Goal: Task Accomplishment & Management: Use online tool/utility

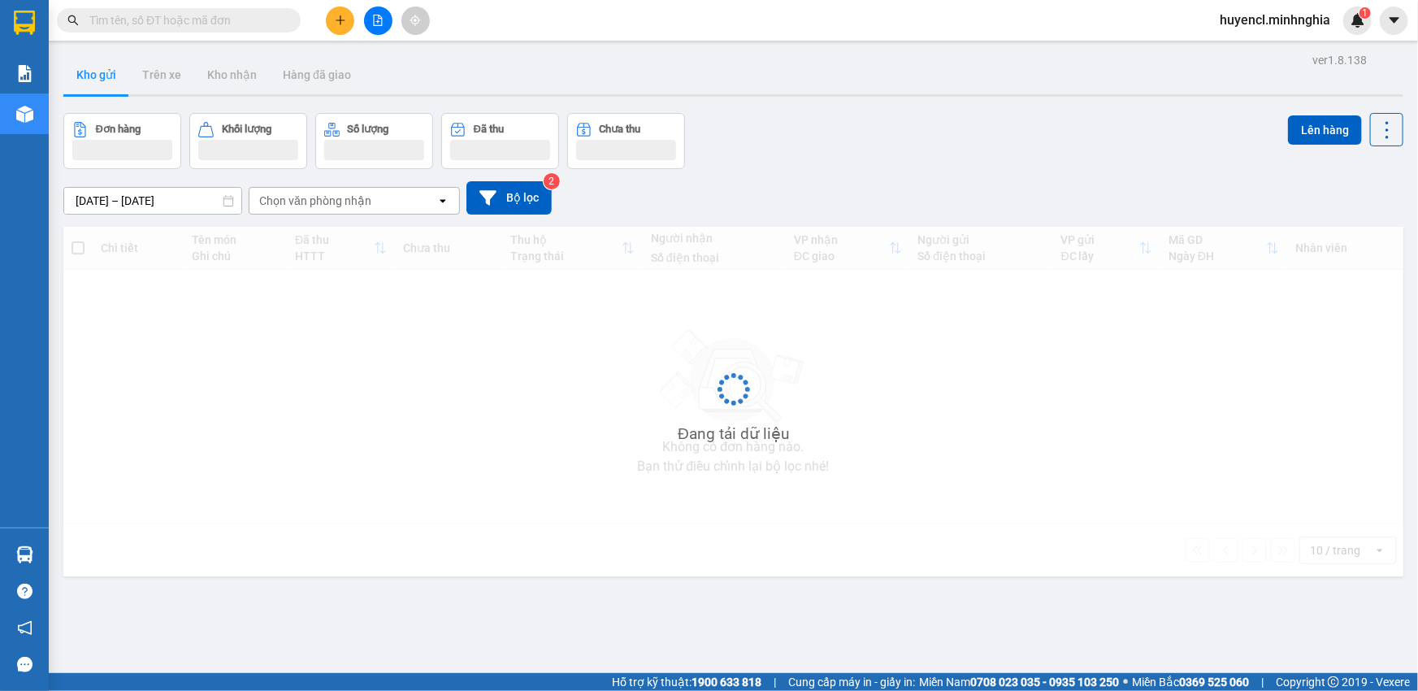
click at [376, 22] on icon "file-add" at bounding box center [377, 20] width 11 height 11
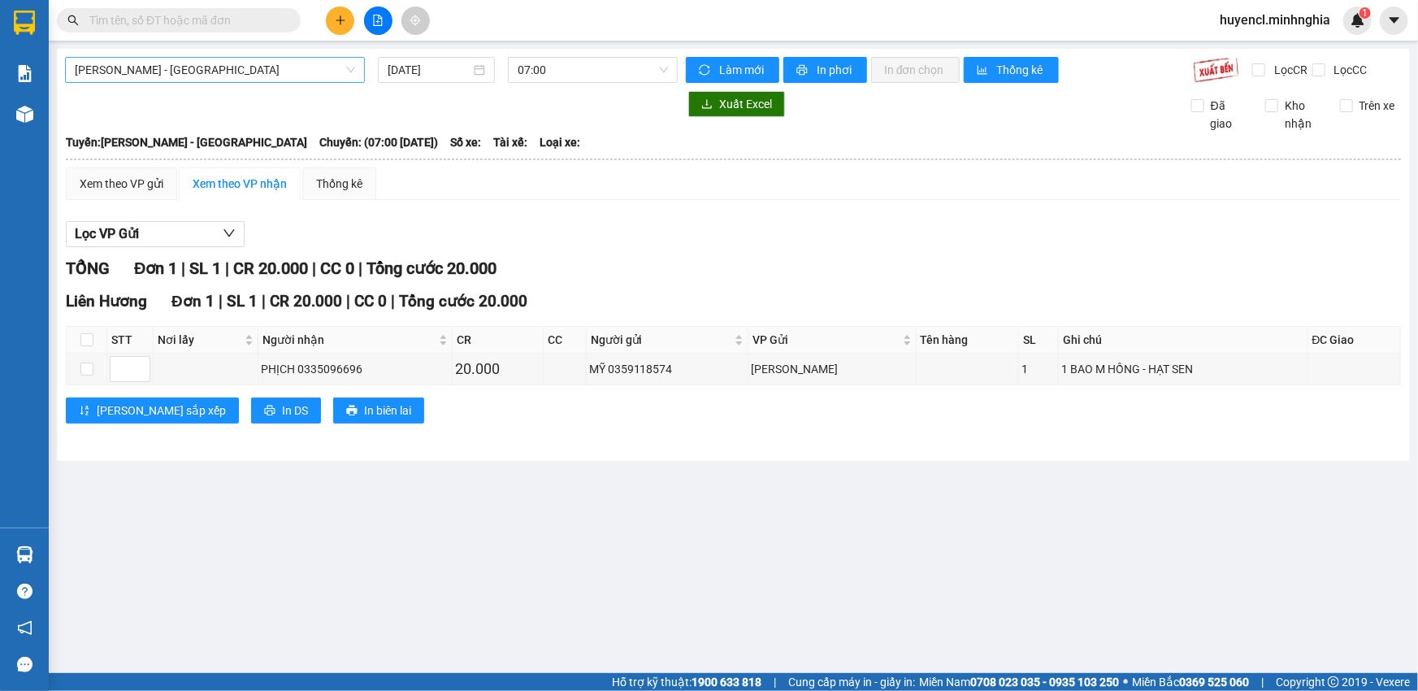
click at [299, 67] on span "[PERSON_NAME] - [GEOGRAPHIC_DATA]" at bounding box center [215, 70] width 280 height 24
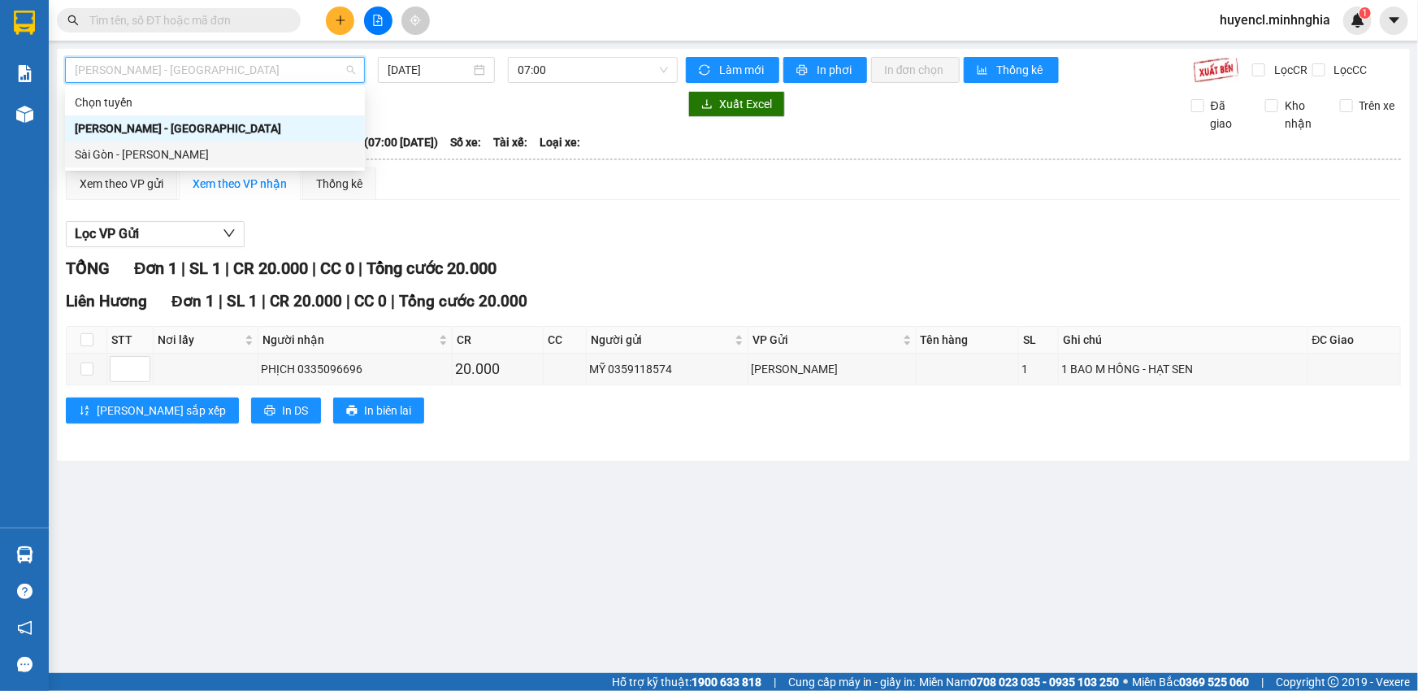
click at [111, 158] on div "Sài Gòn - [PERSON_NAME]" at bounding box center [215, 154] width 280 height 18
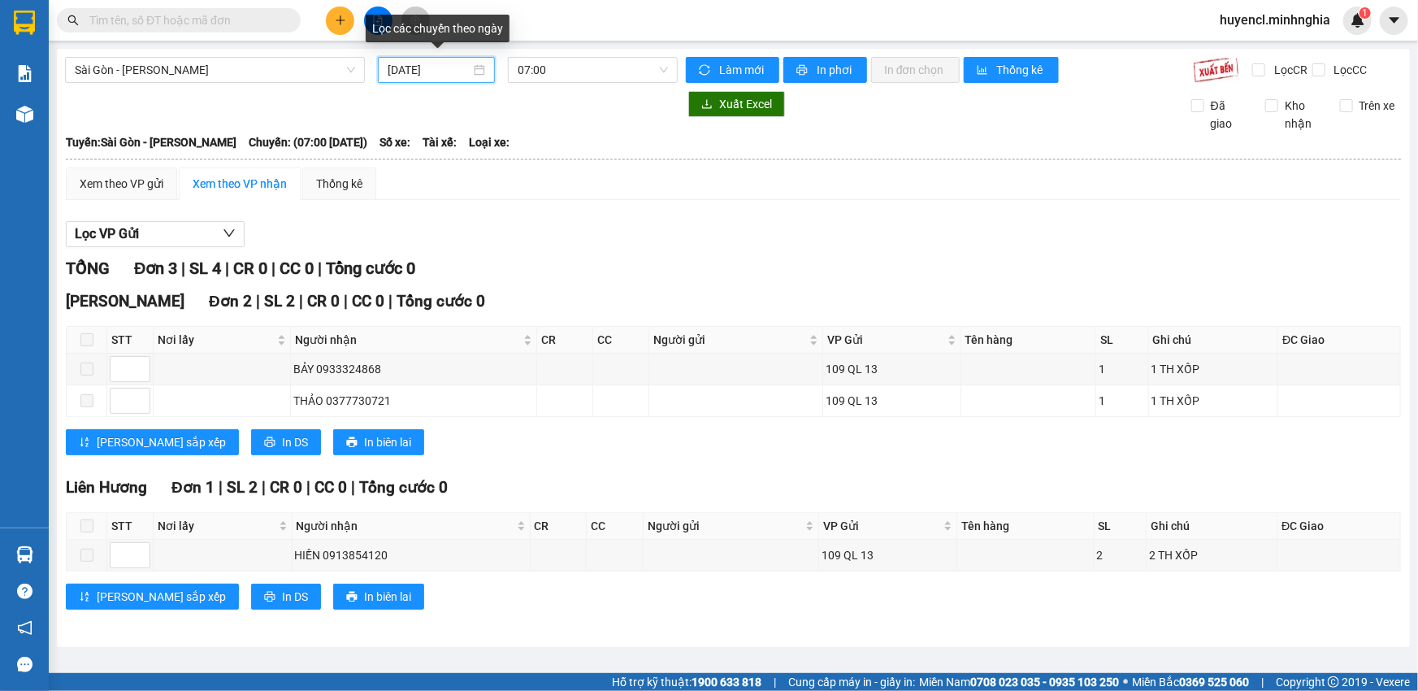
click at [430, 68] on input "[DATE]" at bounding box center [429, 70] width 83 height 18
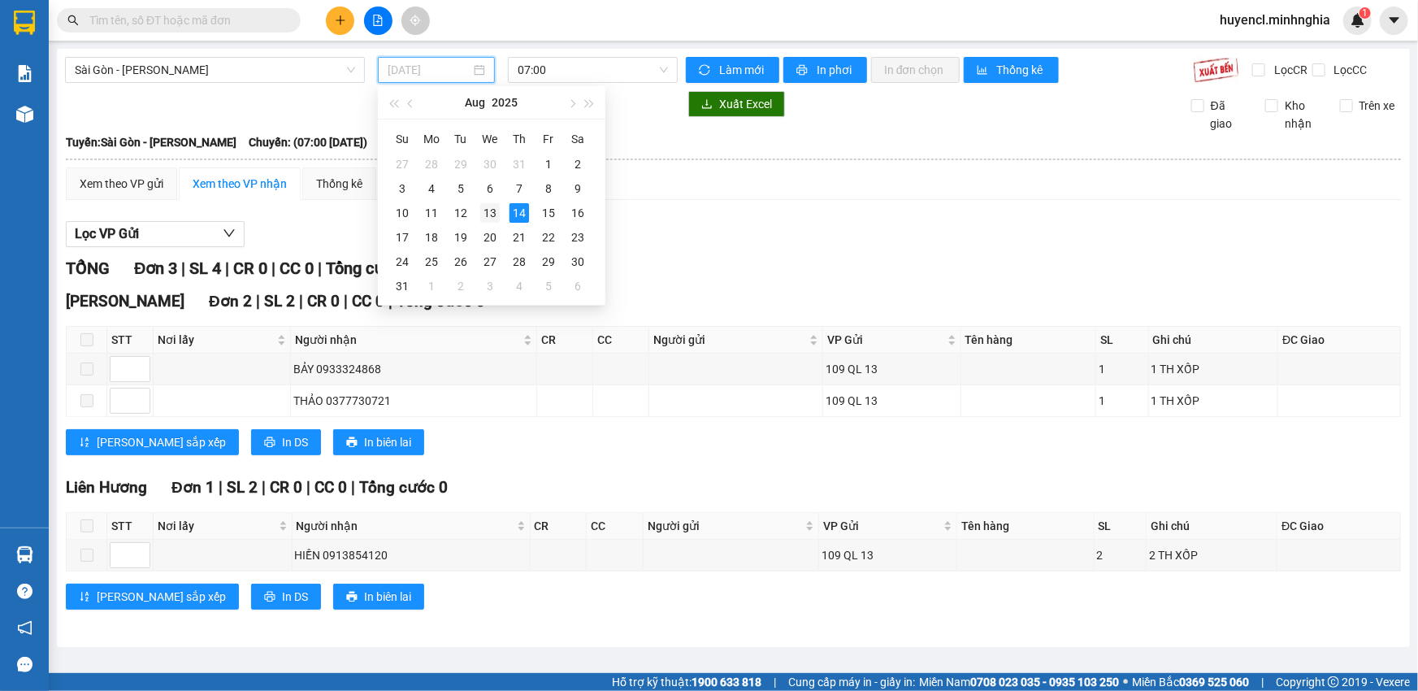
click at [495, 214] on div "13" at bounding box center [490, 213] width 20 height 20
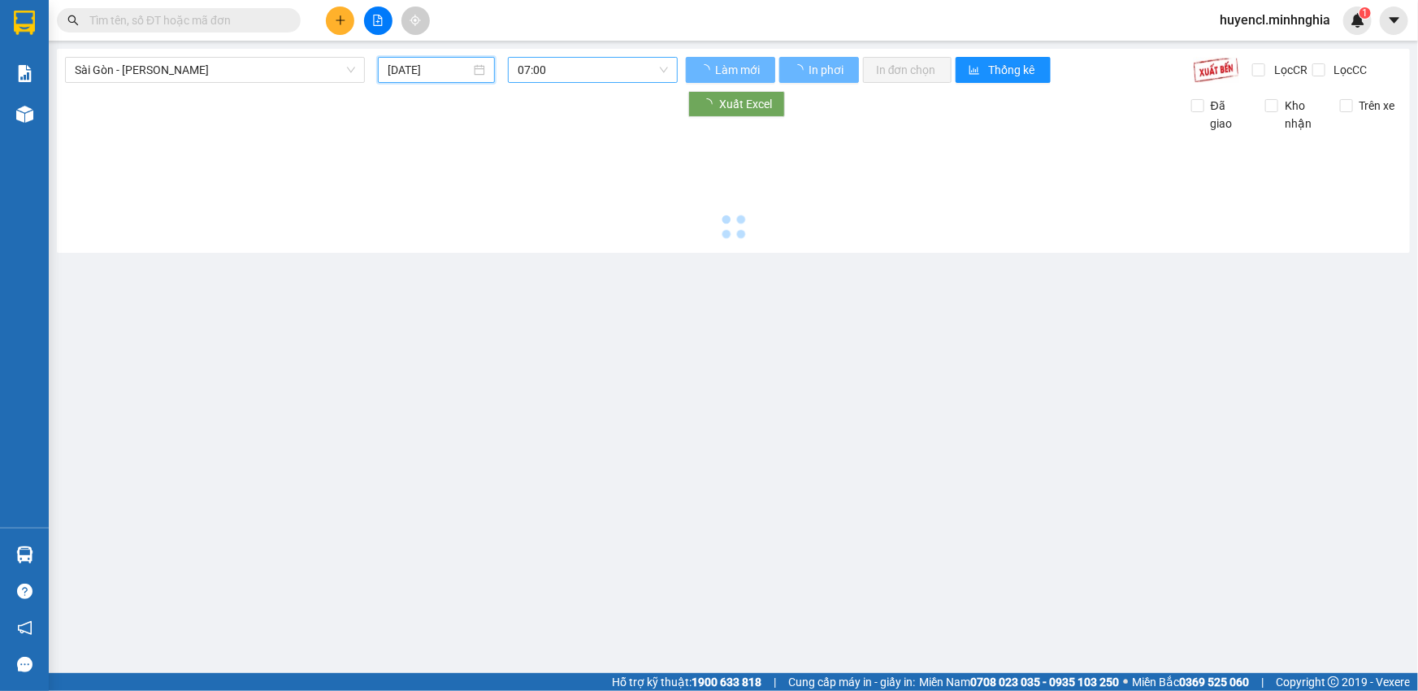
type input "[DATE]"
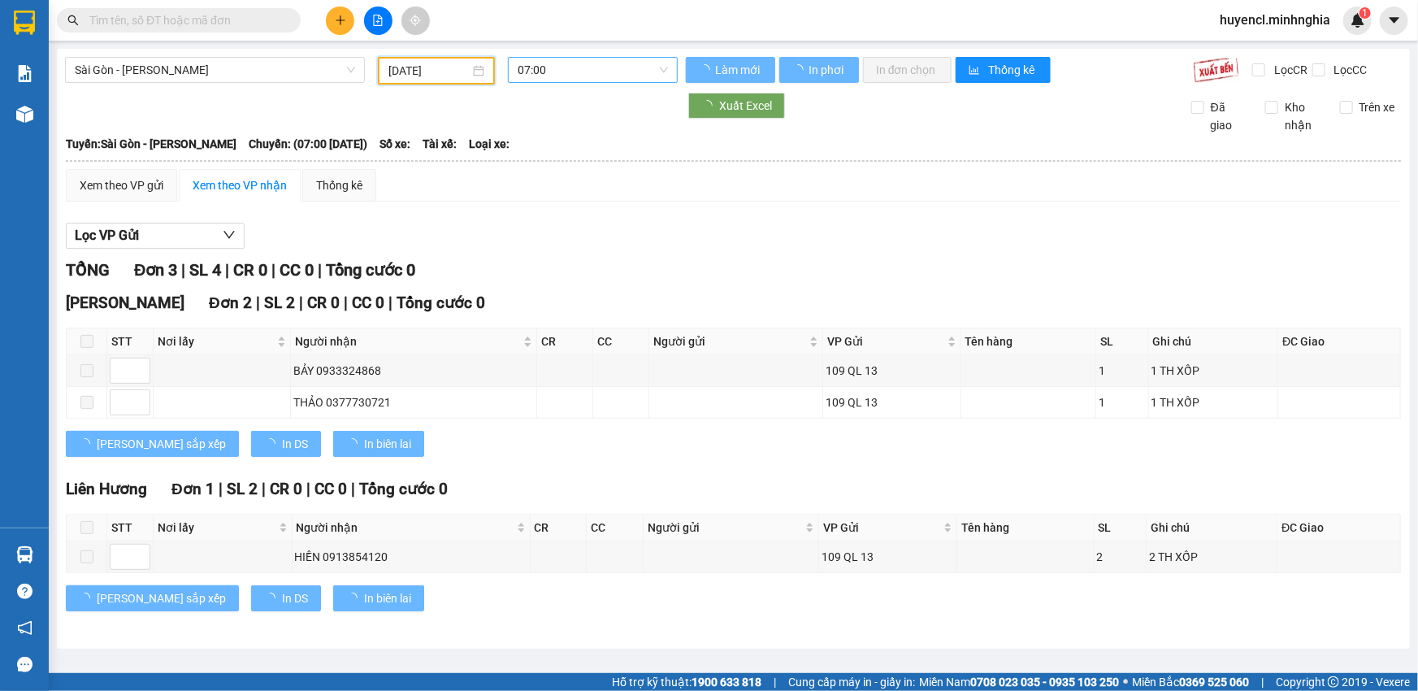
click at [628, 64] on span "07:00" at bounding box center [593, 70] width 150 height 24
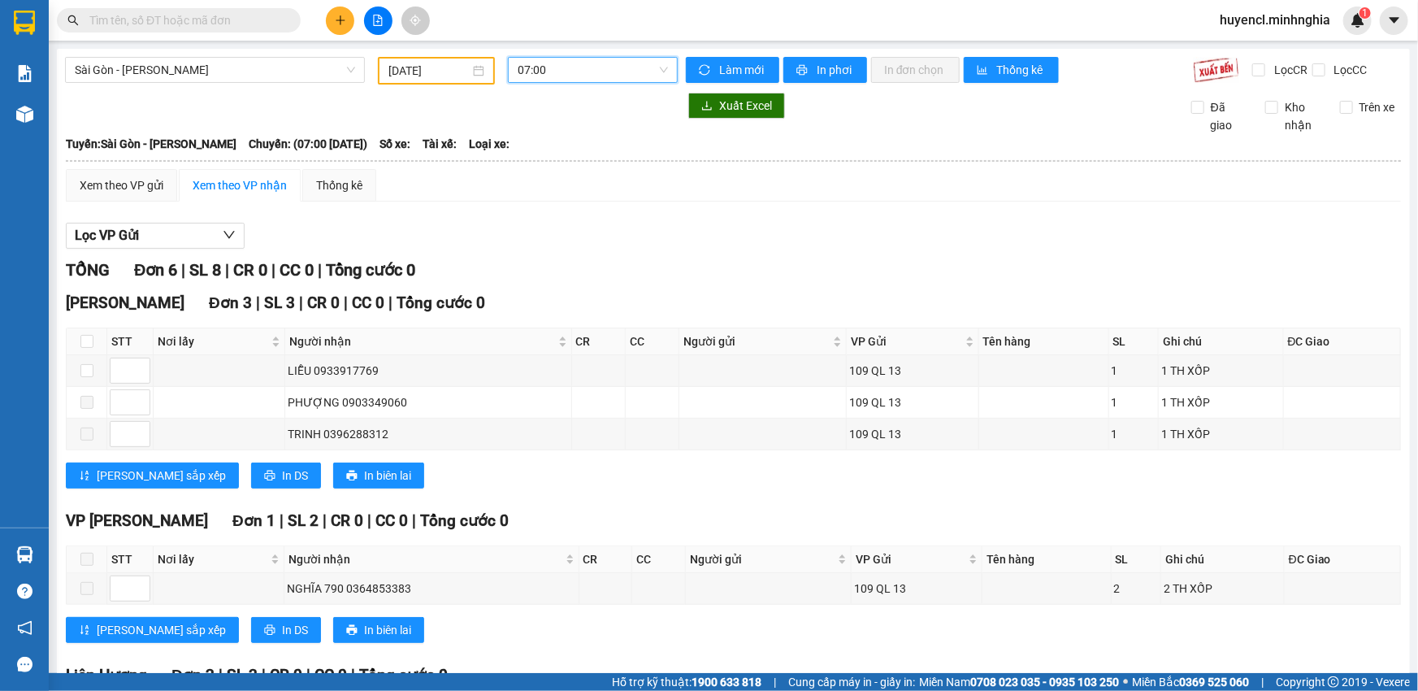
click at [628, 71] on span "07:00" at bounding box center [593, 70] width 150 height 24
click at [607, 75] on span "07:00" at bounding box center [593, 70] width 150 height 24
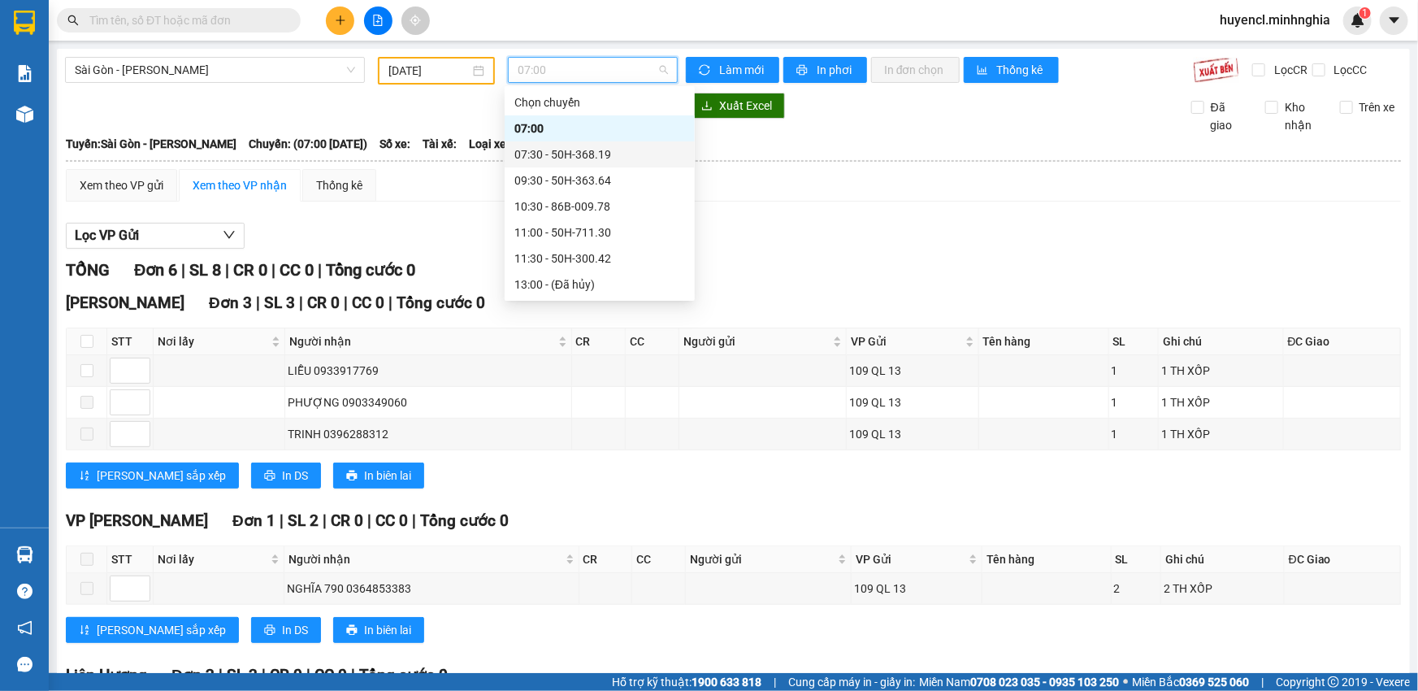
click at [593, 151] on div "07:30 - 50H-368.19" at bounding box center [600, 154] width 171 height 18
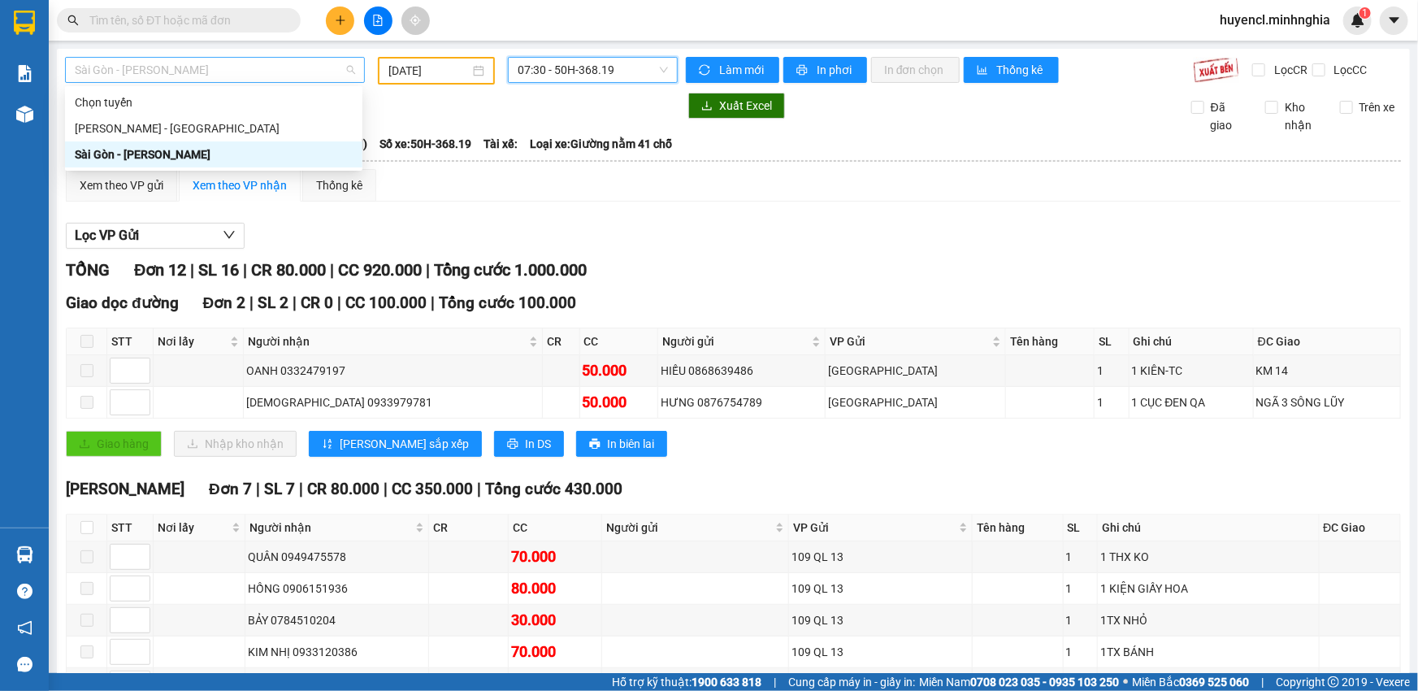
click at [294, 67] on span "Sài Gòn - [PERSON_NAME]" at bounding box center [215, 70] width 280 height 24
click at [172, 135] on div "[PERSON_NAME] - [GEOGRAPHIC_DATA]" at bounding box center [214, 128] width 278 height 18
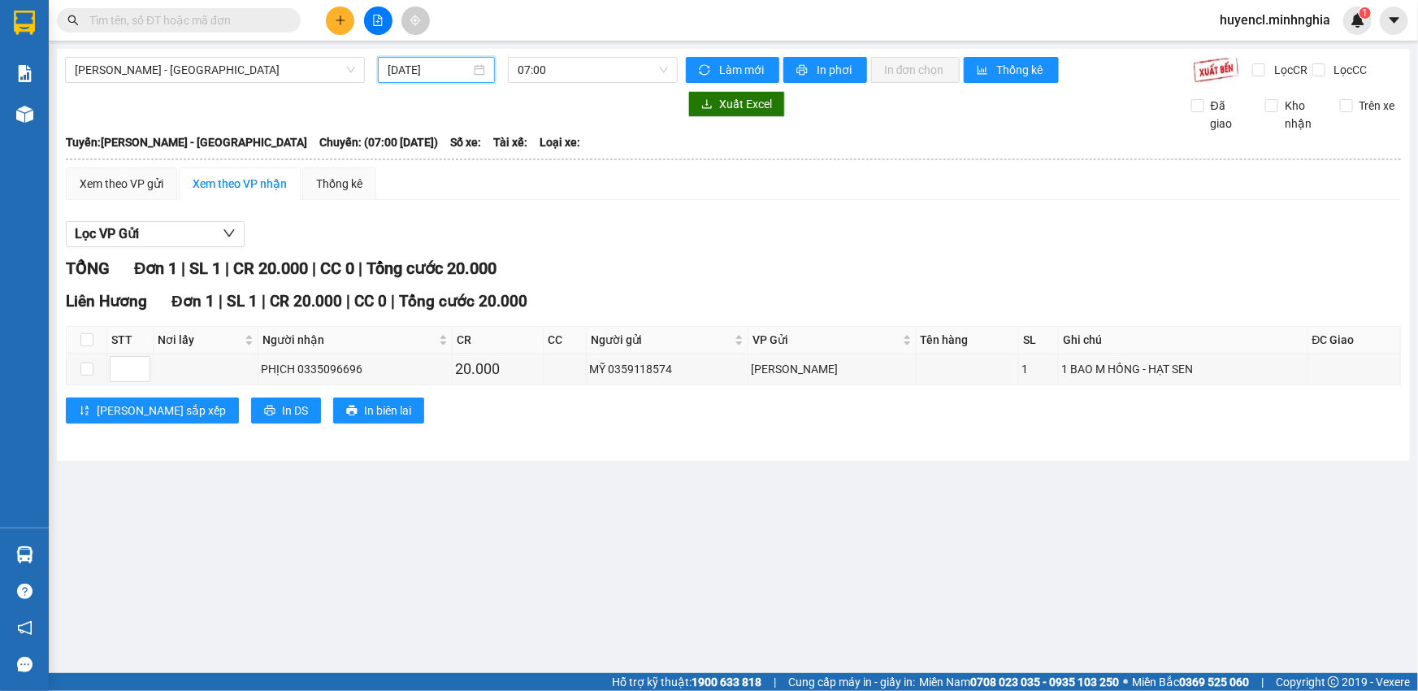
drag, startPoint x: 440, startPoint y: 72, endPoint x: 562, endPoint y: 119, distance: 130.7
click at [441, 72] on input "[DATE]" at bounding box center [429, 70] width 83 height 18
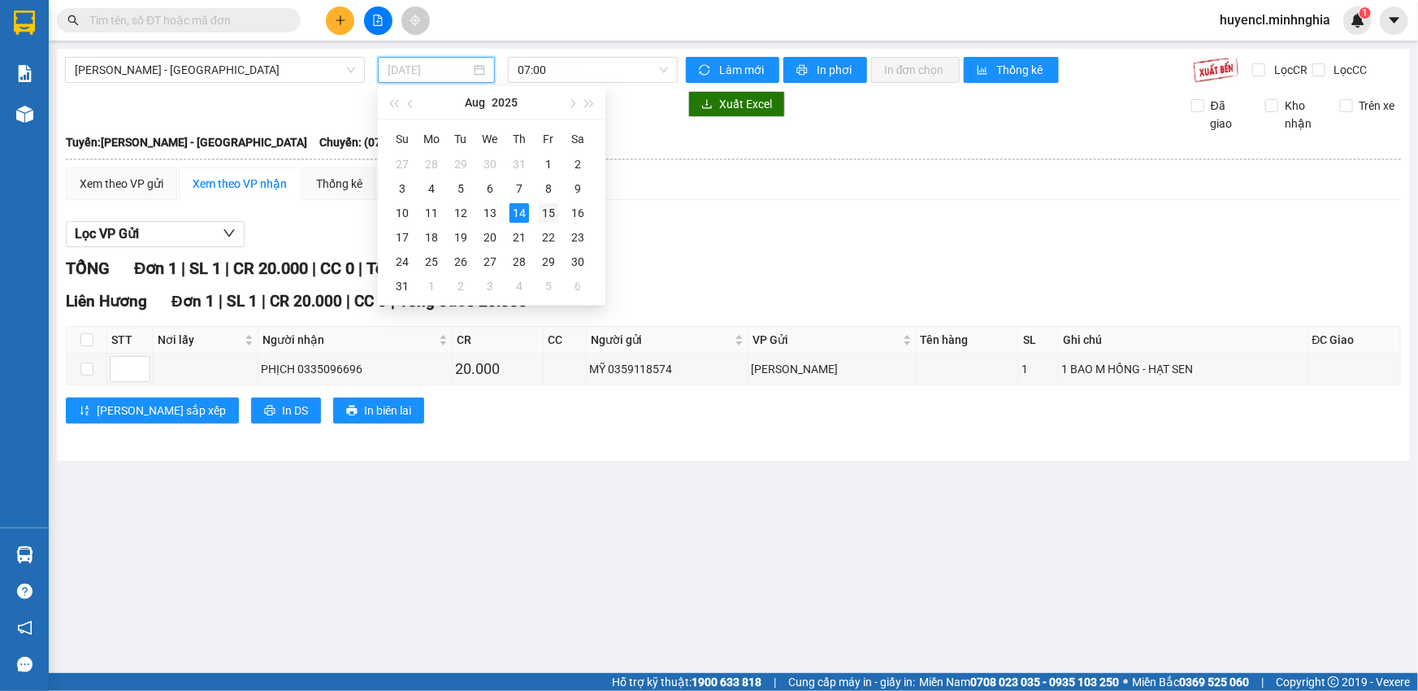
click at [548, 221] on div "15" at bounding box center [549, 213] width 20 height 20
type input "[DATE]"
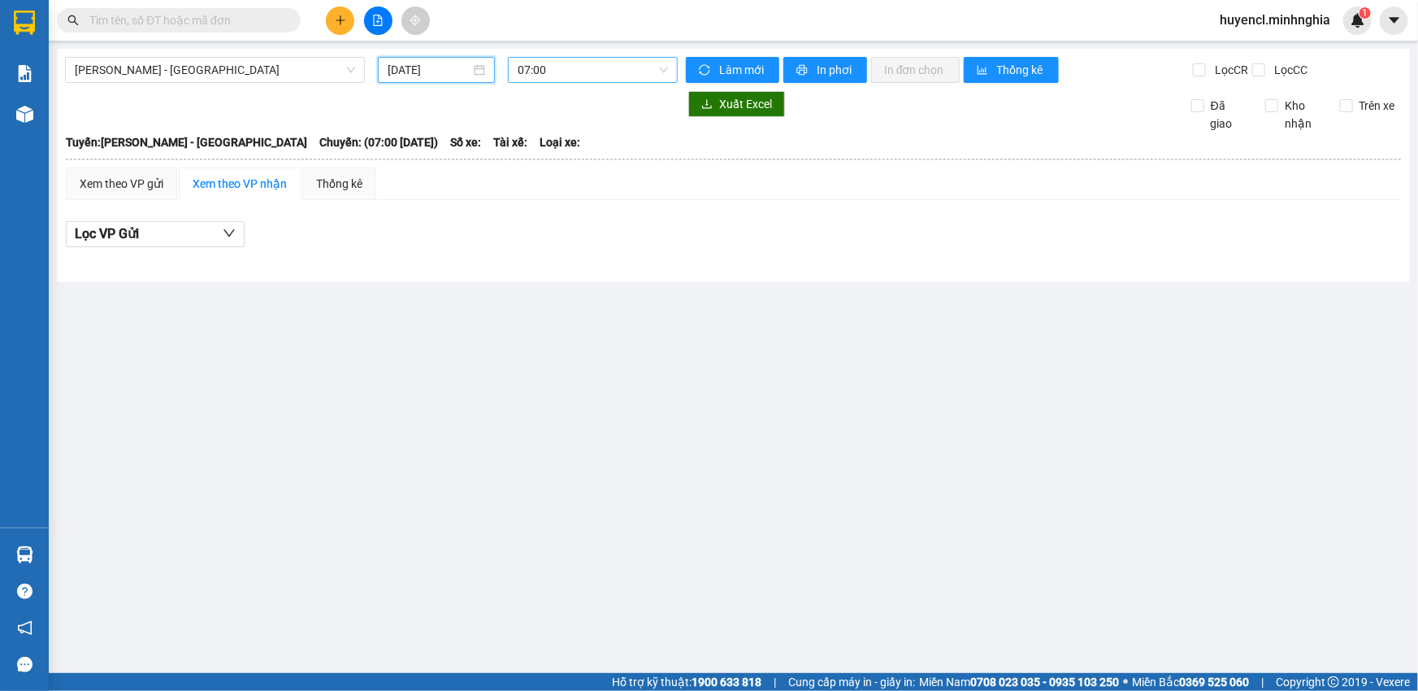
click at [653, 74] on span "07:00" at bounding box center [593, 70] width 150 height 24
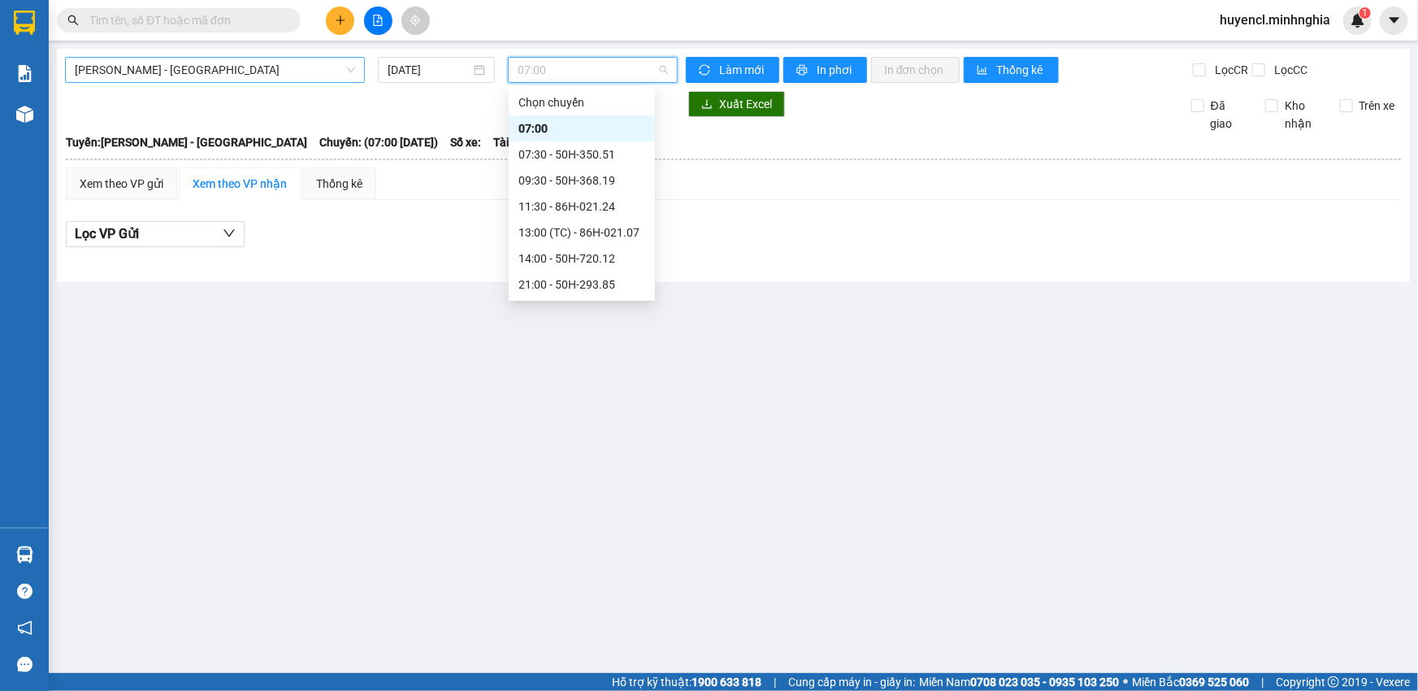
click at [314, 72] on span "[PERSON_NAME] - [GEOGRAPHIC_DATA]" at bounding box center [215, 70] width 280 height 24
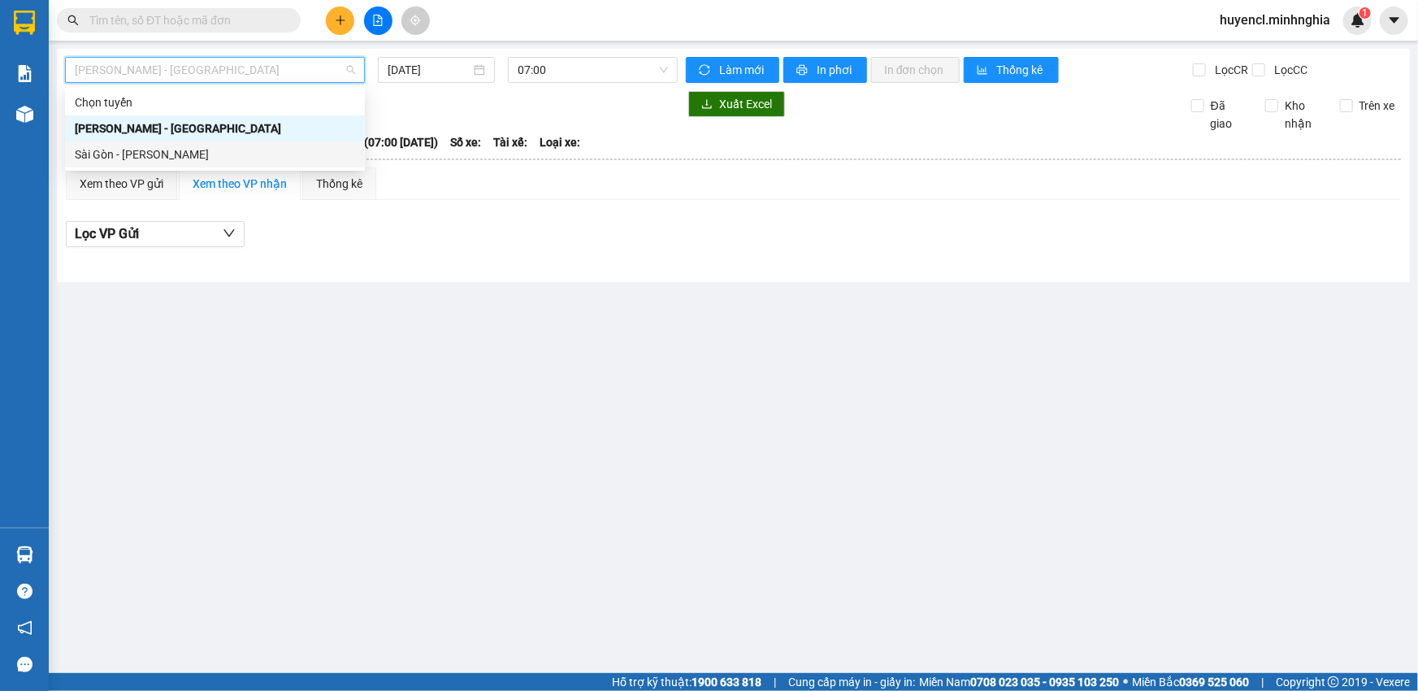
click at [189, 154] on div "Sài Gòn - [PERSON_NAME]" at bounding box center [215, 154] width 280 height 18
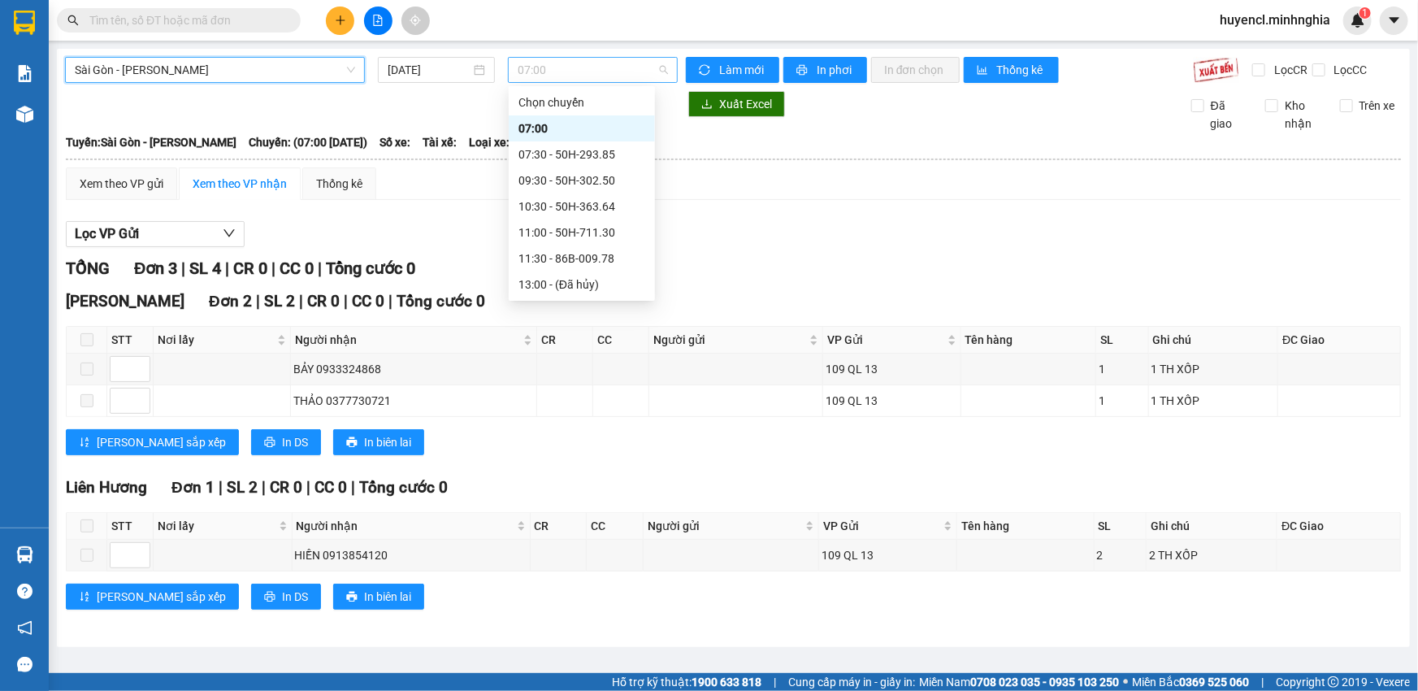
click at [636, 65] on span "07:00" at bounding box center [593, 70] width 150 height 24
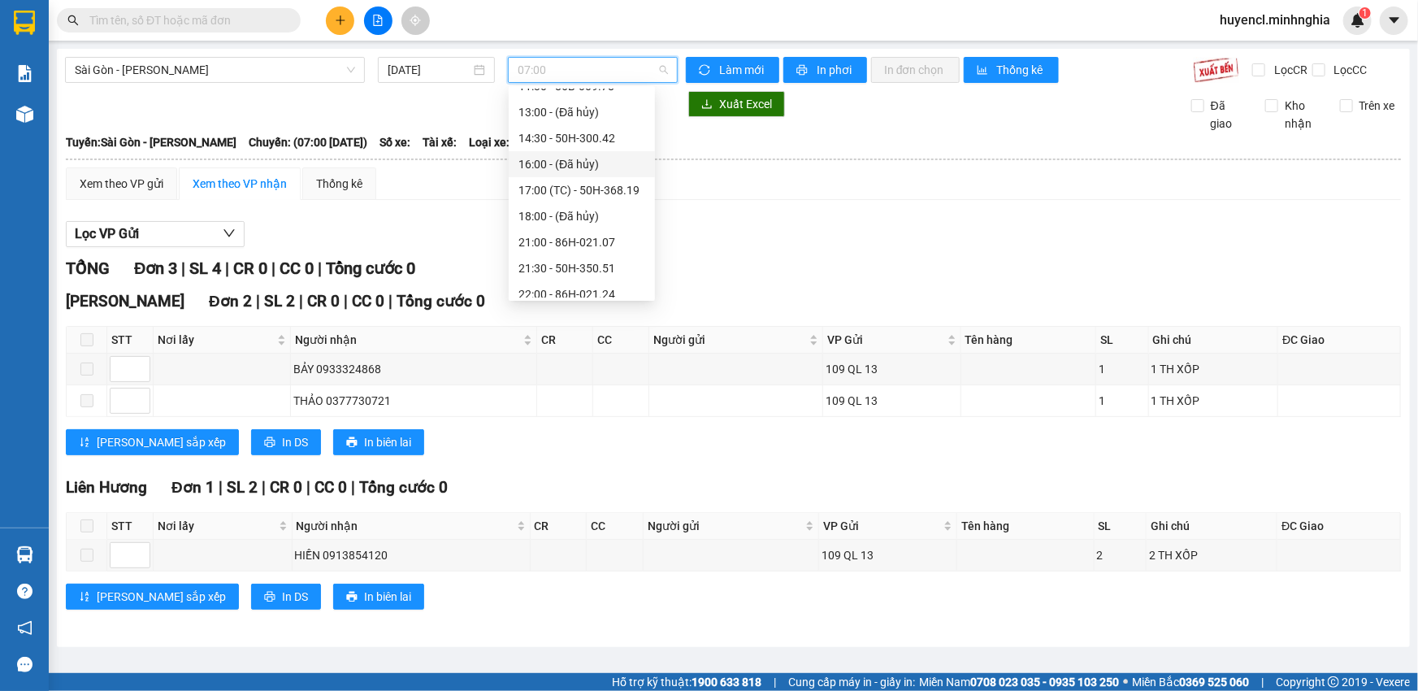
scroll to position [181, 0]
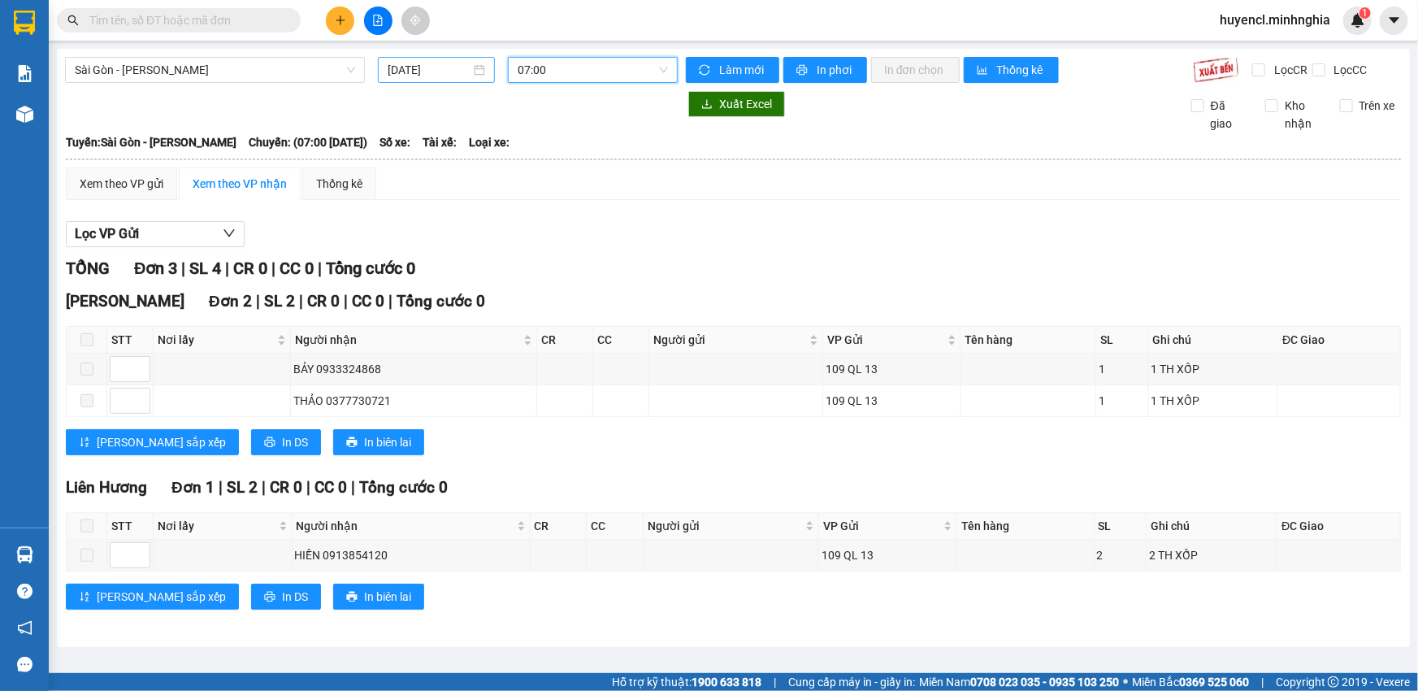
click at [430, 76] on input "[DATE]" at bounding box center [429, 70] width 83 height 18
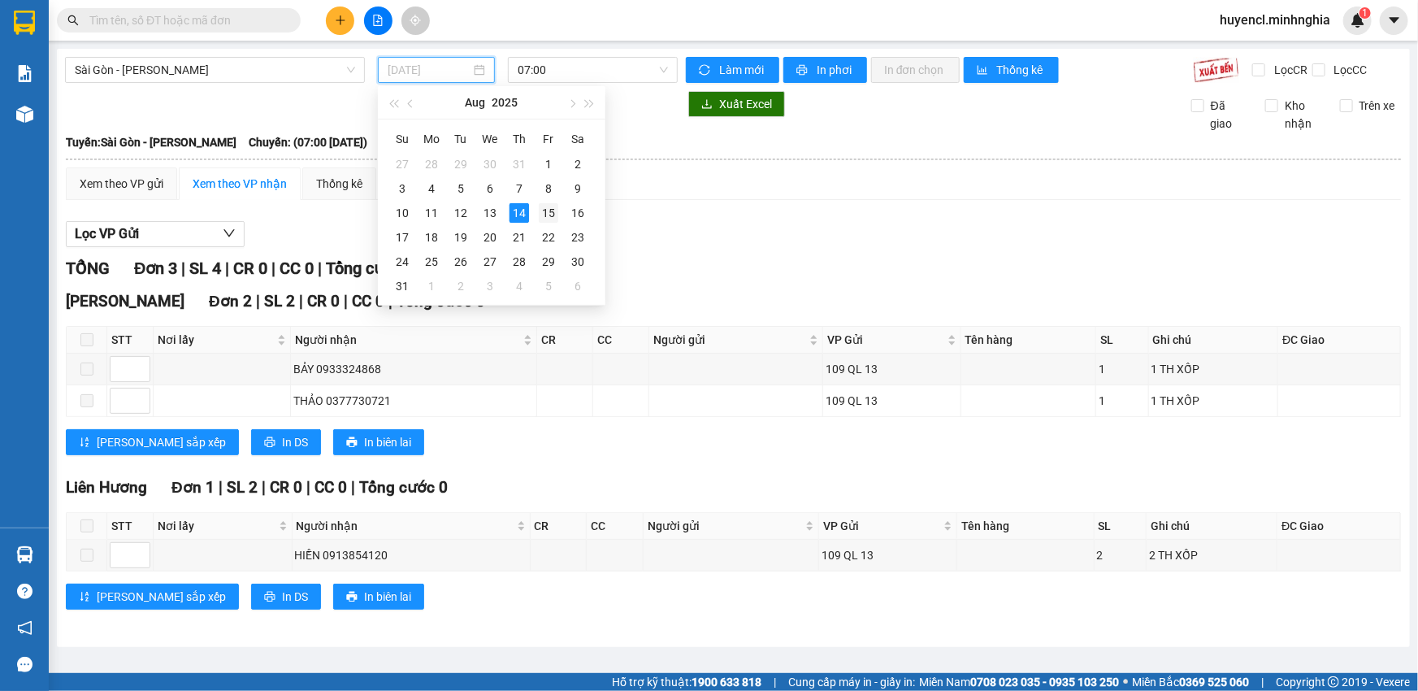
click at [549, 211] on div "15" at bounding box center [549, 213] width 20 height 20
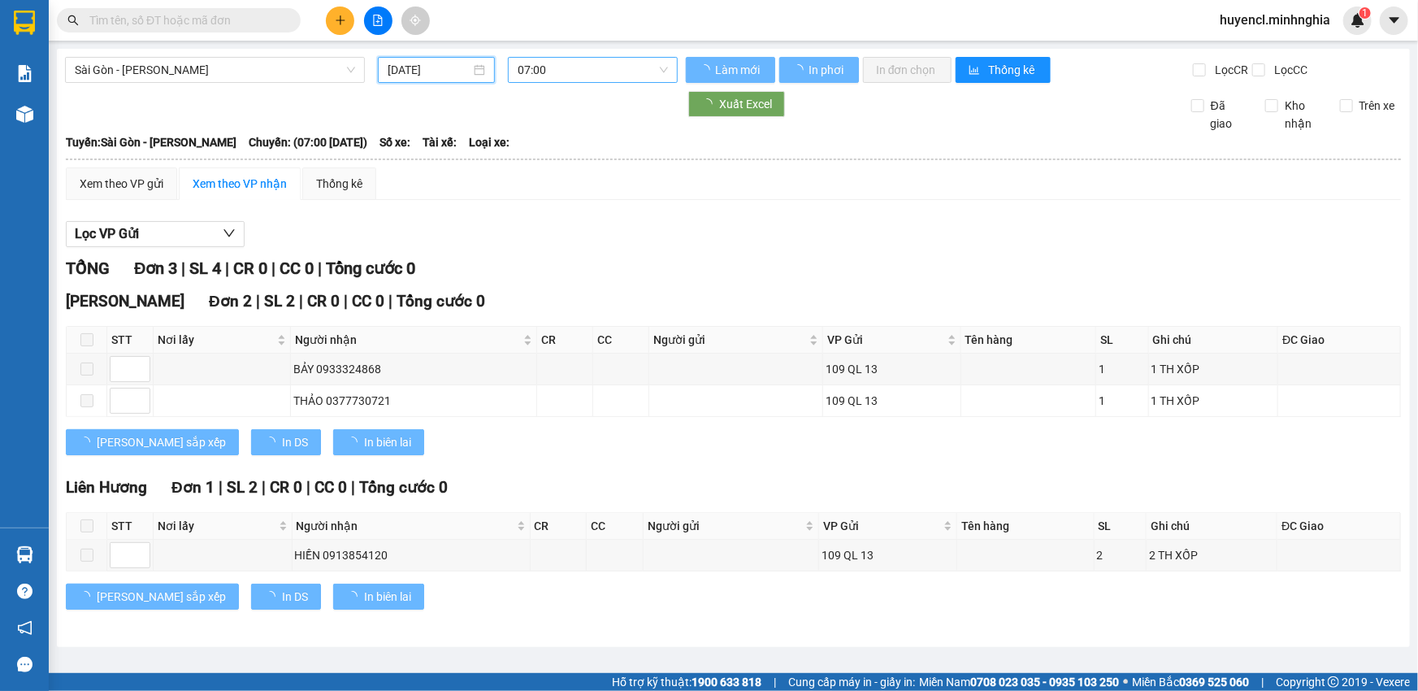
type input "[DATE]"
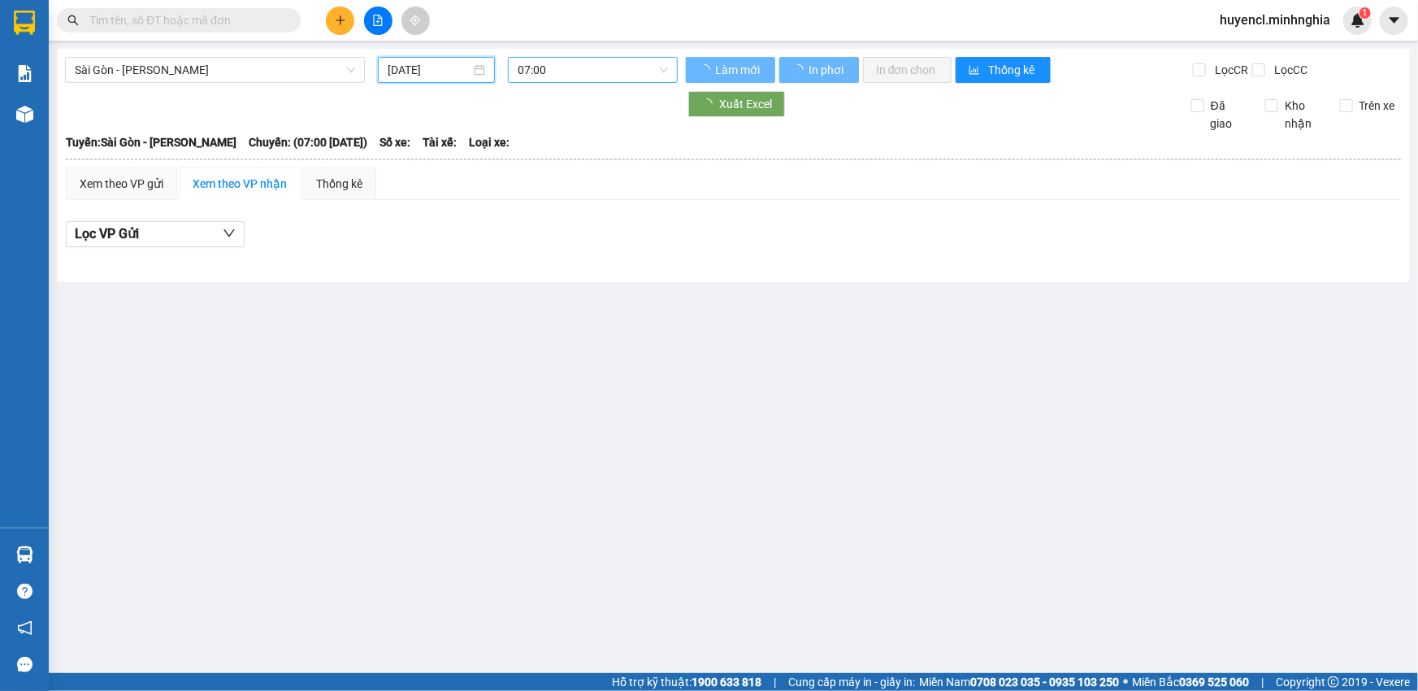
click at [642, 73] on span "07:00" at bounding box center [593, 70] width 150 height 24
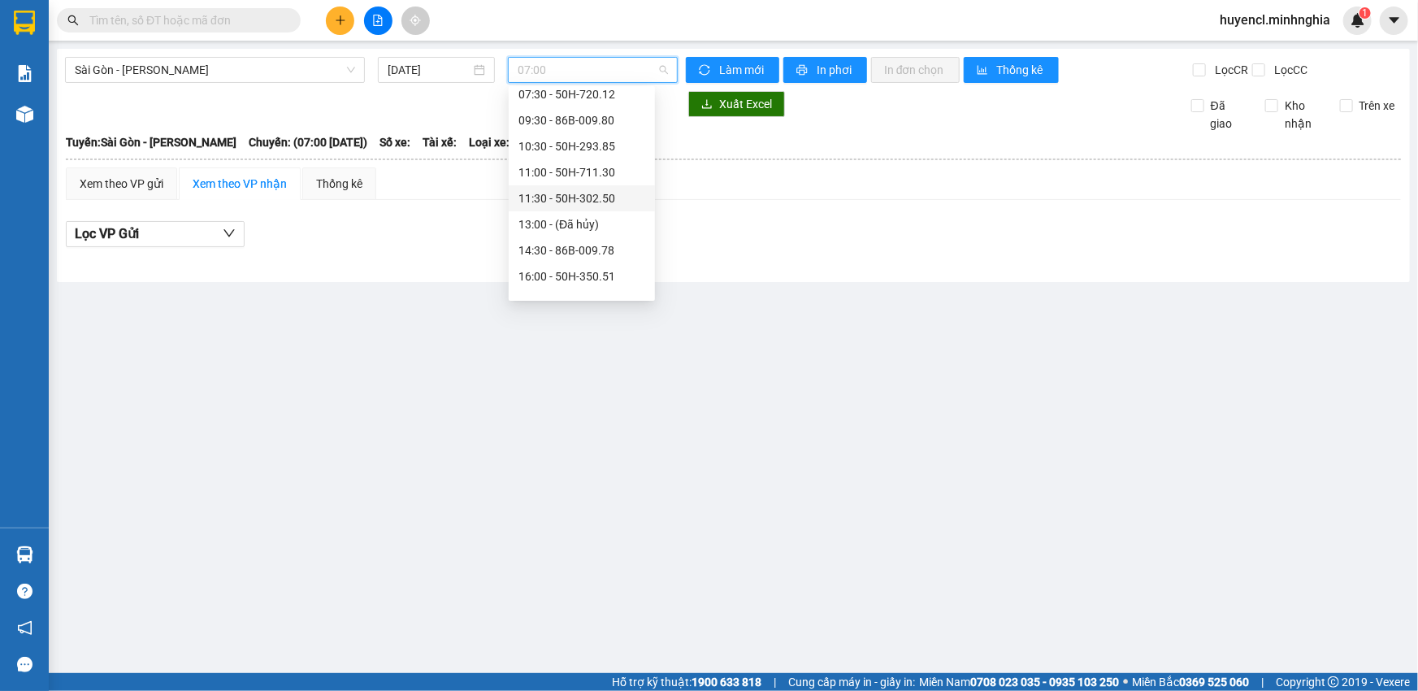
scroll to position [59, 0]
click at [294, 68] on span "Sài Gòn - [PERSON_NAME]" at bounding box center [215, 70] width 280 height 24
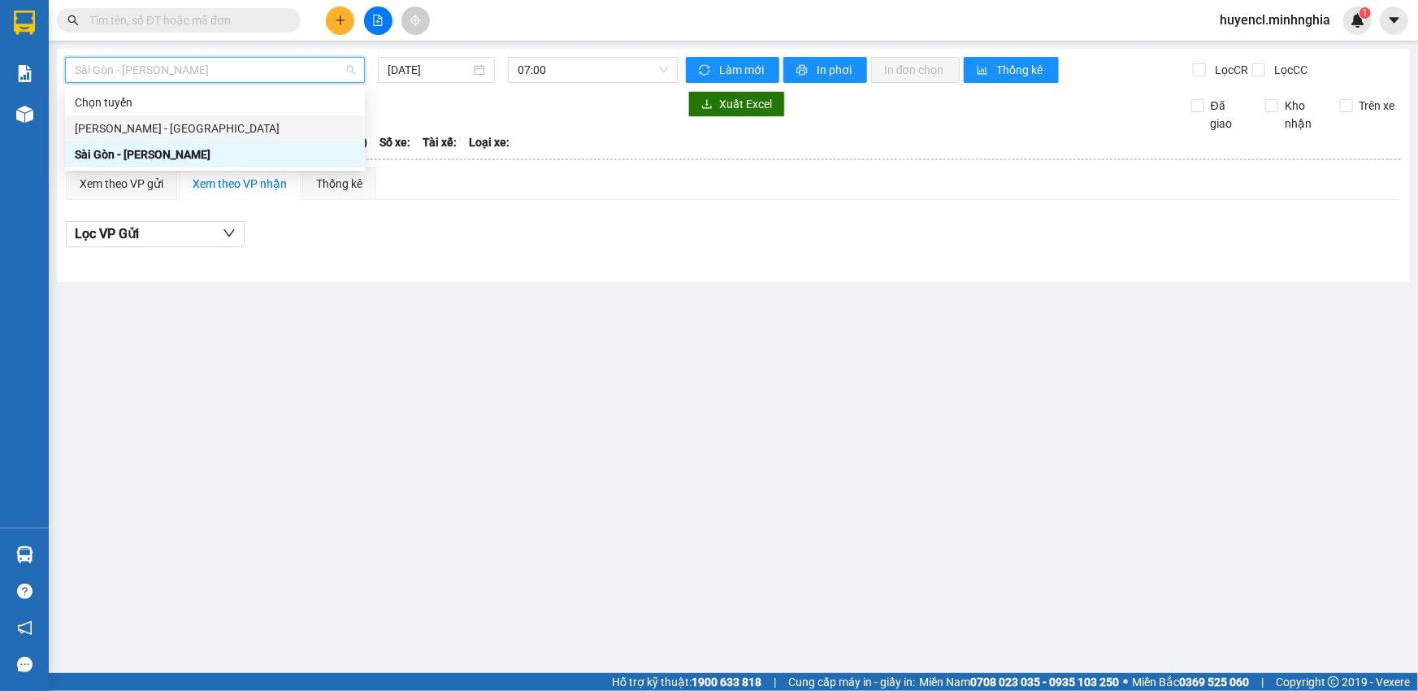
click at [167, 125] on div "[PERSON_NAME] - [GEOGRAPHIC_DATA]" at bounding box center [215, 128] width 280 height 18
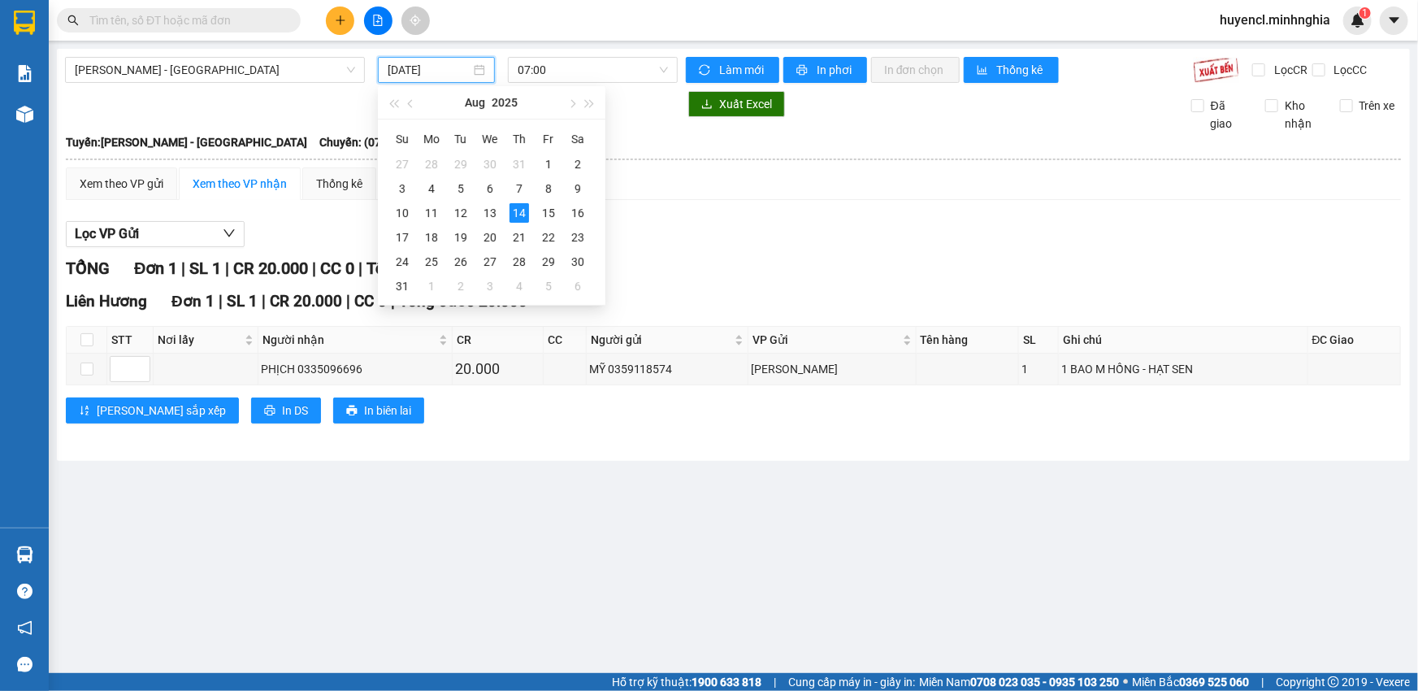
click at [458, 61] on input "[DATE]" at bounding box center [429, 70] width 83 height 18
click at [539, 211] on div "15" at bounding box center [549, 213] width 20 height 20
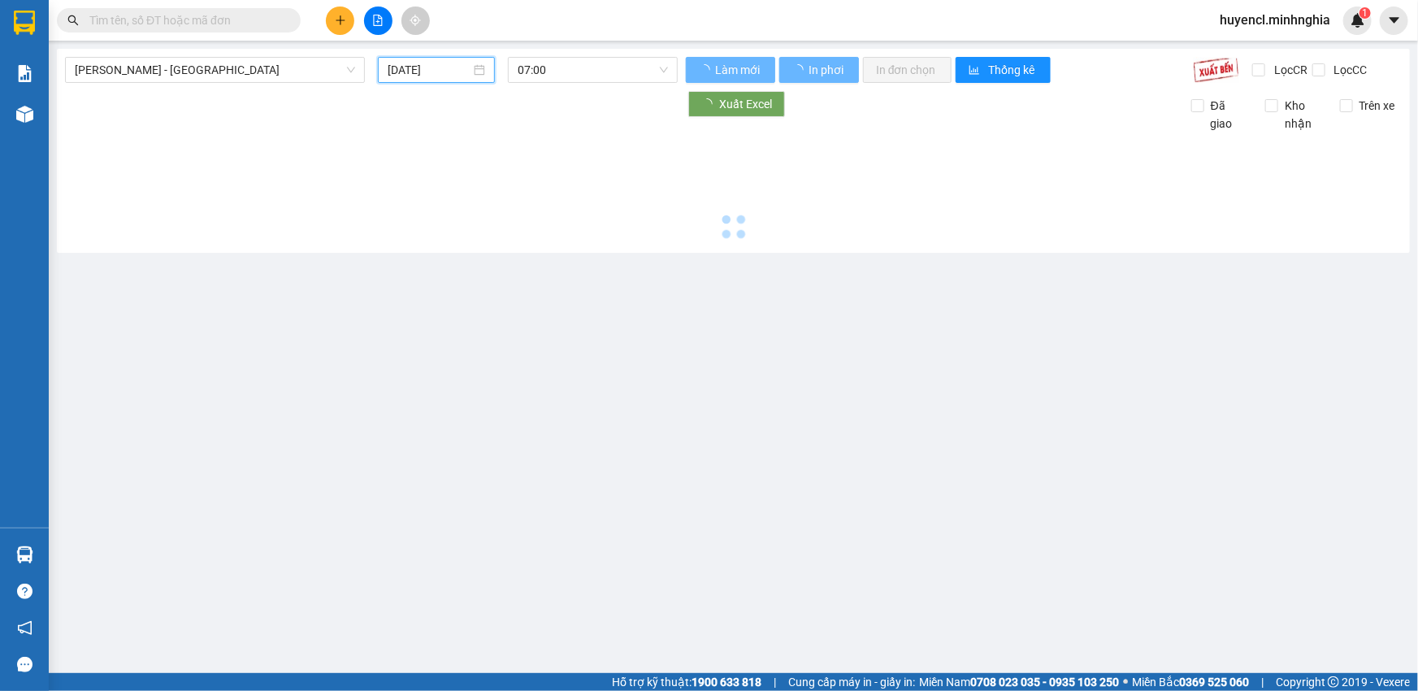
type input "[DATE]"
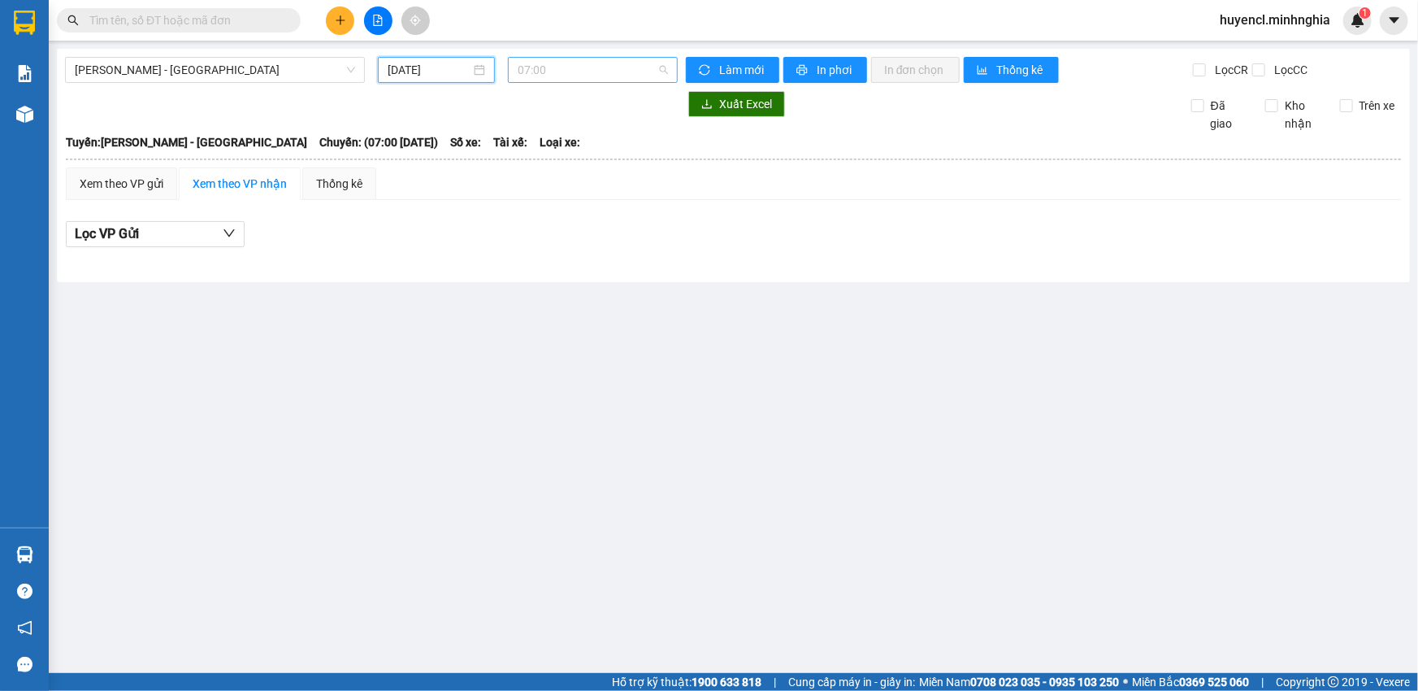
click at [616, 74] on span "07:00" at bounding box center [593, 70] width 150 height 24
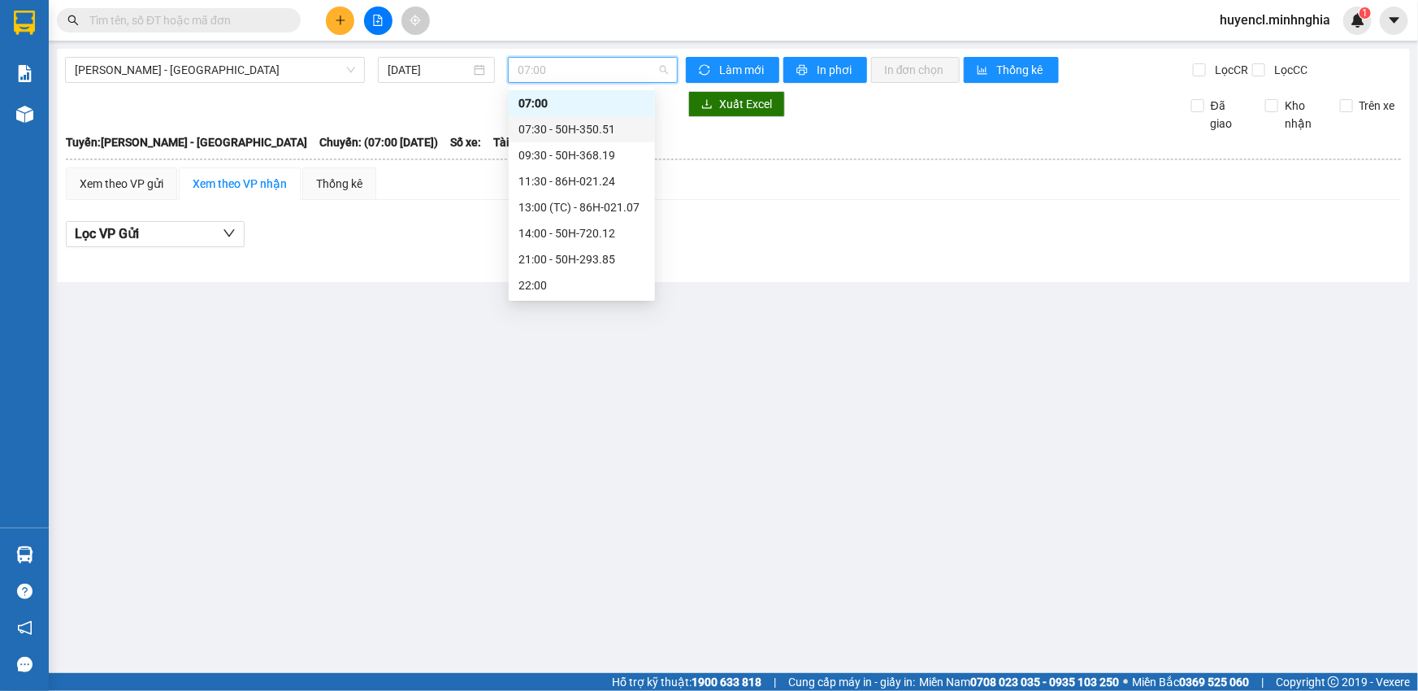
click at [610, 124] on div "07:30 - 50H-350.51" at bounding box center [582, 129] width 127 height 18
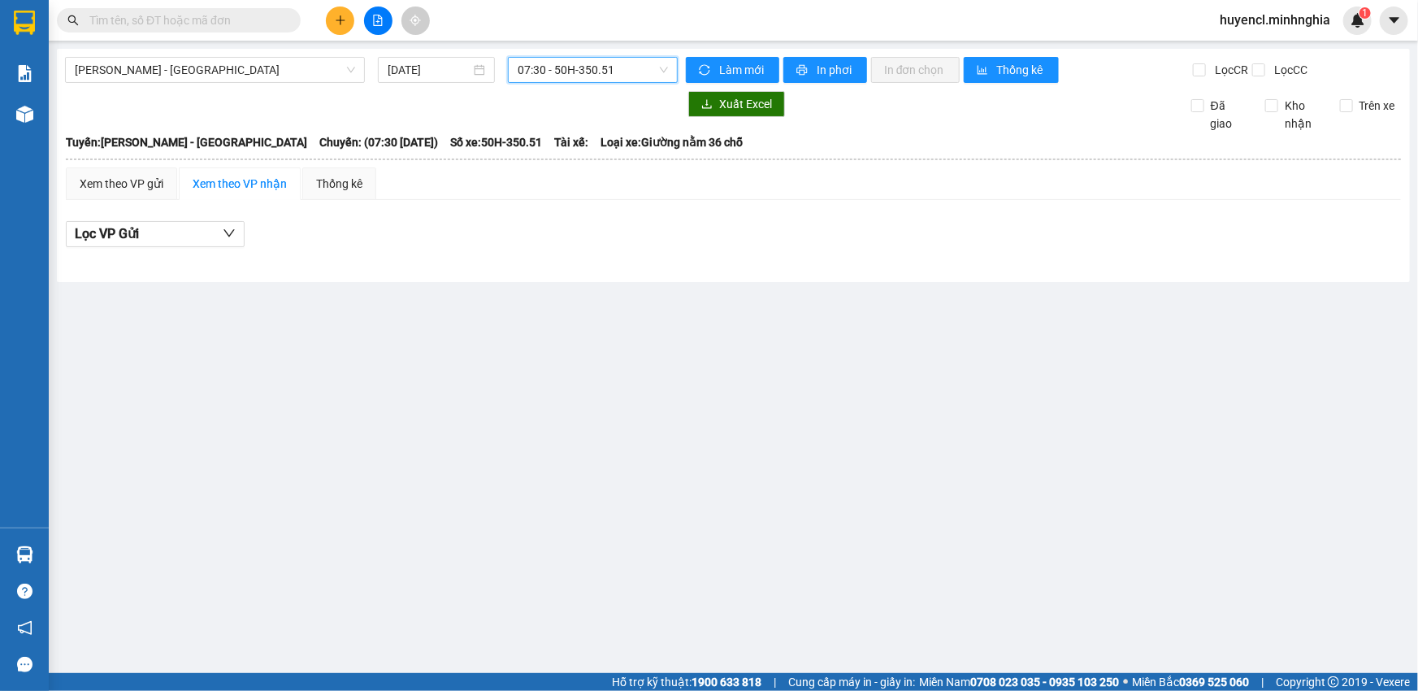
click at [599, 68] on span "07:30 - 50H-350.51" at bounding box center [593, 70] width 150 height 24
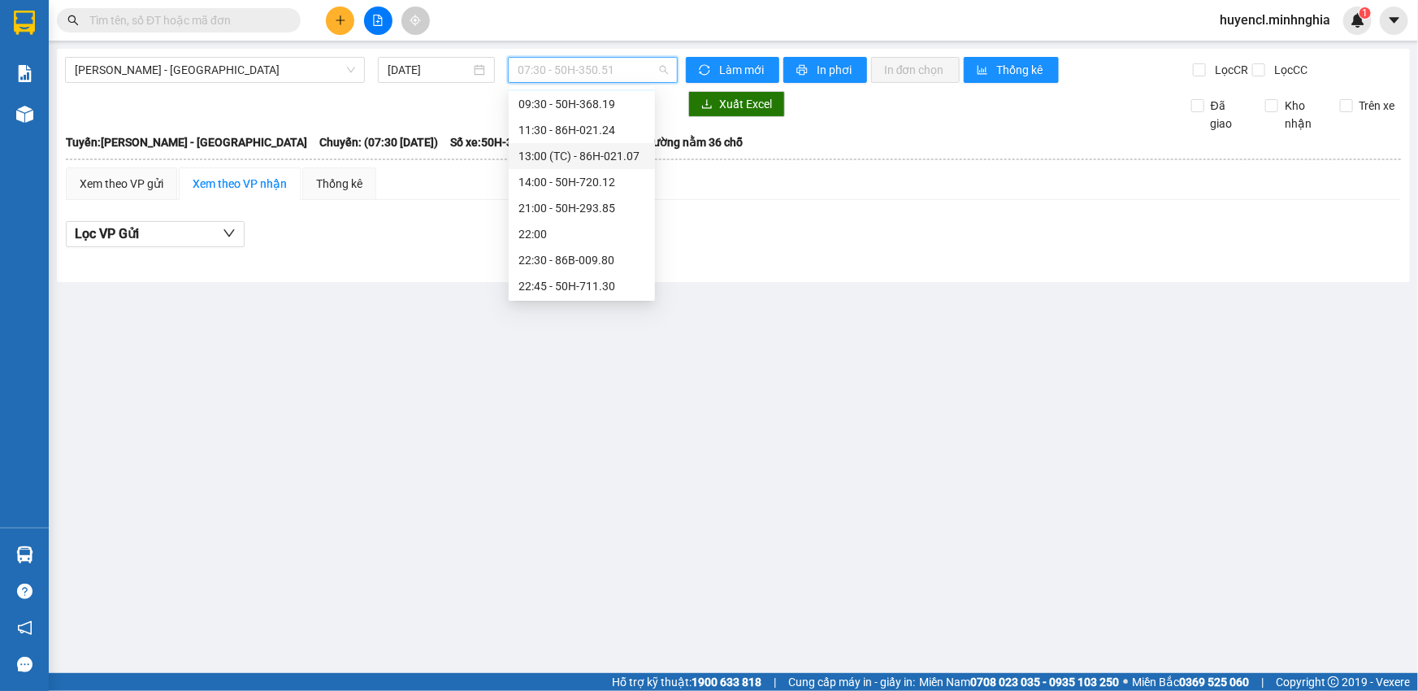
scroll to position [8, 0]
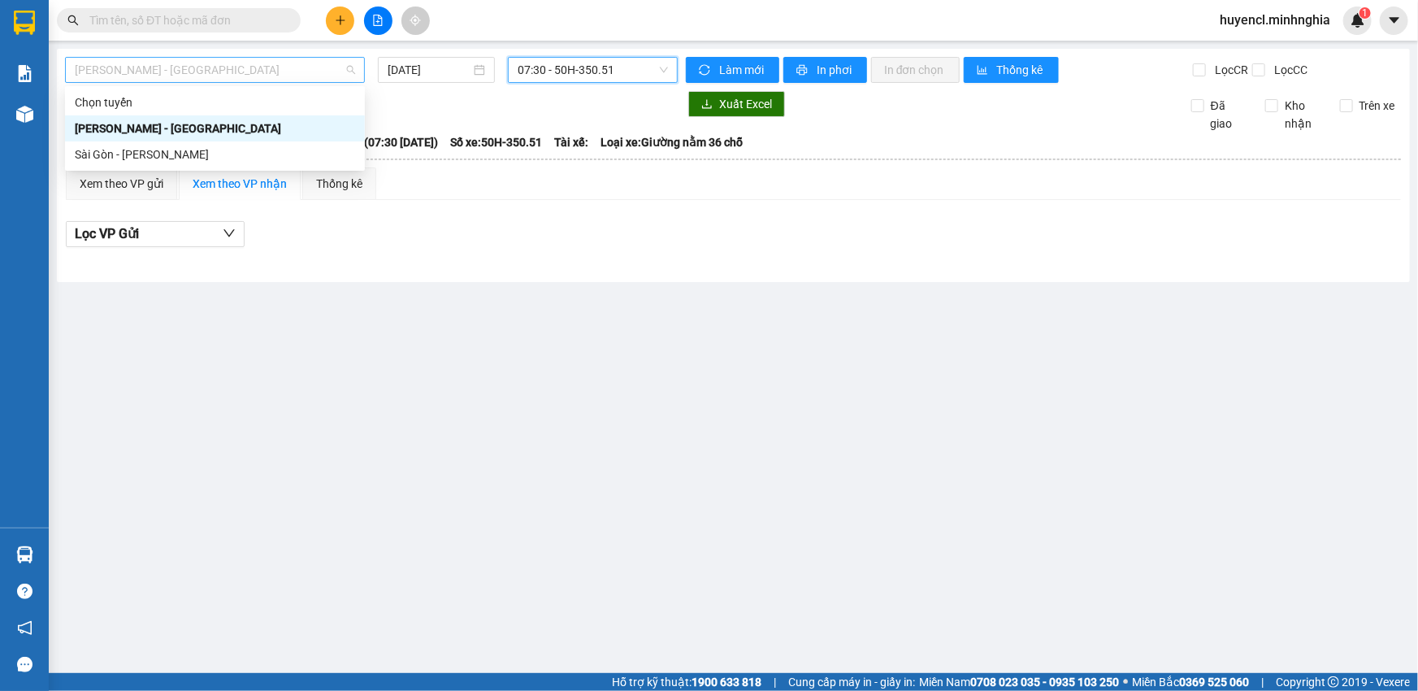
click at [268, 66] on span "[PERSON_NAME] - [GEOGRAPHIC_DATA]" at bounding box center [215, 70] width 280 height 24
drag, startPoint x: 133, startPoint y: 151, endPoint x: 235, endPoint y: 110, distance: 109.7
click at [137, 149] on div "Sài Gòn - [PERSON_NAME]" at bounding box center [215, 154] width 280 height 18
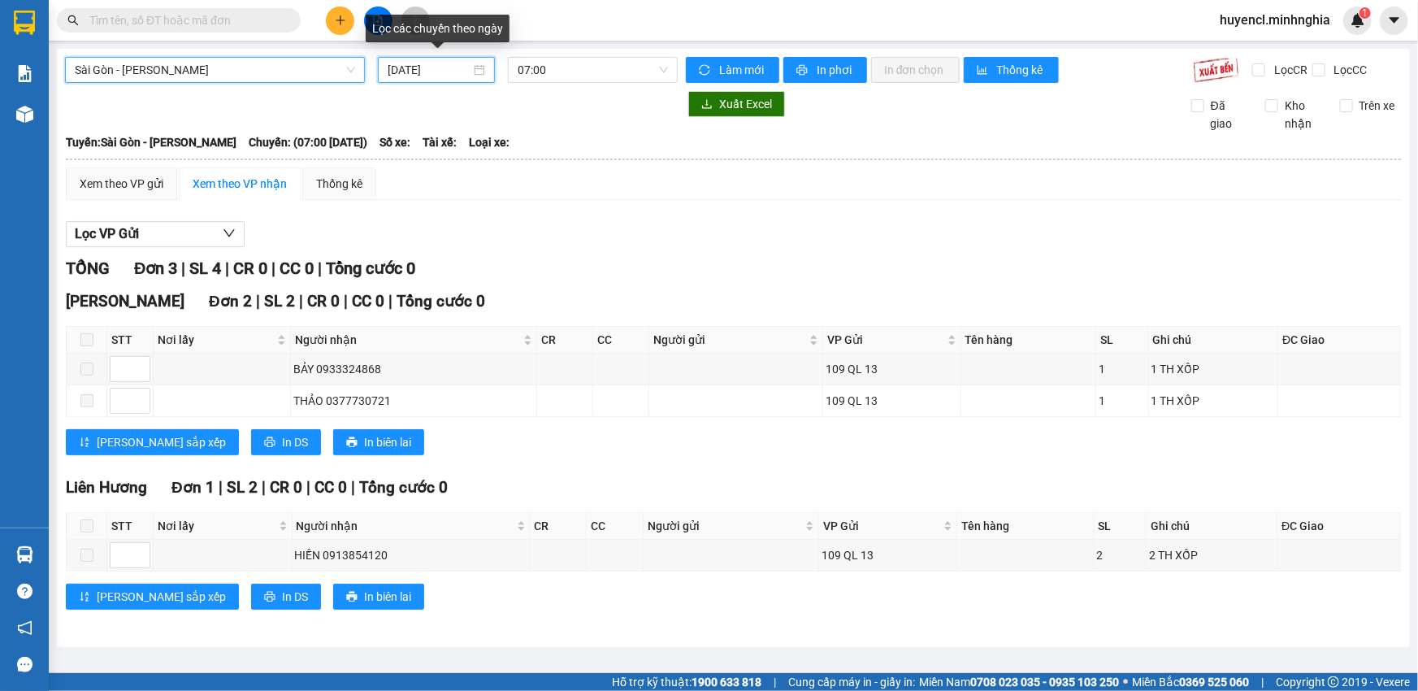
click at [401, 67] on input "[DATE]" at bounding box center [429, 70] width 83 height 18
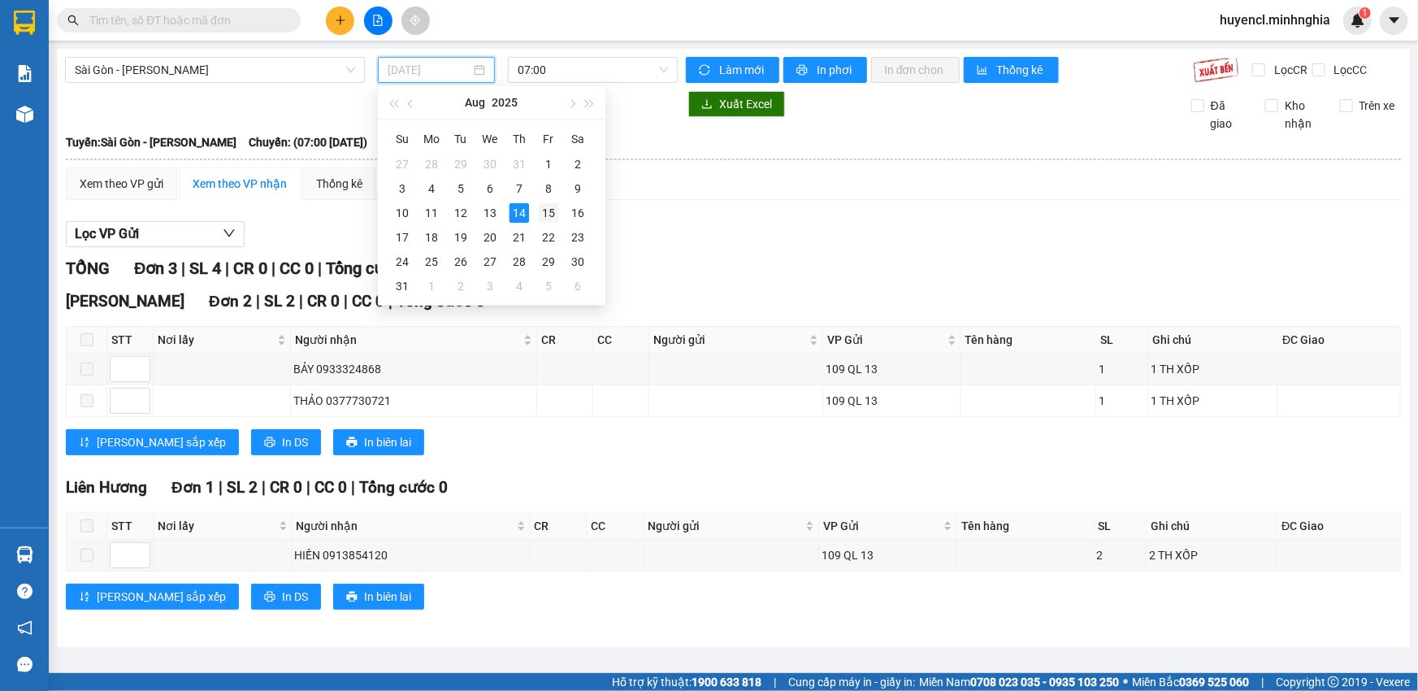
click at [546, 210] on div "15" at bounding box center [549, 213] width 20 height 20
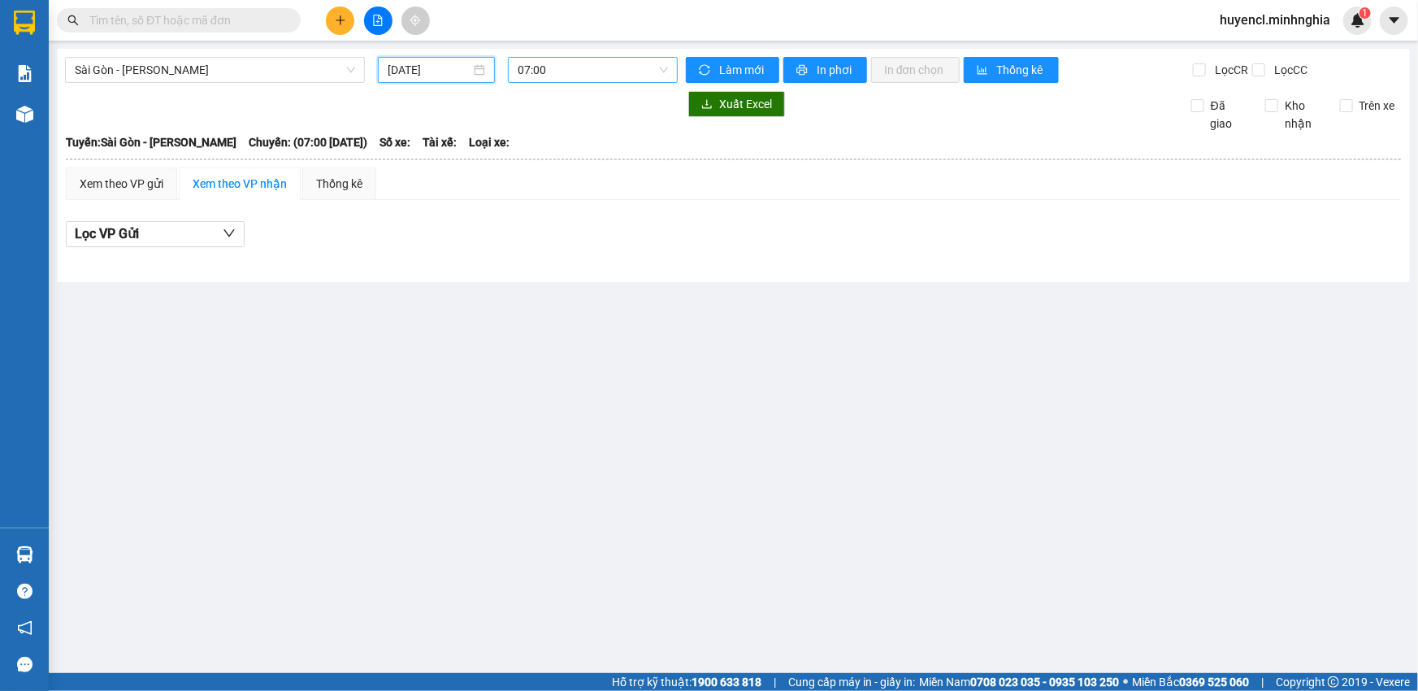
click at [613, 75] on span "07:00" at bounding box center [593, 70] width 150 height 24
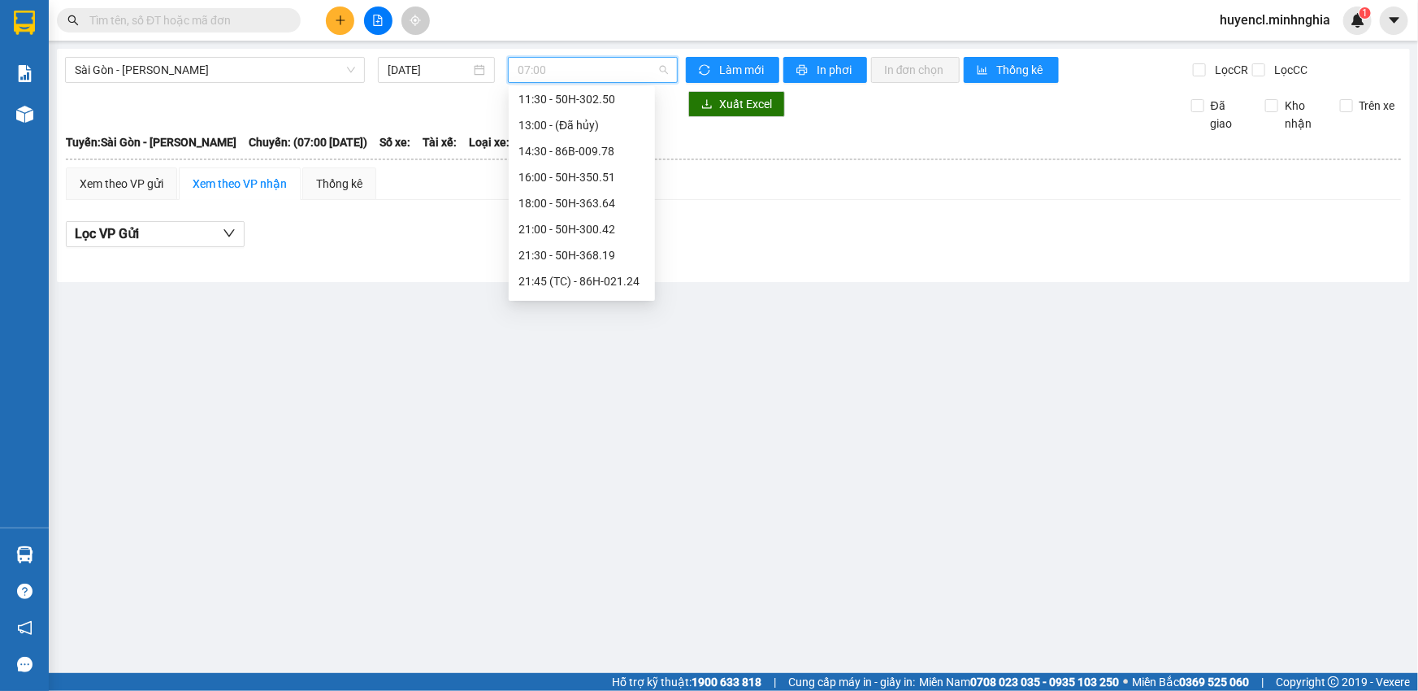
scroll to position [133, 0]
click at [445, 63] on input "[DATE]" at bounding box center [429, 70] width 83 height 18
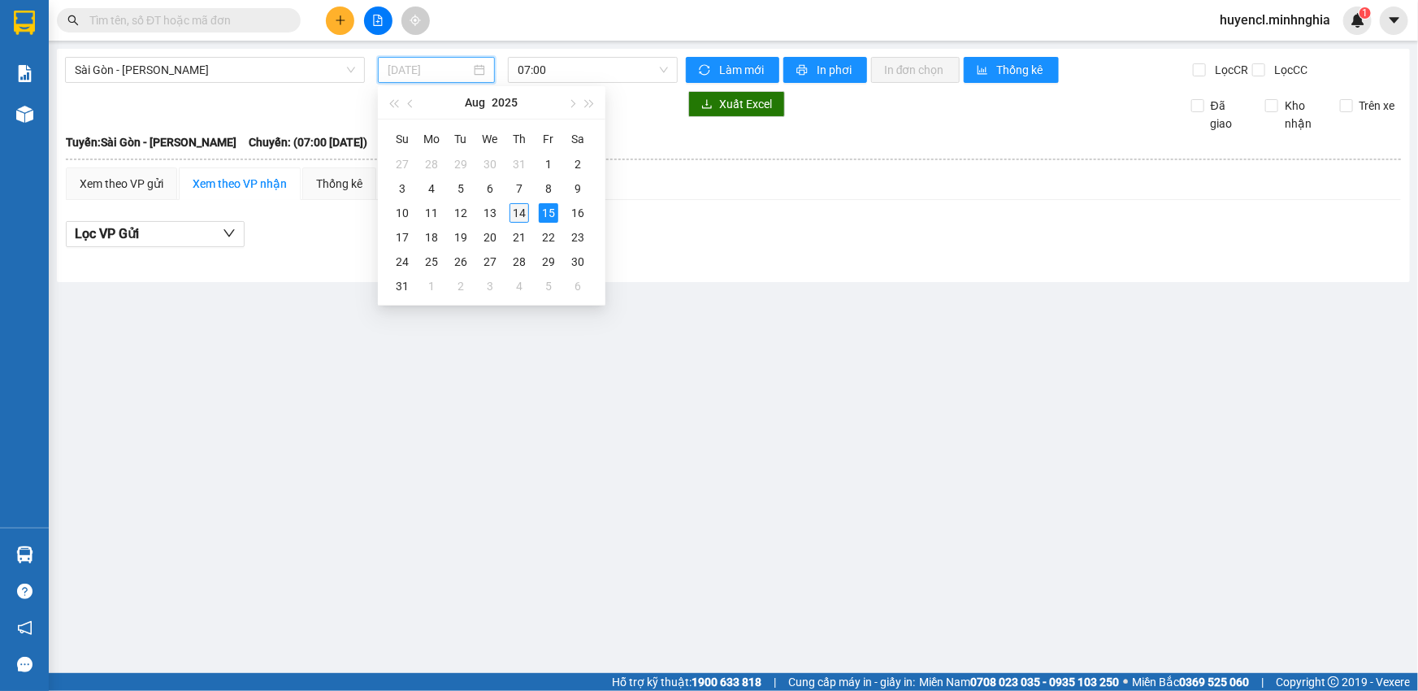
click at [517, 210] on div "14" at bounding box center [520, 213] width 20 height 20
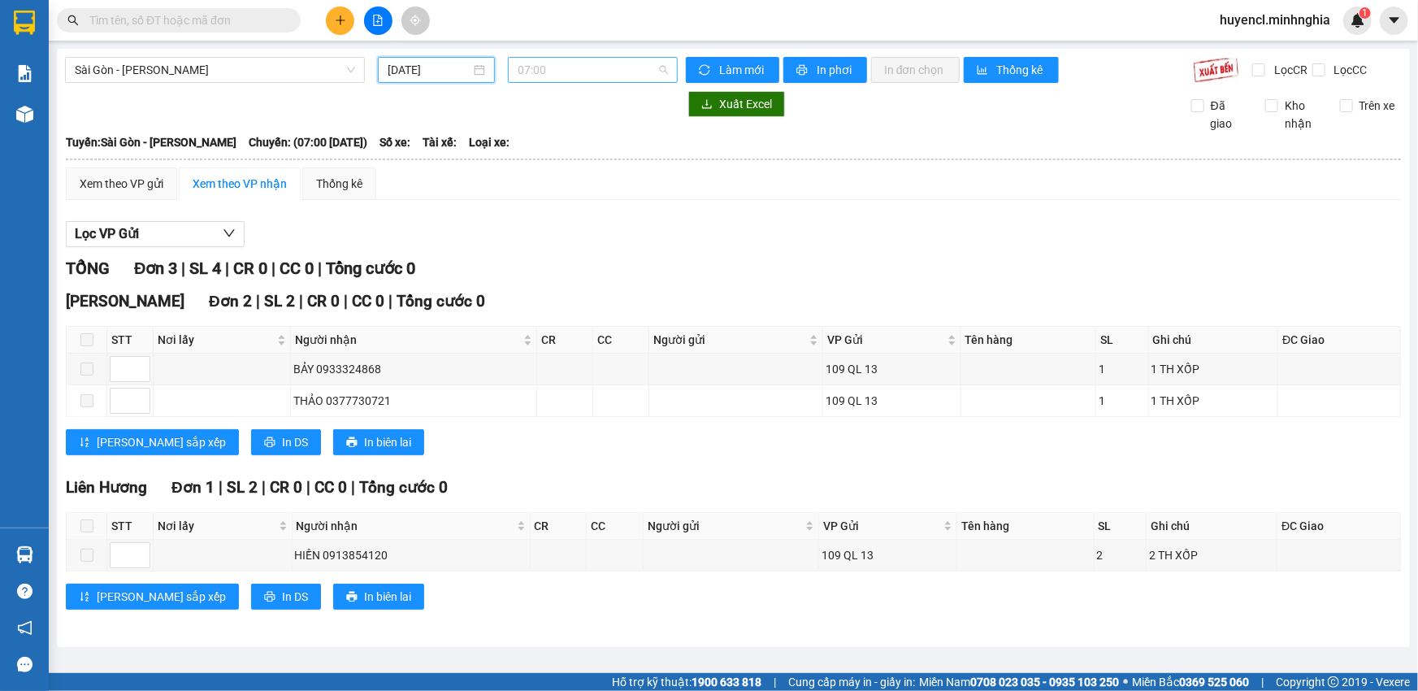
click at [617, 68] on span "07:00" at bounding box center [593, 70] width 150 height 24
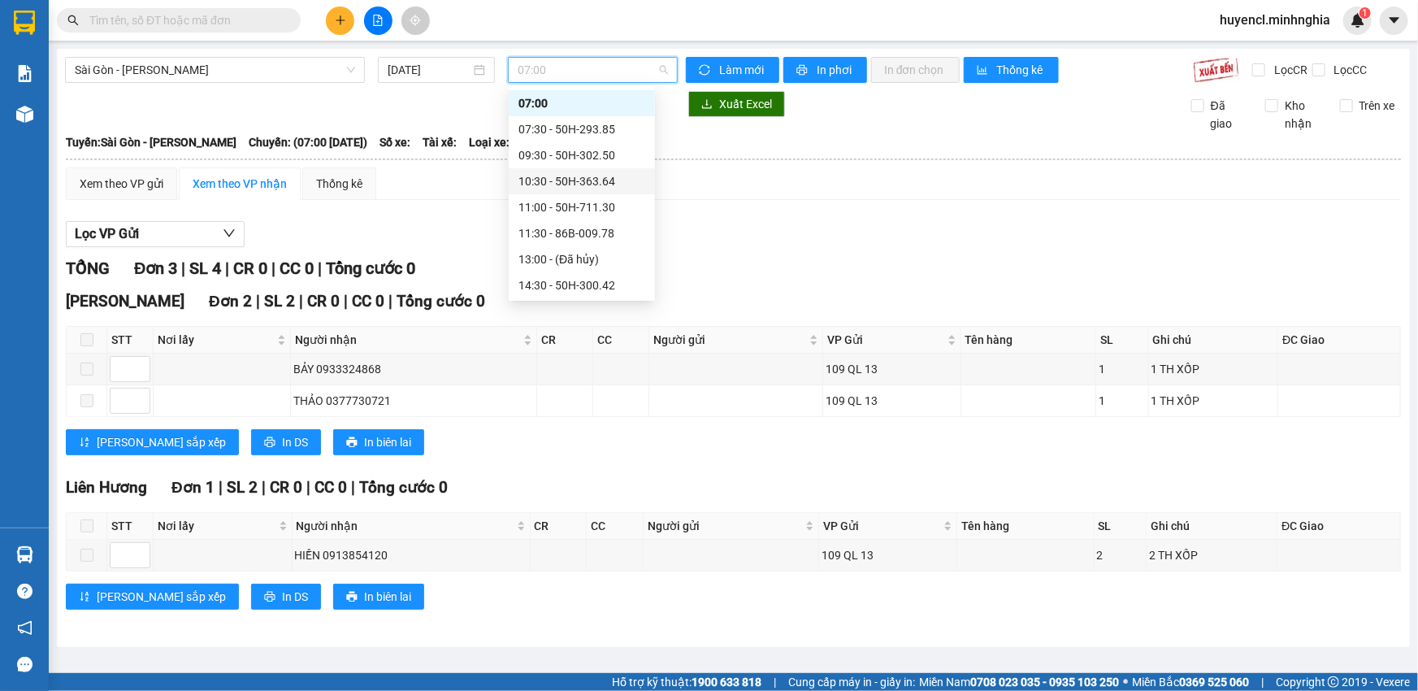
scroll to position [99, 0]
click at [623, 210] on div "14:30 - 50H-300.42" at bounding box center [582, 211] width 127 height 18
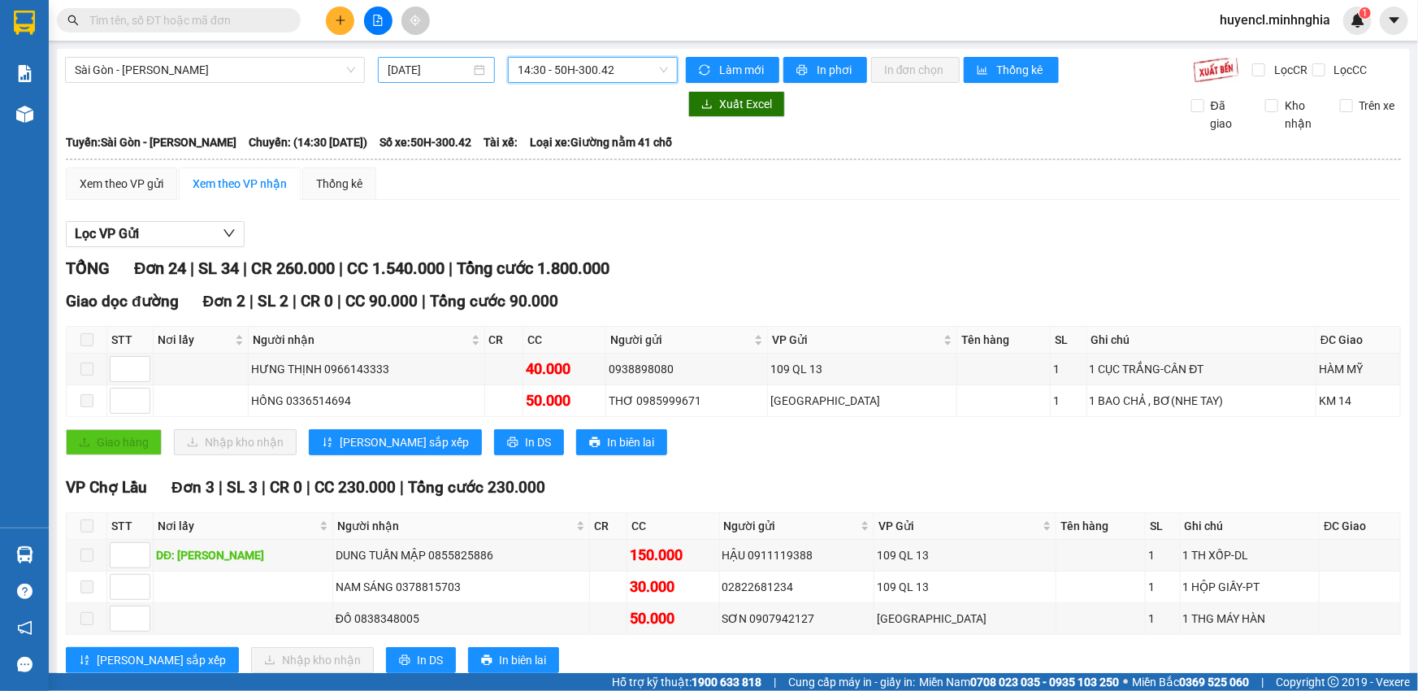
click at [446, 68] on input "[DATE]" at bounding box center [429, 70] width 83 height 18
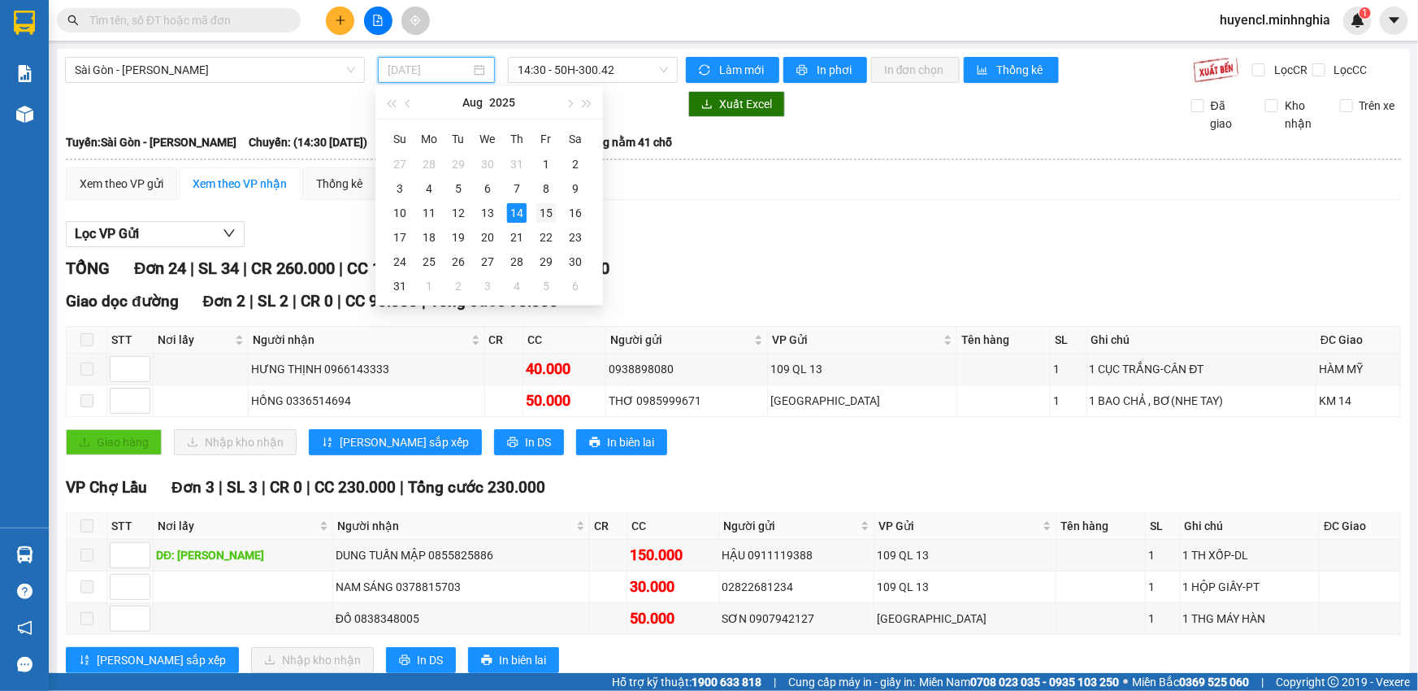
click at [535, 211] on td "15" at bounding box center [546, 213] width 29 height 24
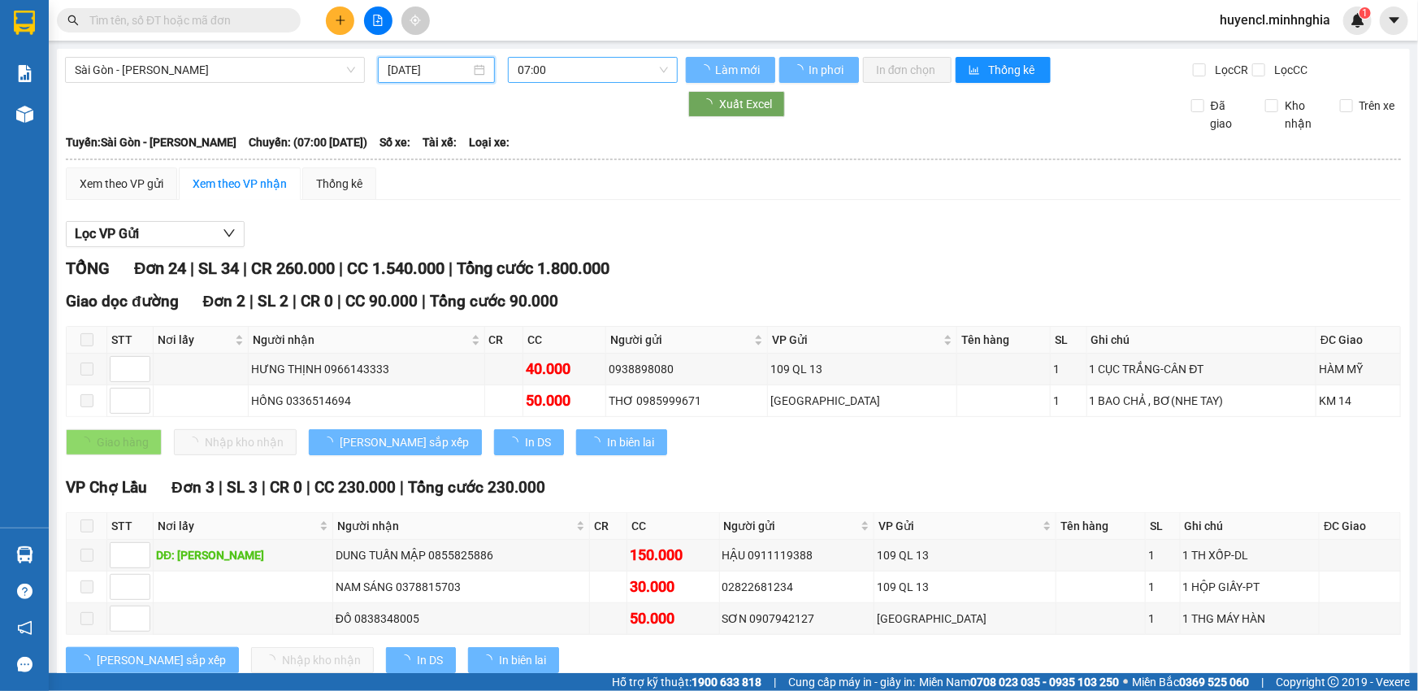
type input "[DATE]"
click at [622, 75] on span "07:00" at bounding box center [593, 70] width 150 height 24
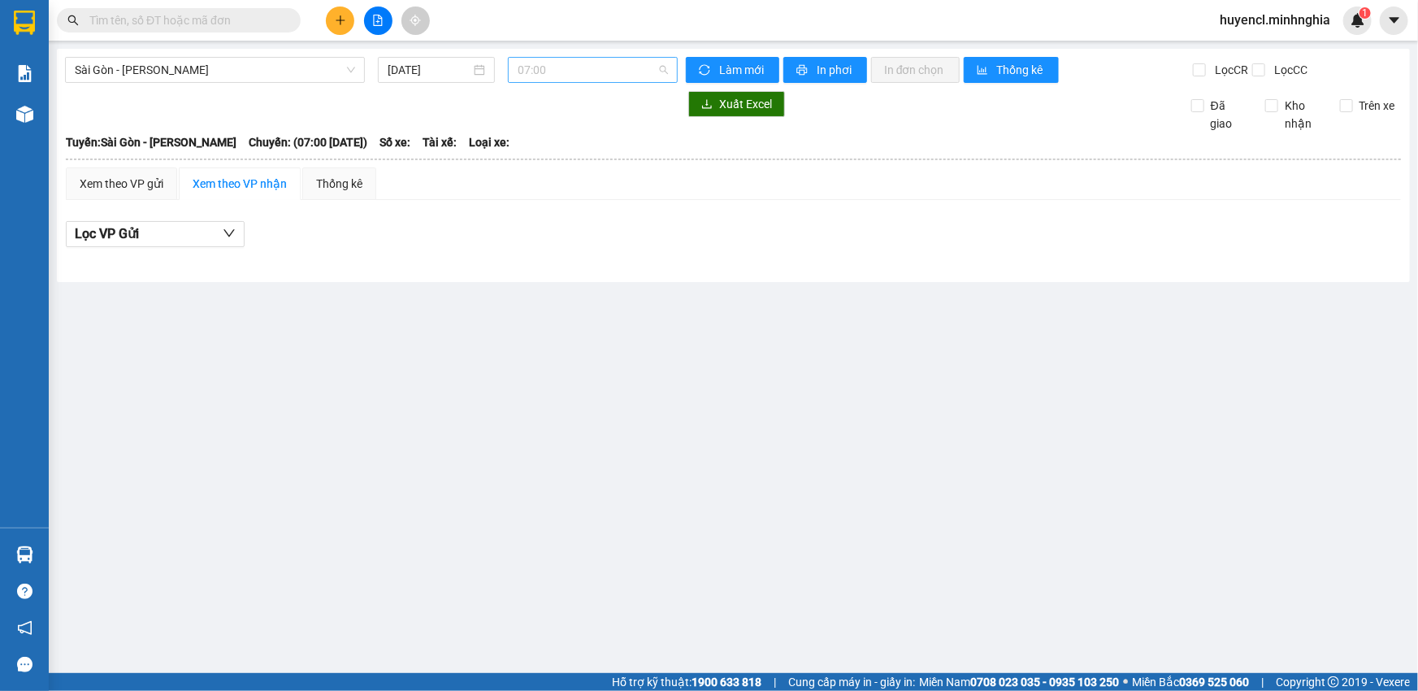
scroll to position [25, 0]
click at [285, 66] on span "Sài Gòn - [PERSON_NAME]" at bounding box center [215, 70] width 280 height 24
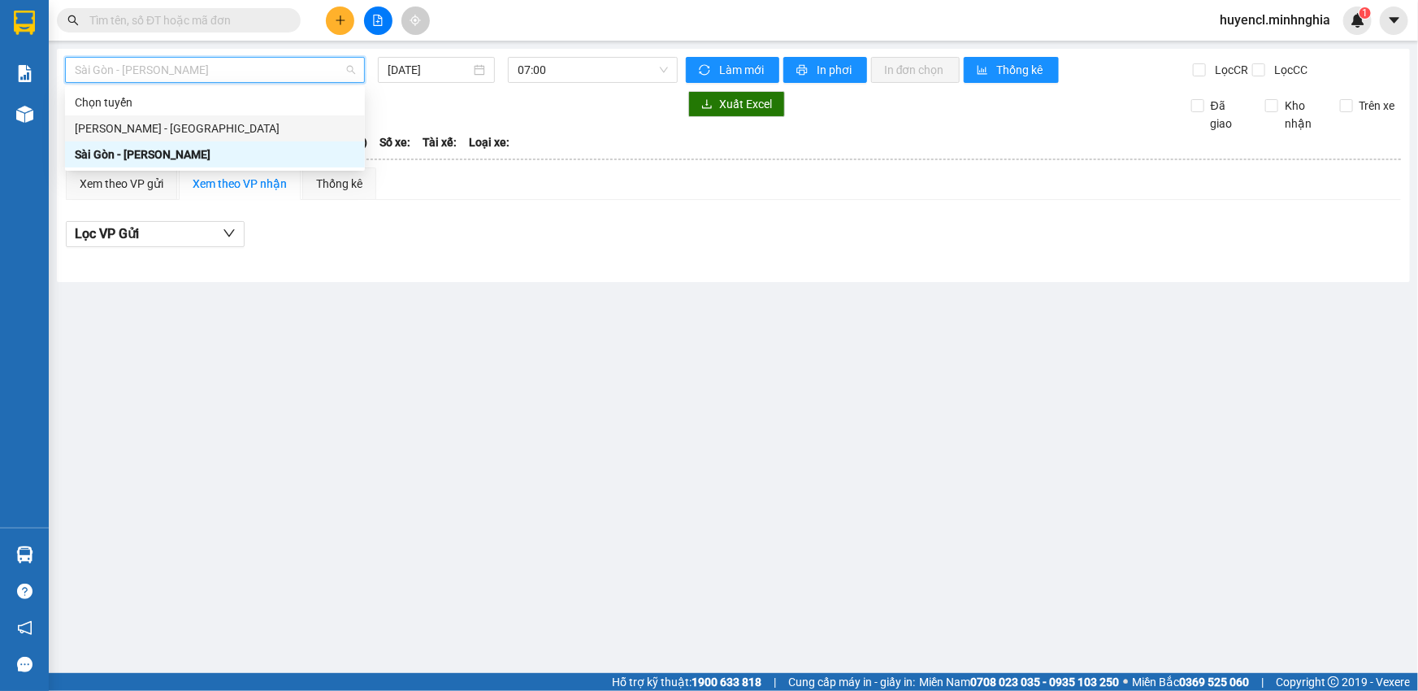
click at [174, 134] on div "[PERSON_NAME] - [GEOGRAPHIC_DATA]" at bounding box center [215, 128] width 280 height 18
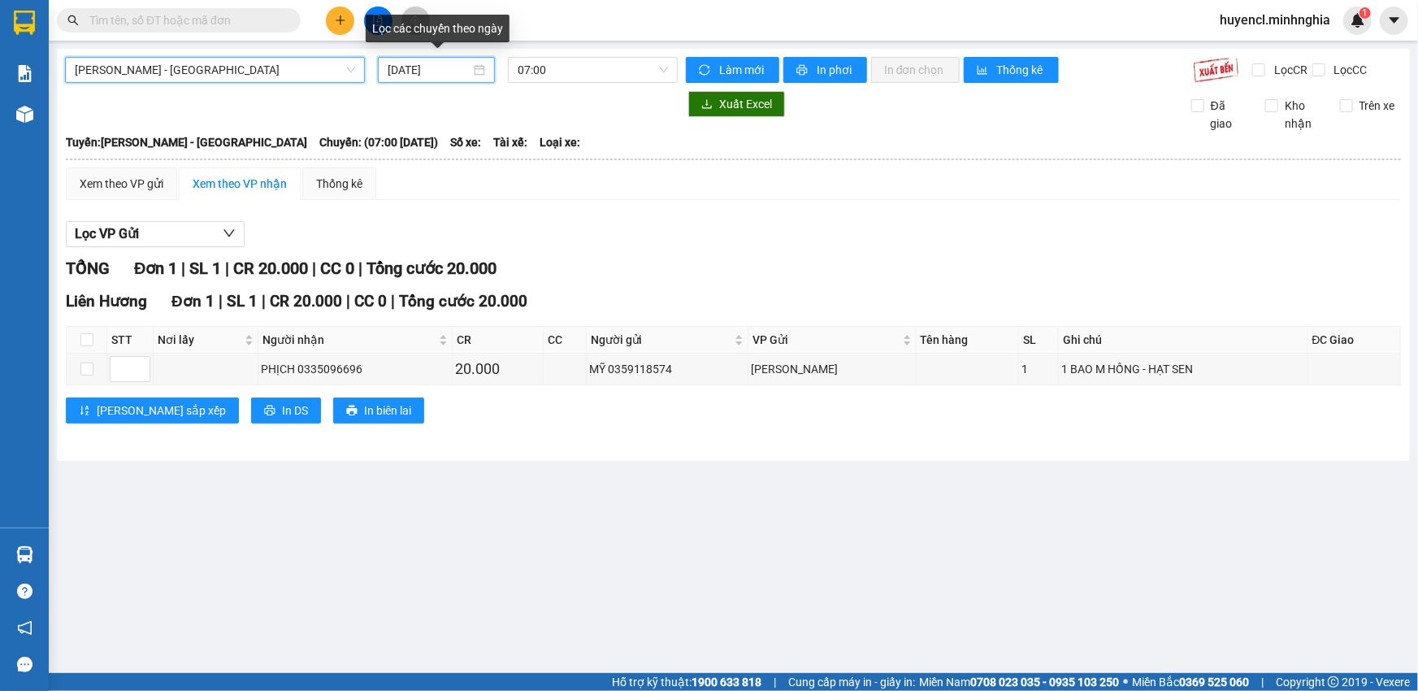
click at [451, 74] on input "[DATE]" at bounding box center [429, 70] width 83 height 18
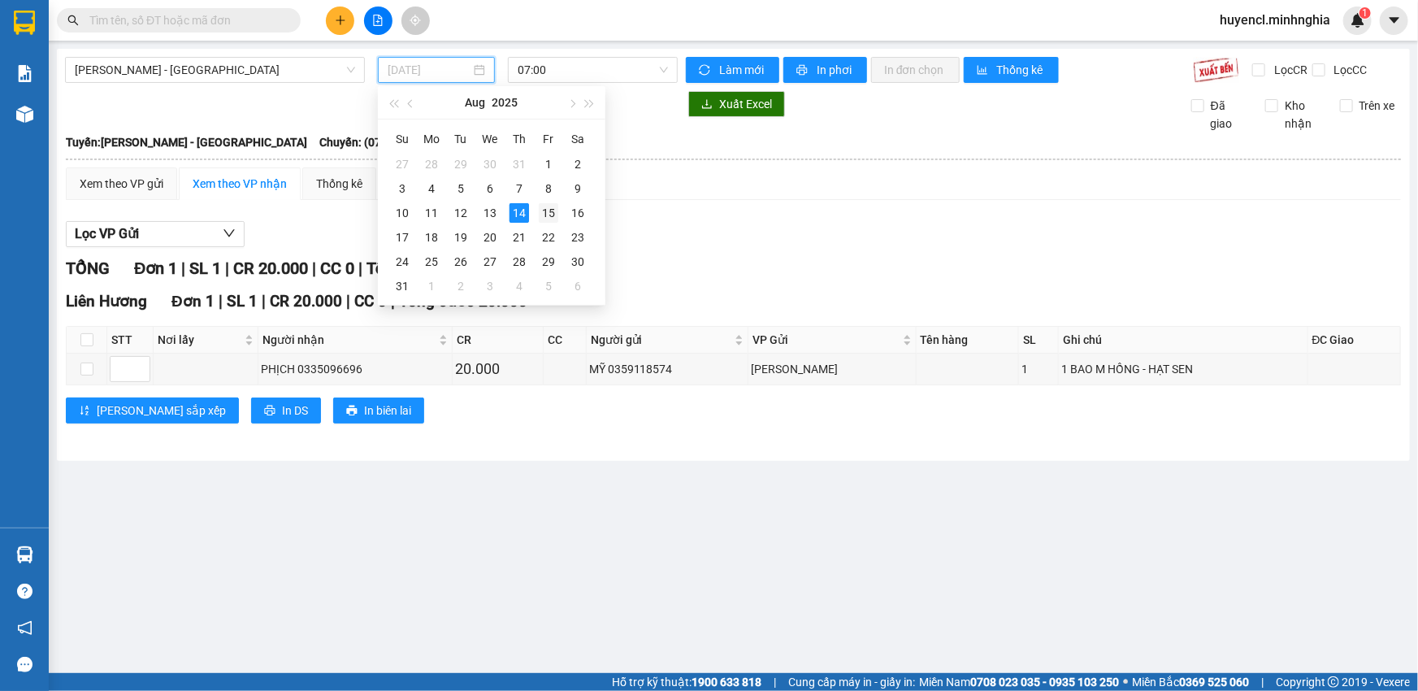
click at [547, 219] on div "15" at bounding box center [549, 213] width 20 height 20
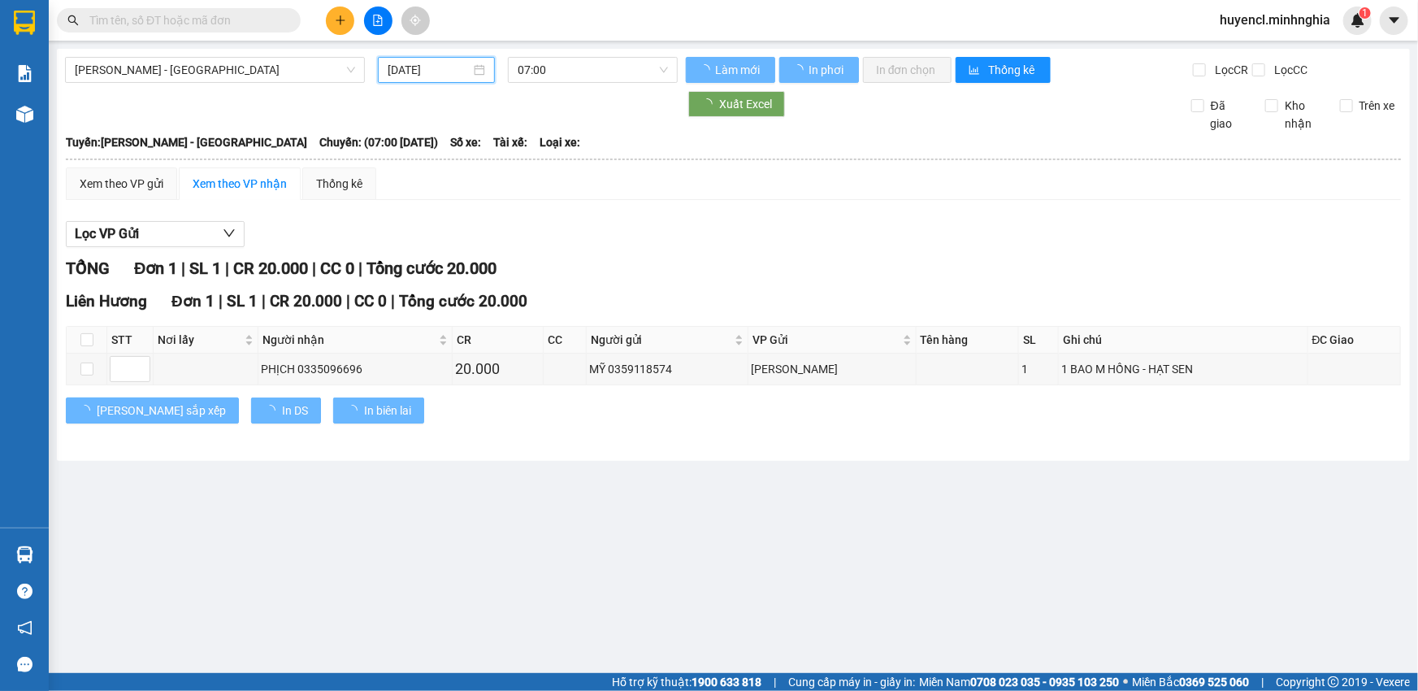
type input "[DATE]"
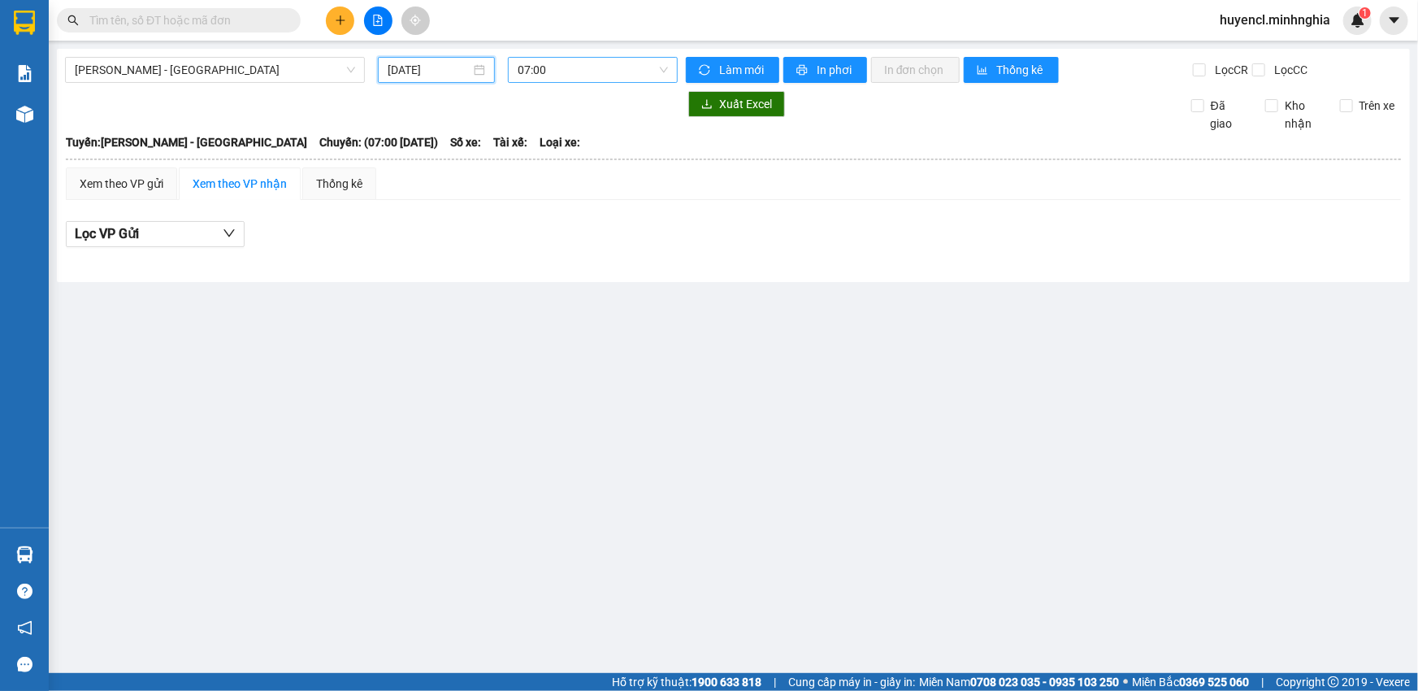
click at [608, 69] on span "07:00" at bounding box center [593, 70] width 150 height 24
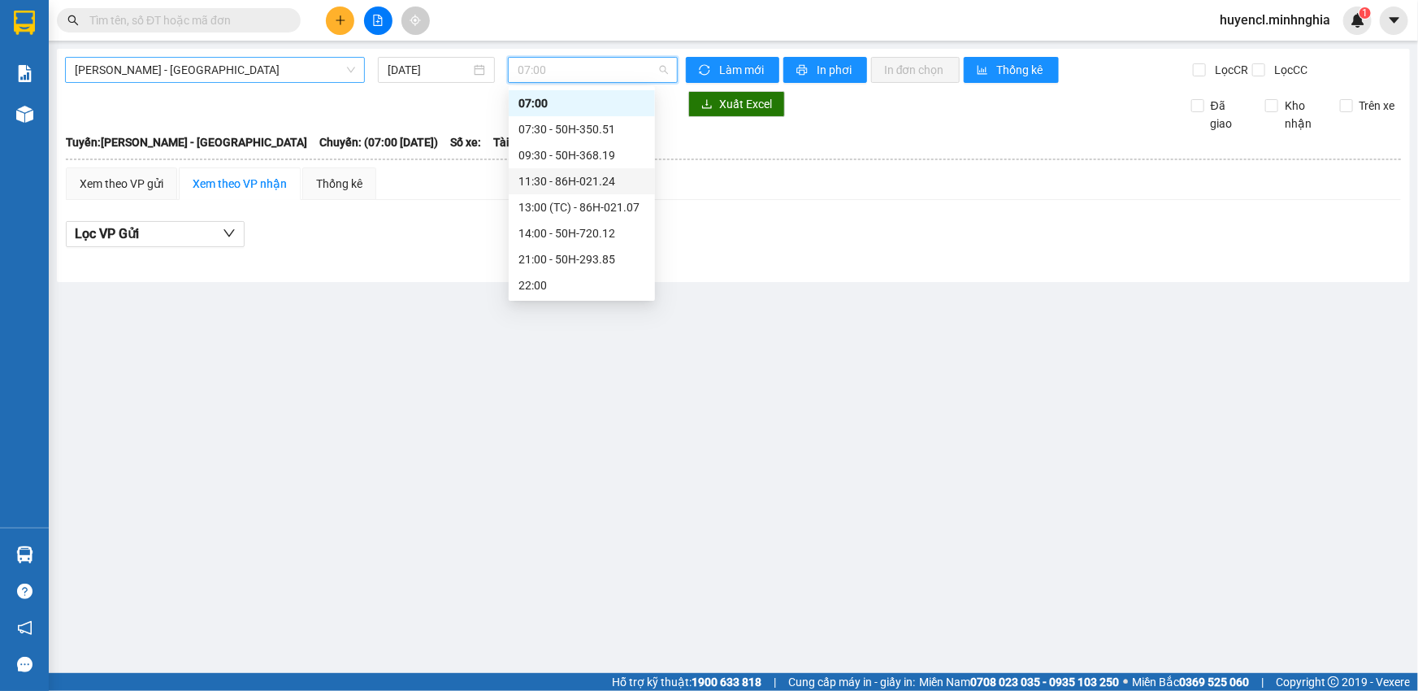
click at [321, 72] on span "[PERSON_NAME] - [GEOGRAPHIC_DATA]" at bounding box center [215, 70] width 280 height 24
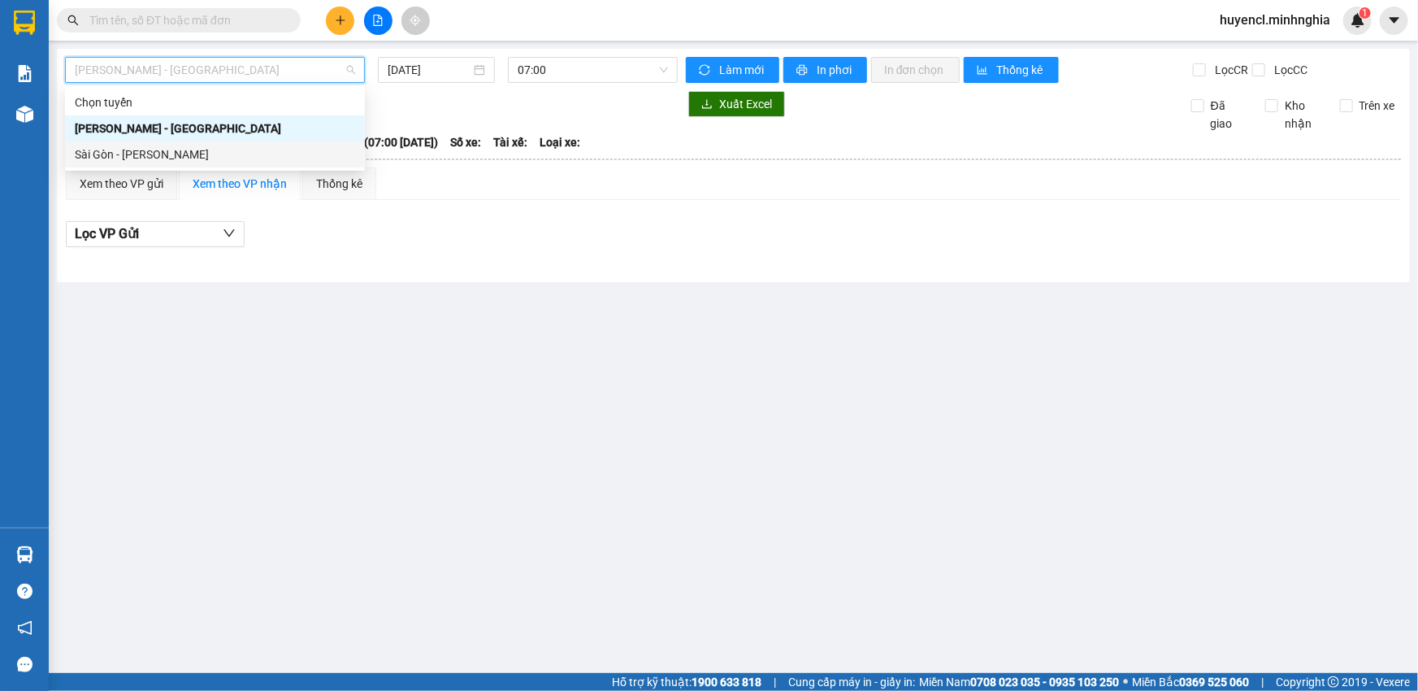
click at [150, 152] on div "Sài Gòn - [PERSON_NAME]" at bounding box center [215, 154] width 280 height 18
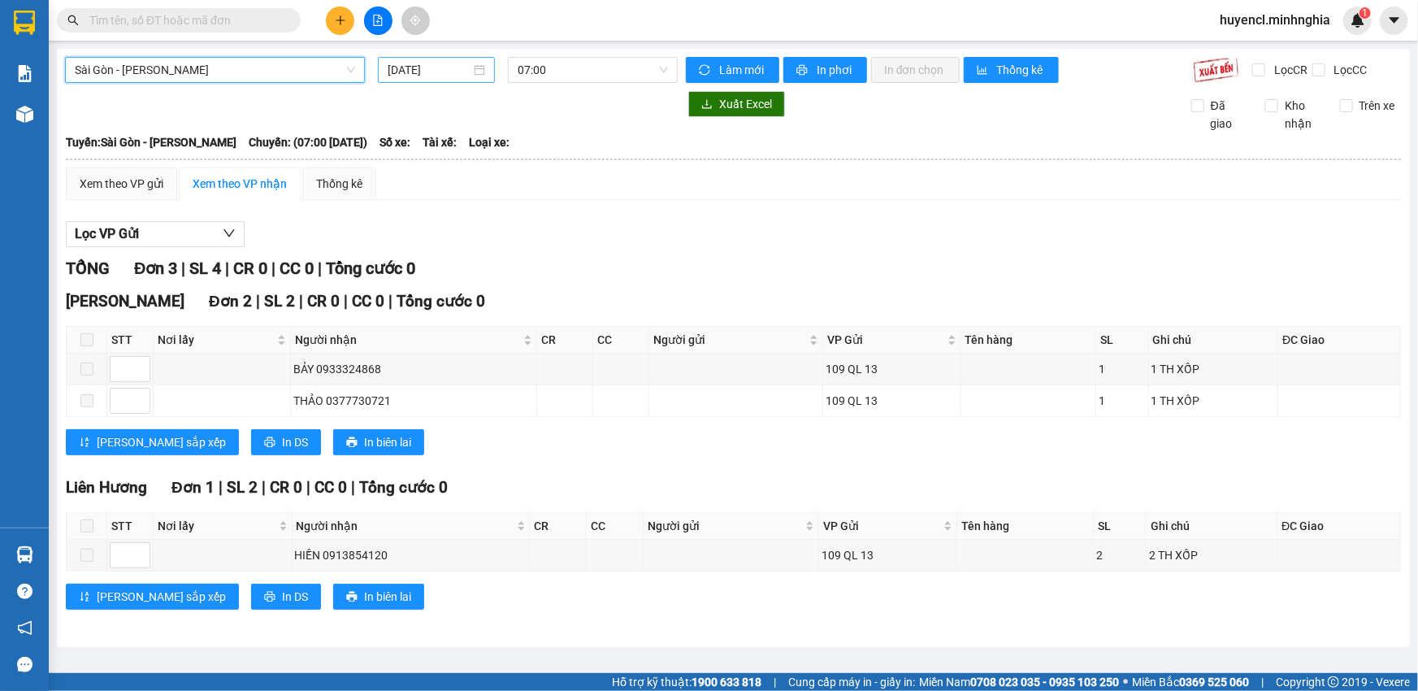
click at [449, 61] on input "[DATE]" at bounding box center [429, 70] width 83 height 18
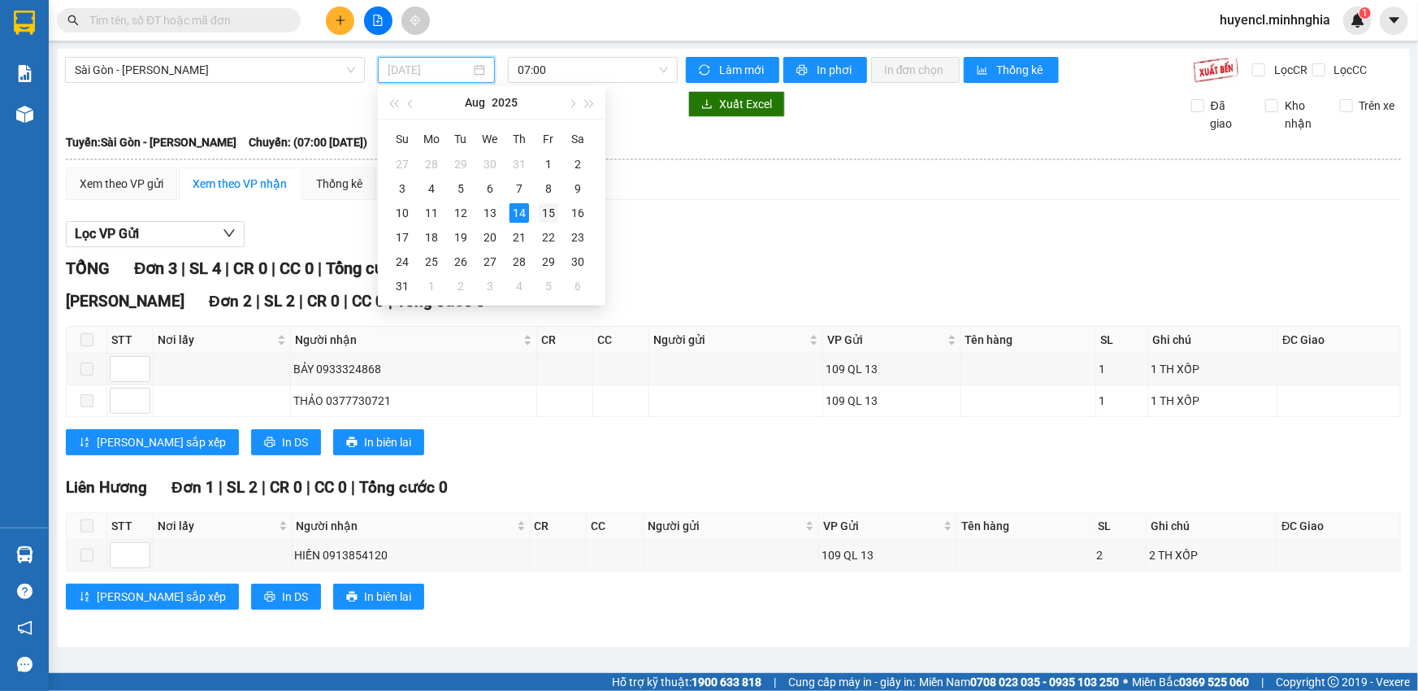
click at [545, 205] on div "15" at bounding box center [549, 213] width 20 height 20
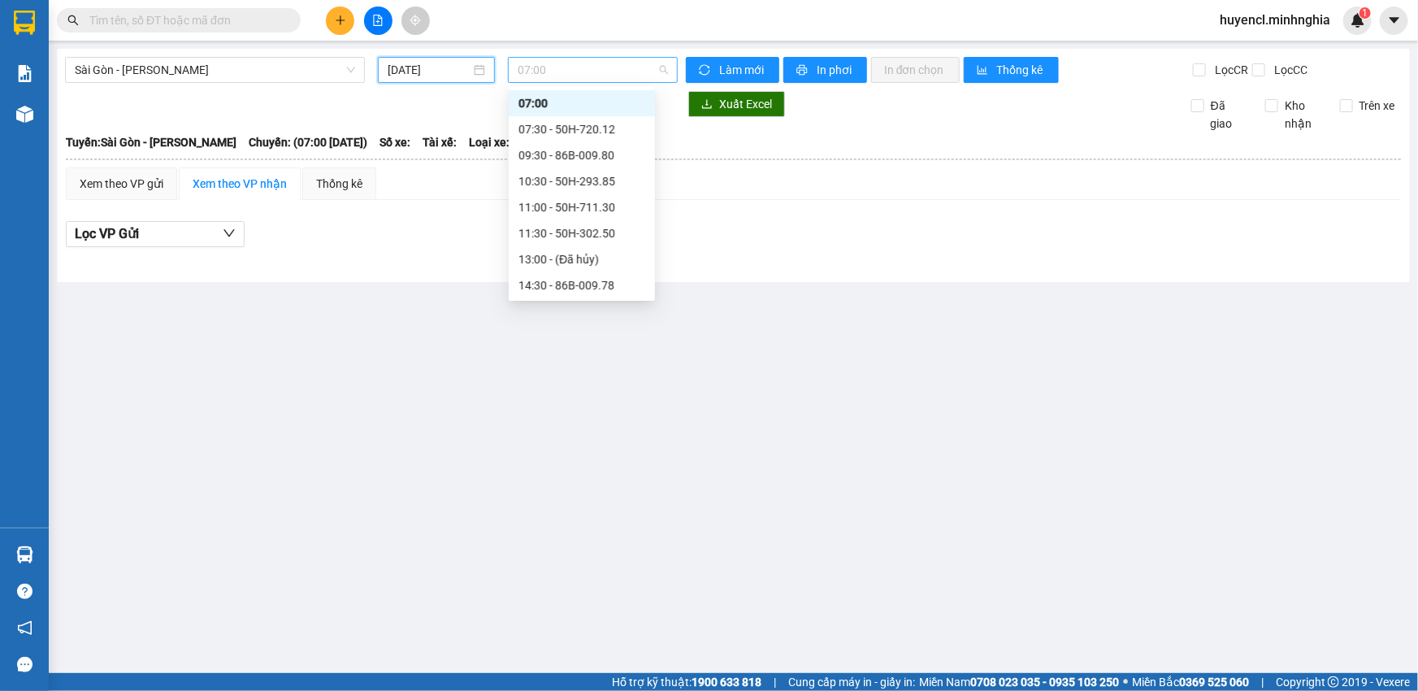
click at [611, 73] on span "07:00" at bounding box center [593, 70] width 150 height 24
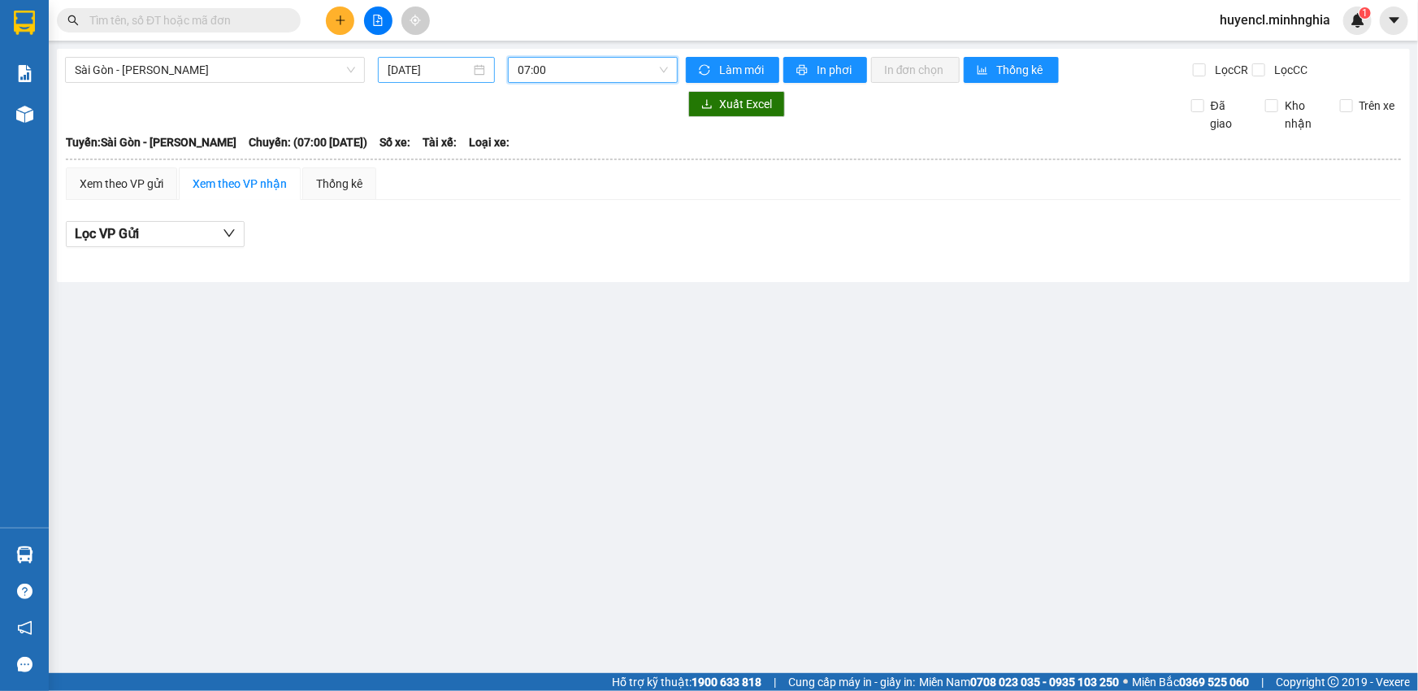
click at [470, 69] on input "[DATE]" at bounding box center [429, 70] width 83 height 18
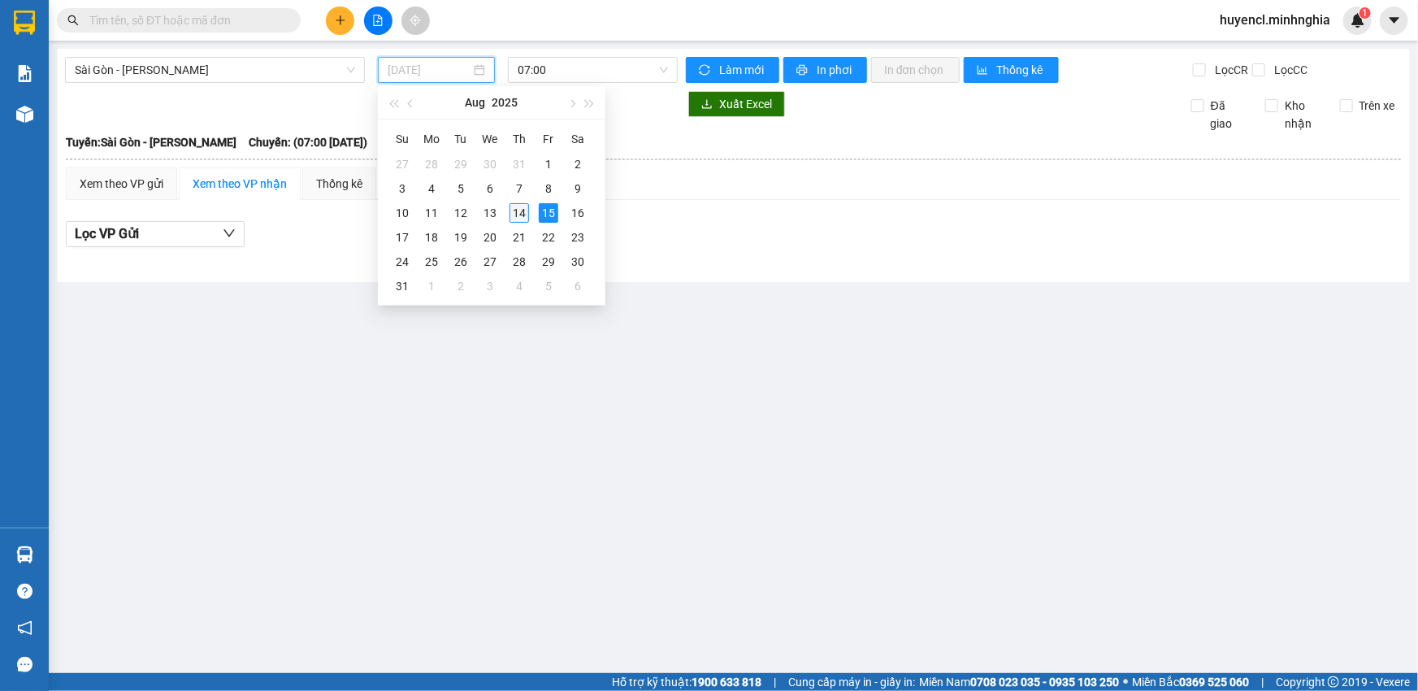
click at [518, 215] on div "14" at bounding box center [520, 213] width 20 height 20
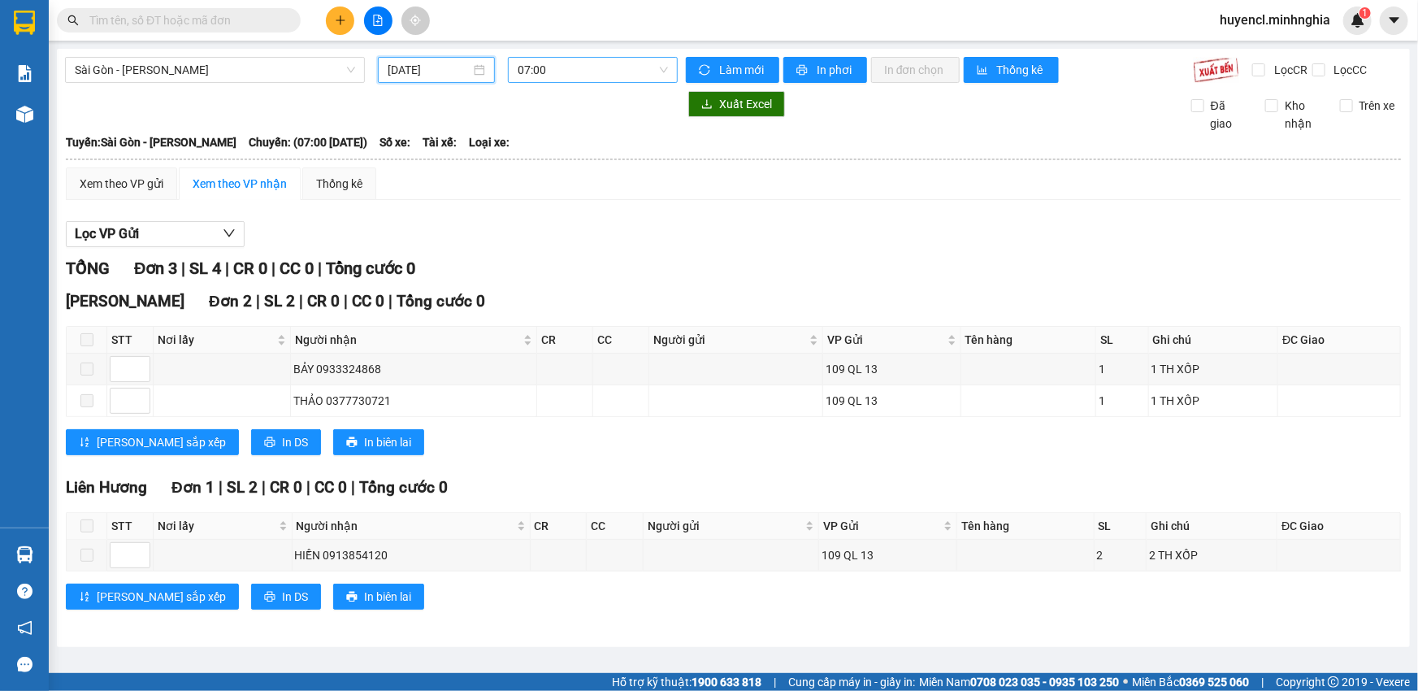
click at [611, 72] on span "07:00" at bounding box center [593, 70] width 150 height 24
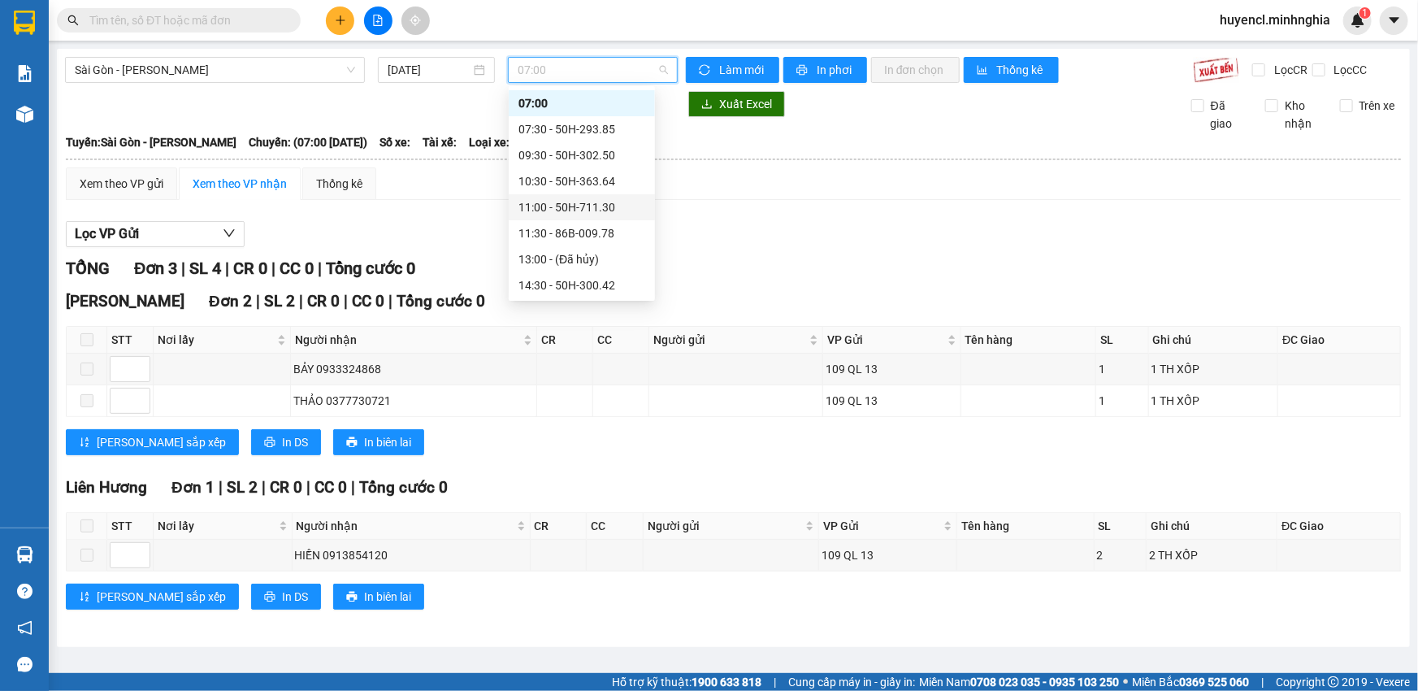
scroll to position [99, 0]
click at [603, 211] on div "14:30 - 50H-300.42" at bounding box center [582, 211] width 127 height 18
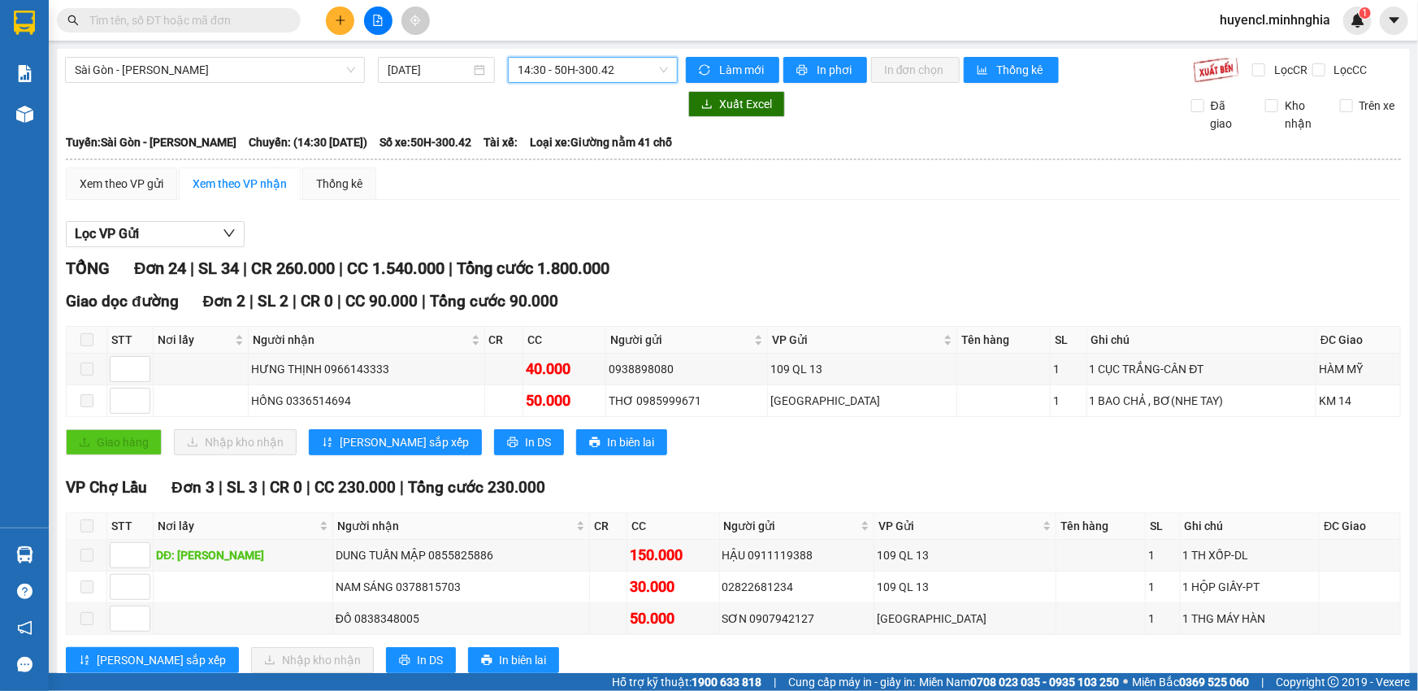
click at [573, 62] on span "14:30 - 50H-300.42" at bounding box center [593, 70] width 150 height 24
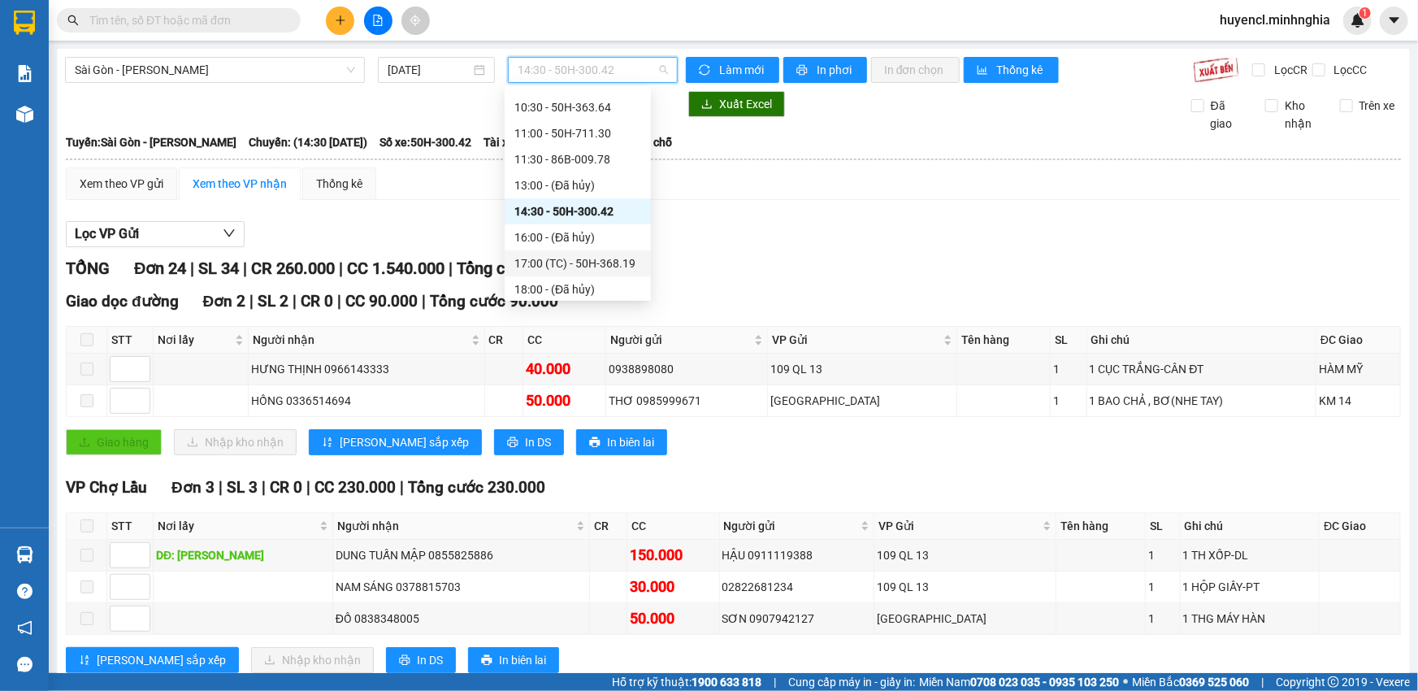
click at [610, 267] on div "17:00 (TC) - 50H-368.19" at bounding box center [578, 263] width 127 height 18
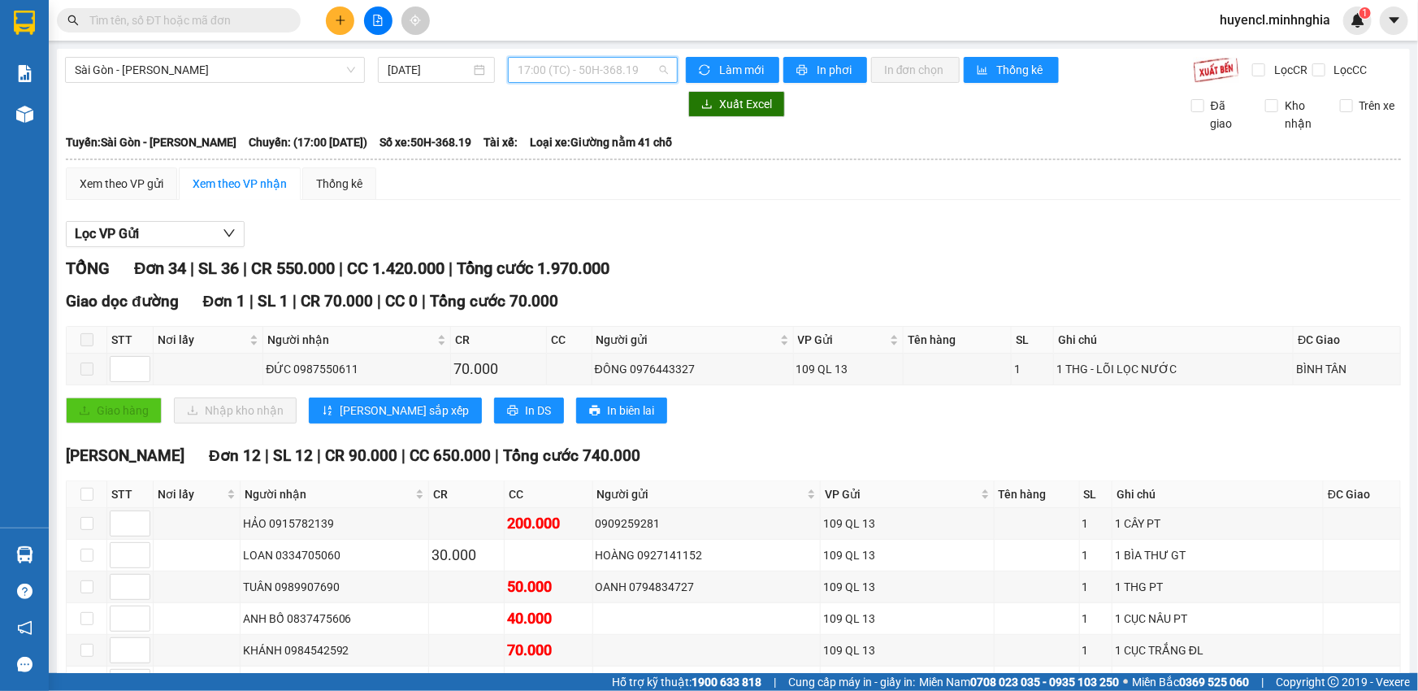
click at [555, 67] on span "17:00 (TC) - 50H-368.19" at bounding box center [593, 70] width 150 height 24
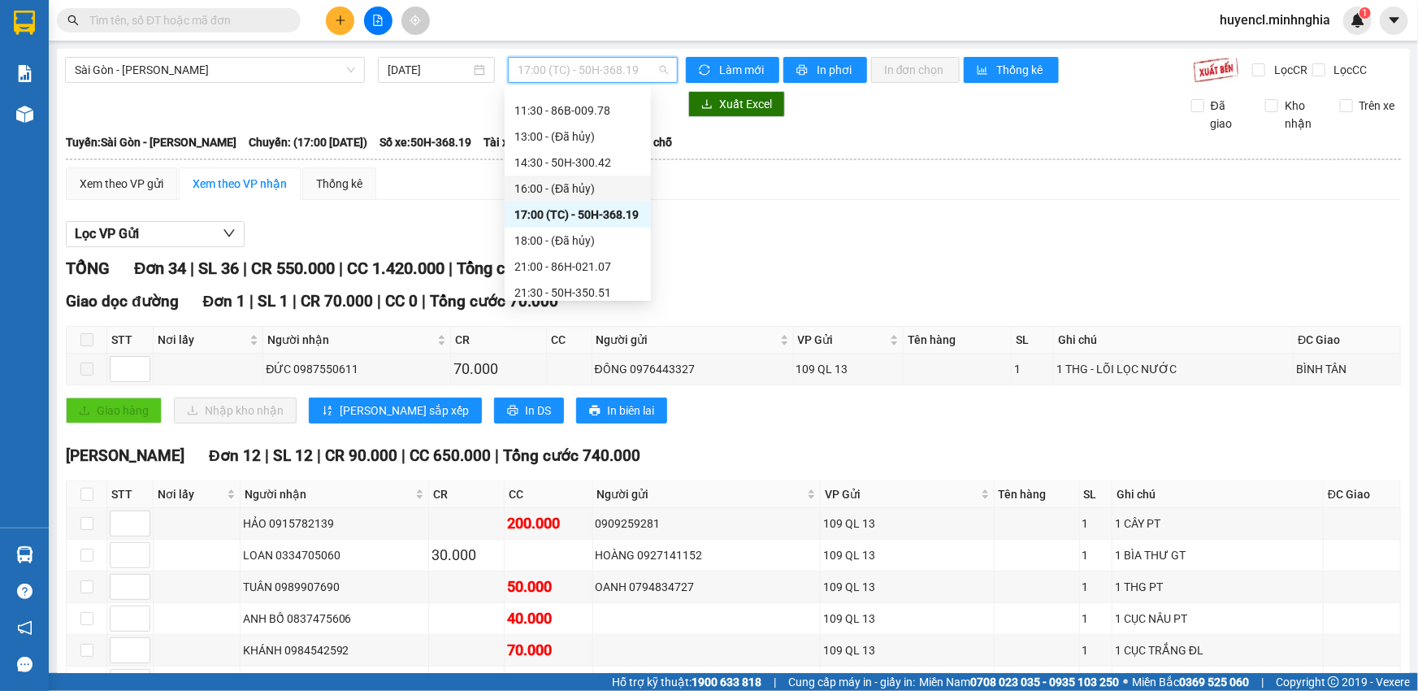
scroll to position [173, 0]
click at [607, 246] on div "21:00 - 86H-021.07" at bounding box center [578, 241] width 127 height 18
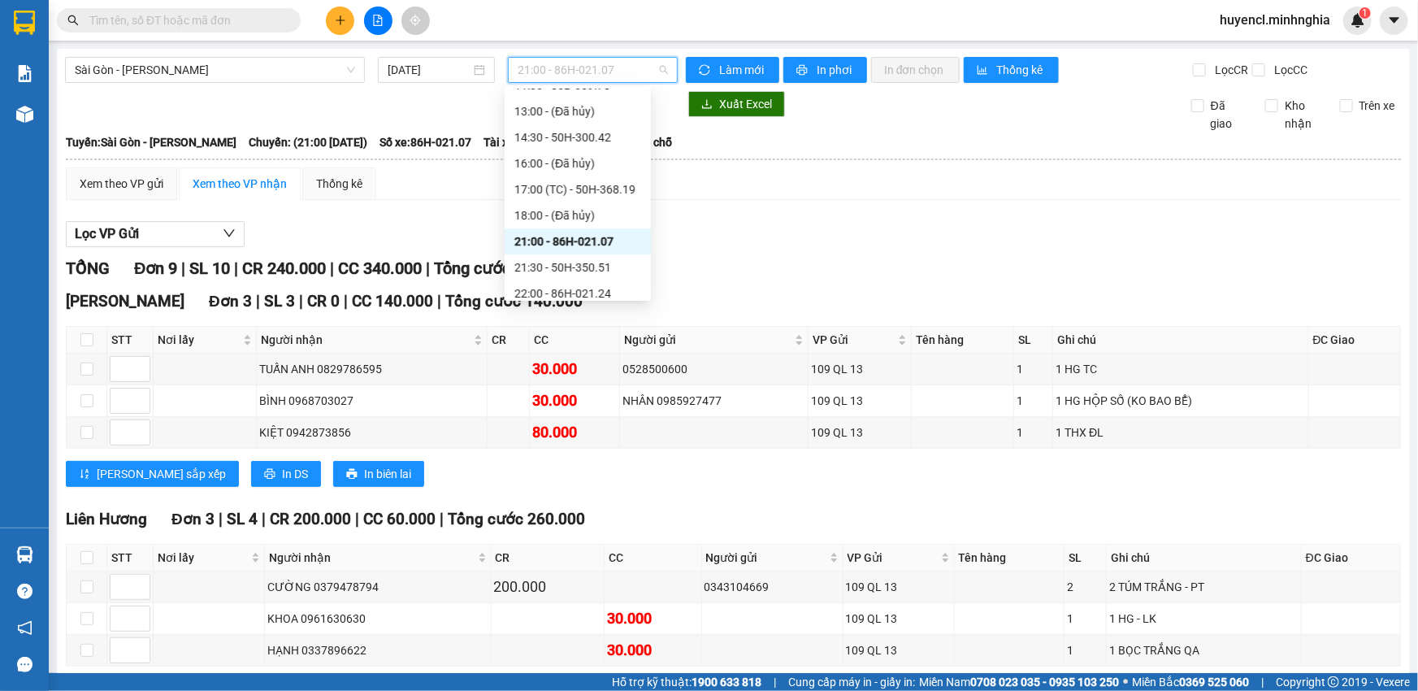
click at [594, 76] on span "21:00 - 86H-021.07" at bounding box center [593, 70] width 150 height 24
click at [601, 145] on div "14:30 - 50H-300.42" at bounding box center [578, 137] width 127 height 18
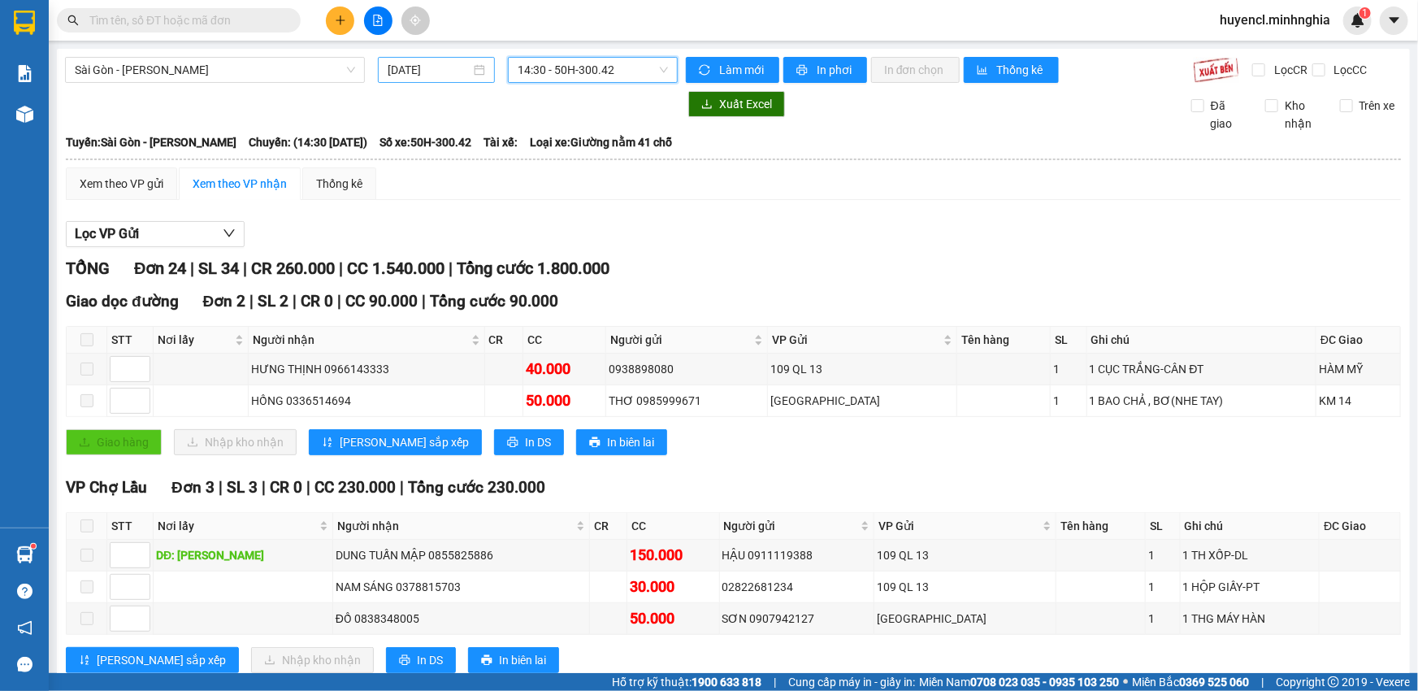
click at [424, 68] on input "[DATE]" at bounding box center [429, 70] width 83 height 18
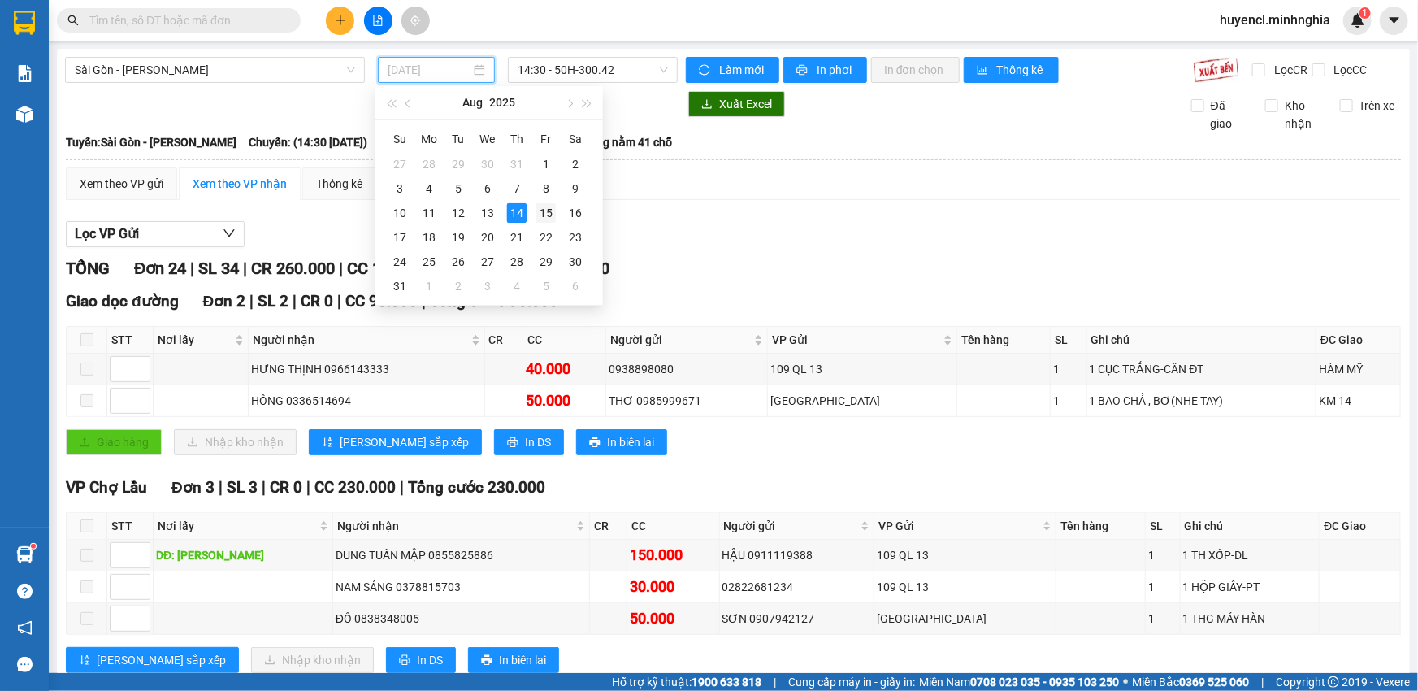
click at [545, 210] on div "15" at bounding box center [546, 213] width 20 height 20
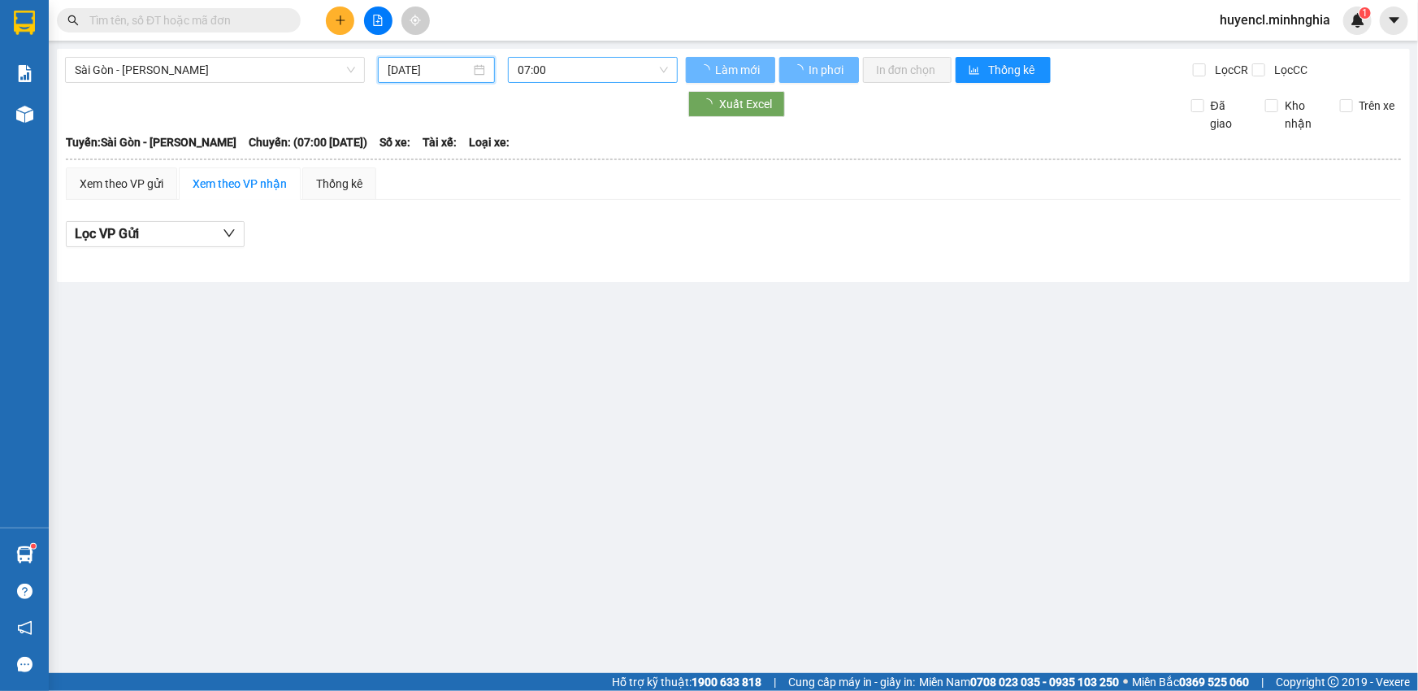
click at [630, 72] on span "07:00" at bounding box center [593, 70] width 150 height 24
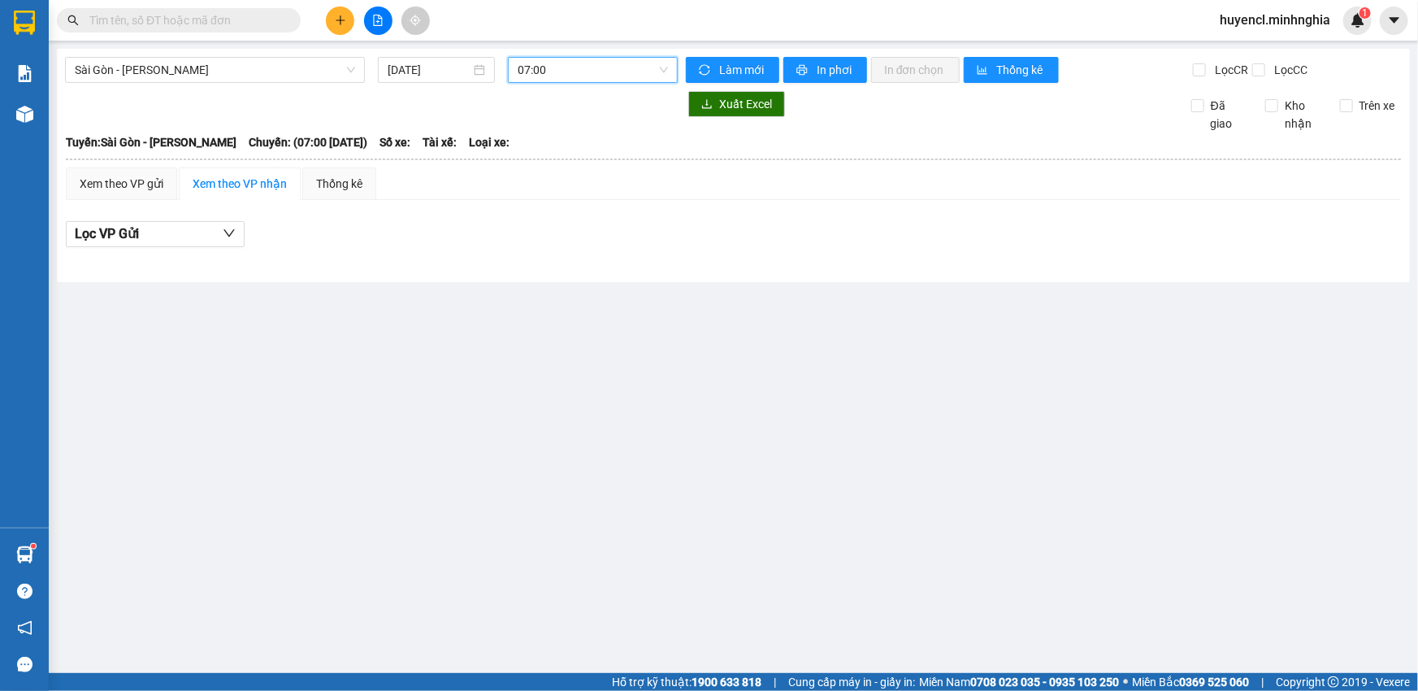
scroll to position [25, 0]
click at [603, 73] on span "07:00" at bounding box center [593, 70] width 150 height 24
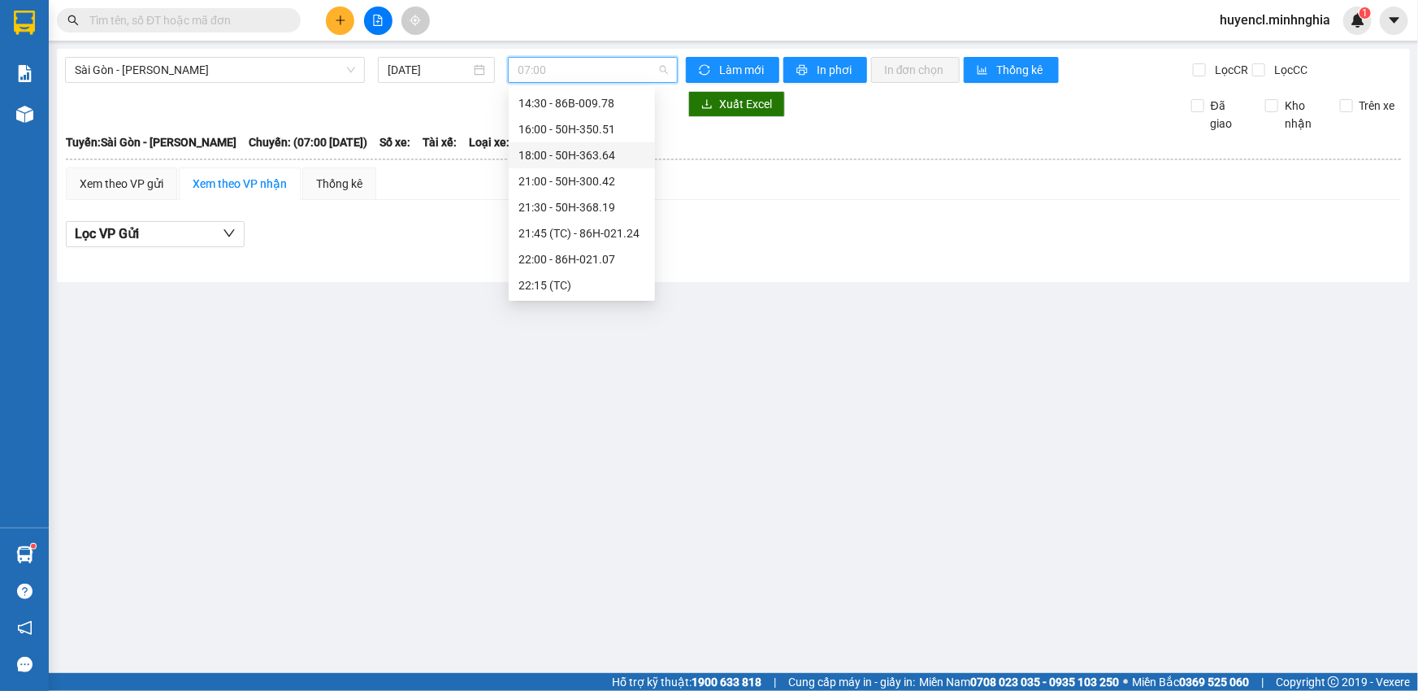
scroll to position [59, 0]
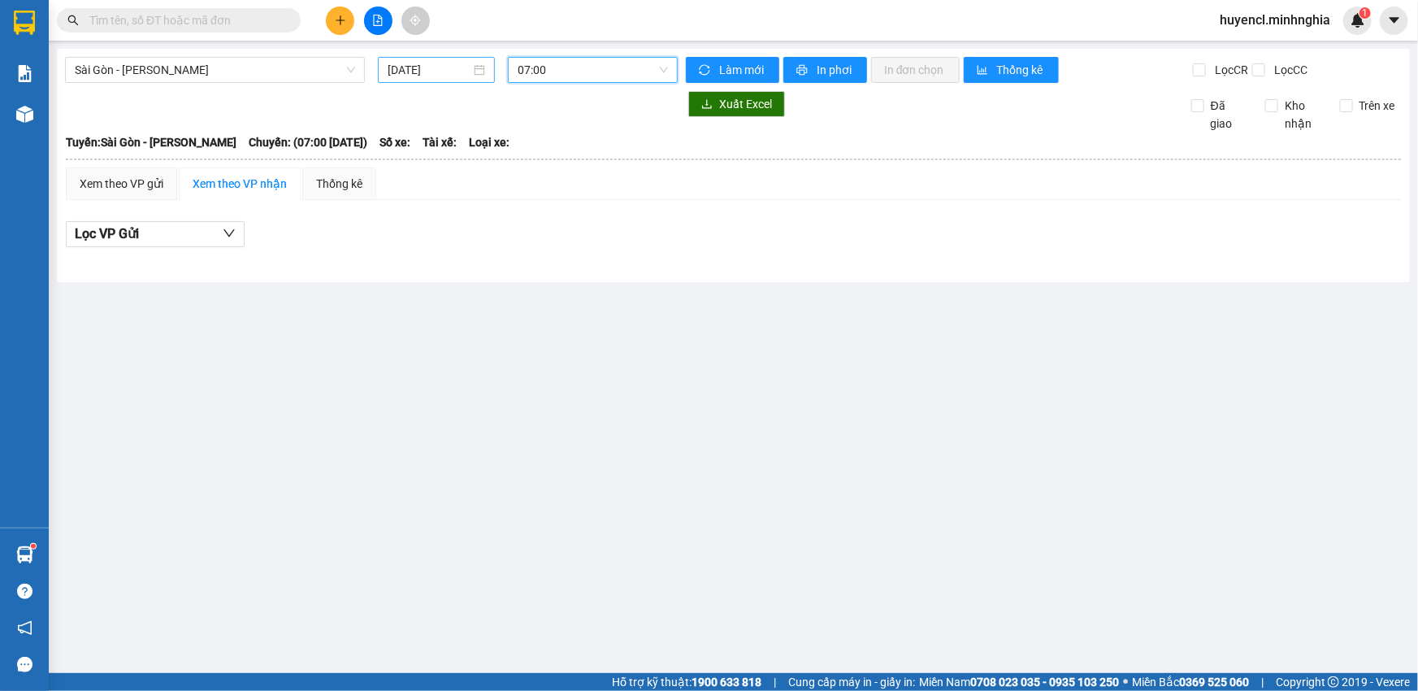
click at [447, 73] on input "[DATE]" at bounding box center [429, 70] width 83 height 18
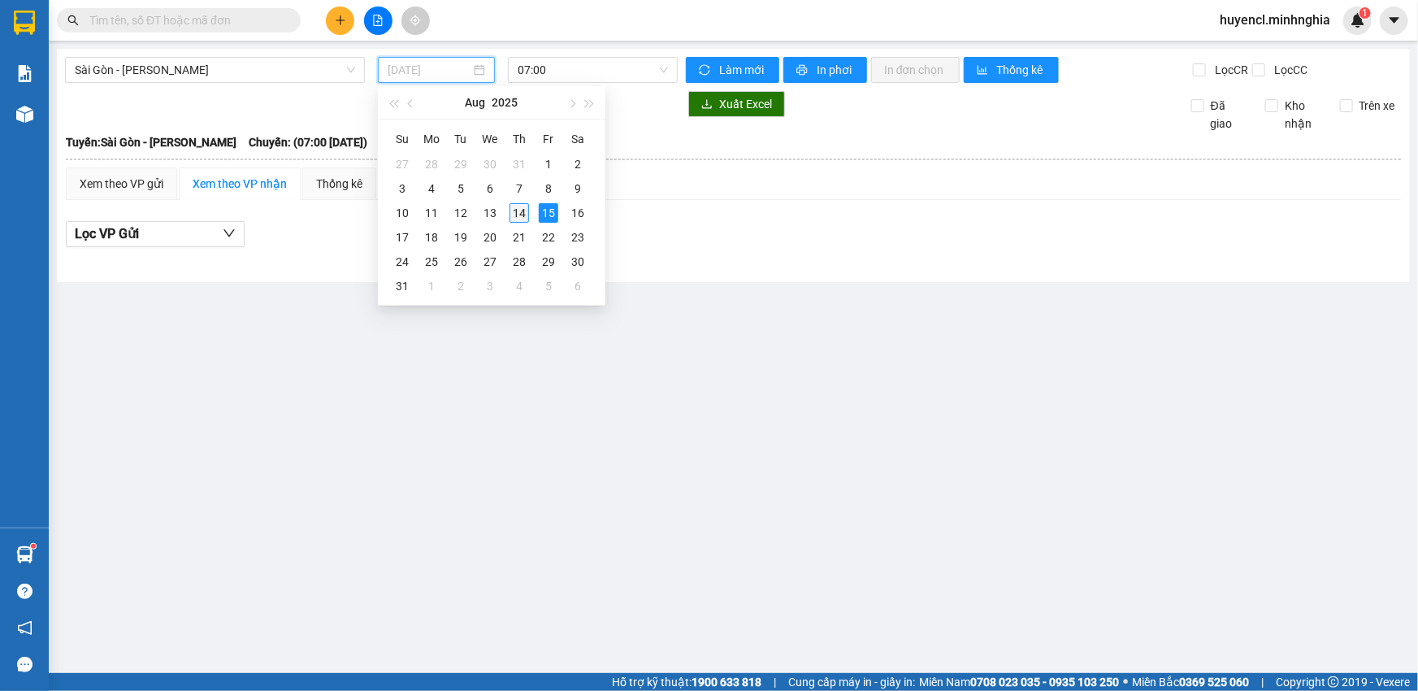
click at [516, 212] on div "14" at bounding box center [520, 213] width 20 height 20
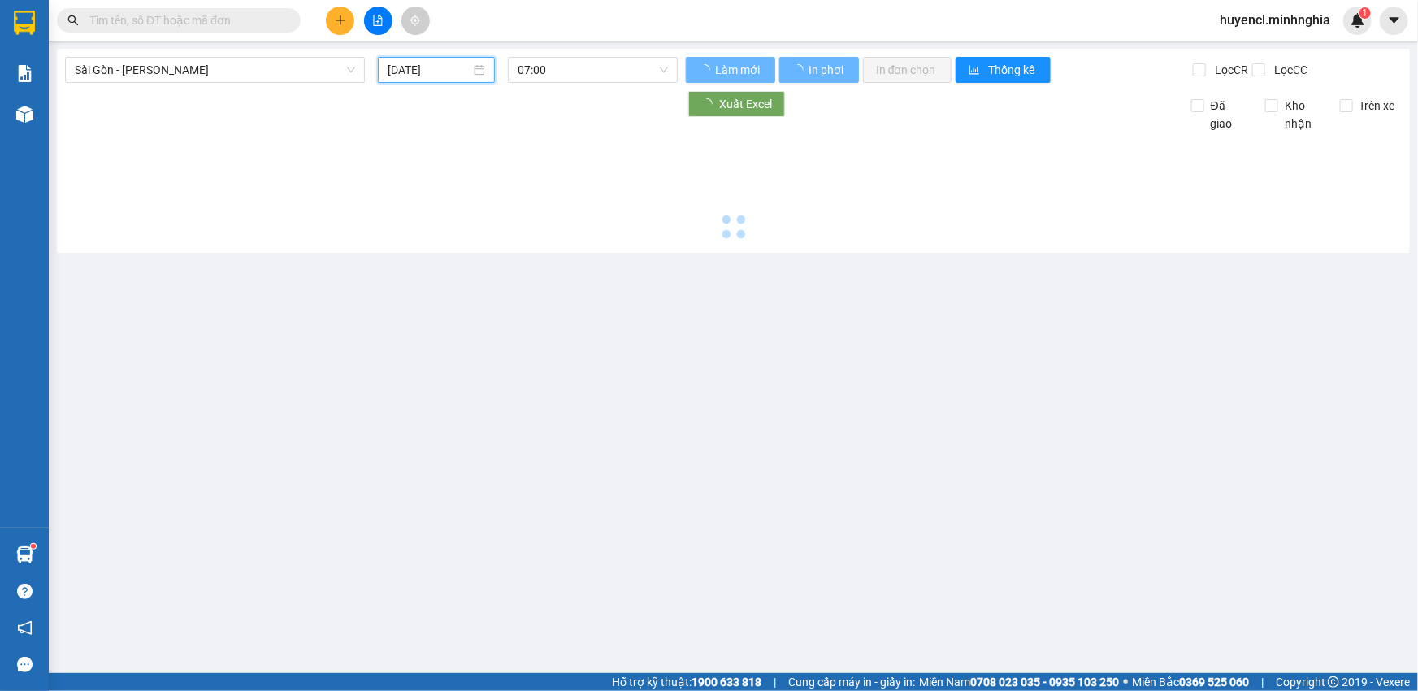
type input "[DATE]"
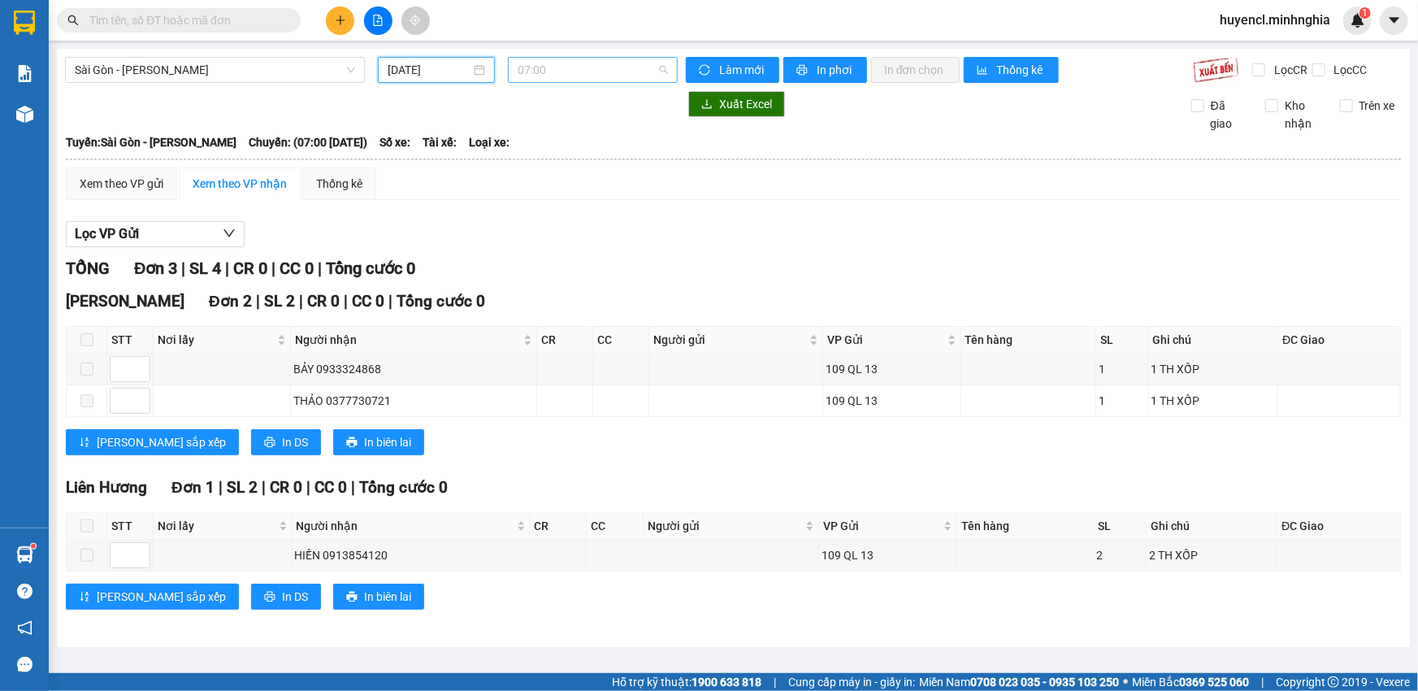
click at [588, 67] on span "07:00" at bounding box center [593, 70] width 150 height 24
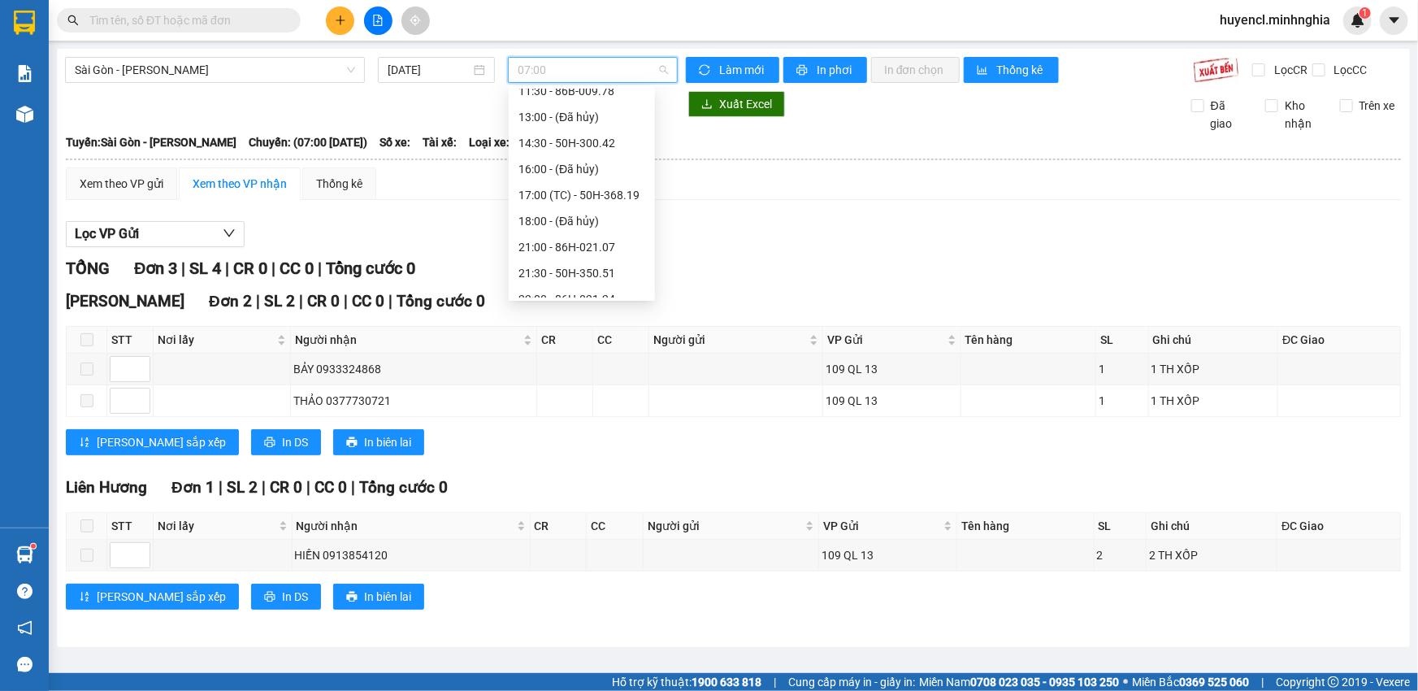
scroll to position [173, 0]
click at [618, 184] on div "17:00 (TC) - 50H-368.19" at bounding box center [582, 189] width 127 height 18
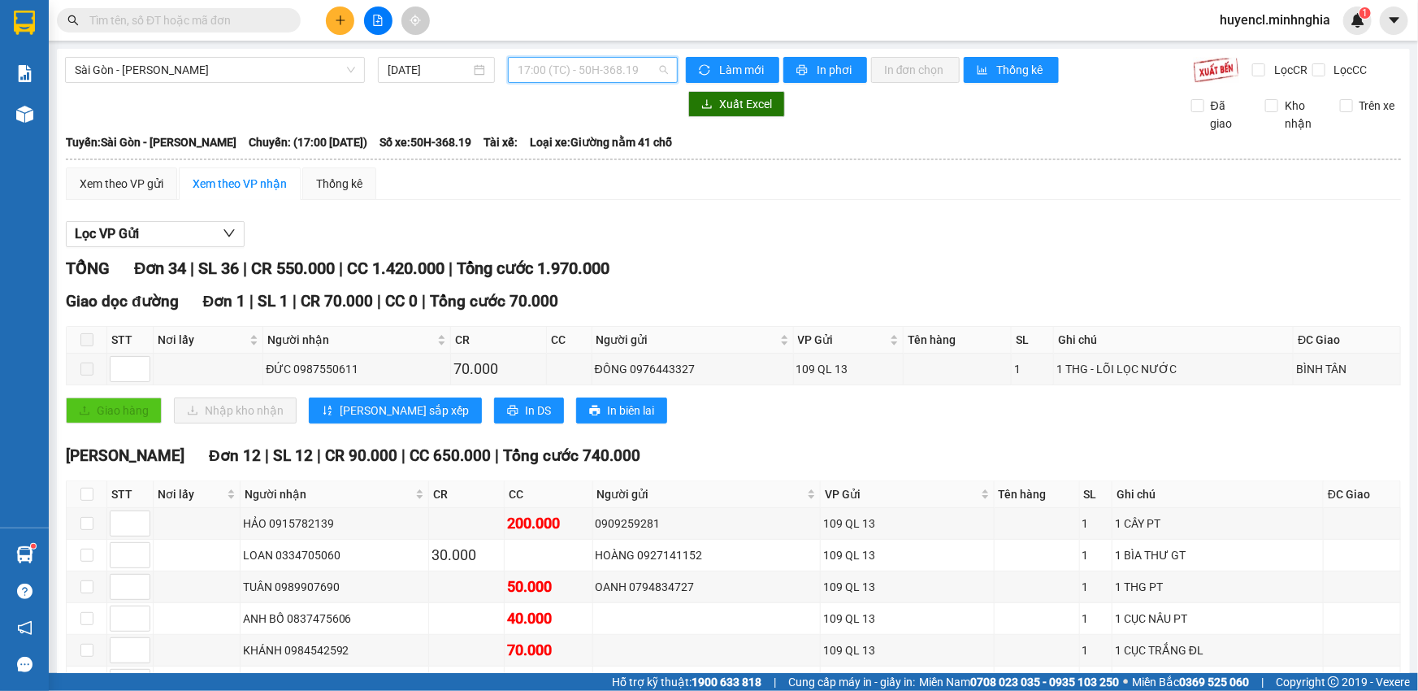
click at [628, 70] on span "17:00 (TC) - 50H-368.19" at bounding box center [593, 70] width 150 height 24
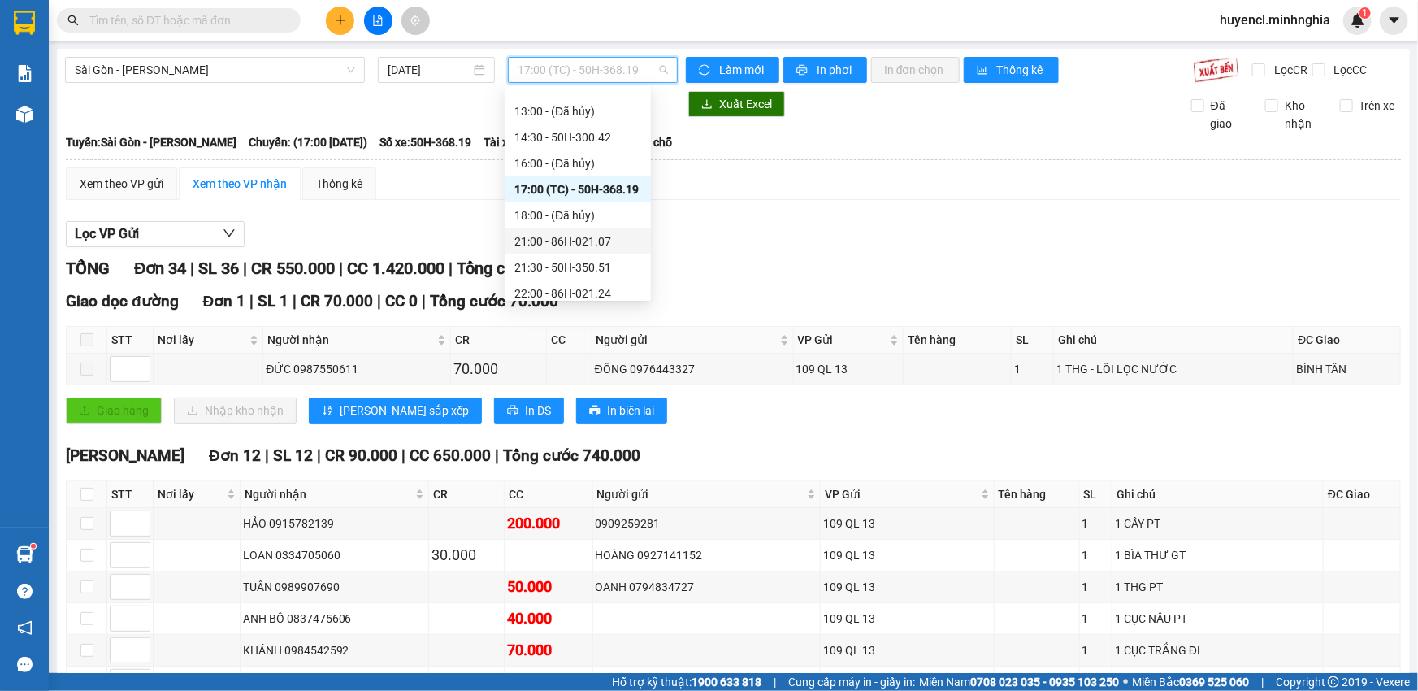
click at [598, 236] on div "21:00 - 86H-021.07" at bounding box center [578, 241] width 127 height 18
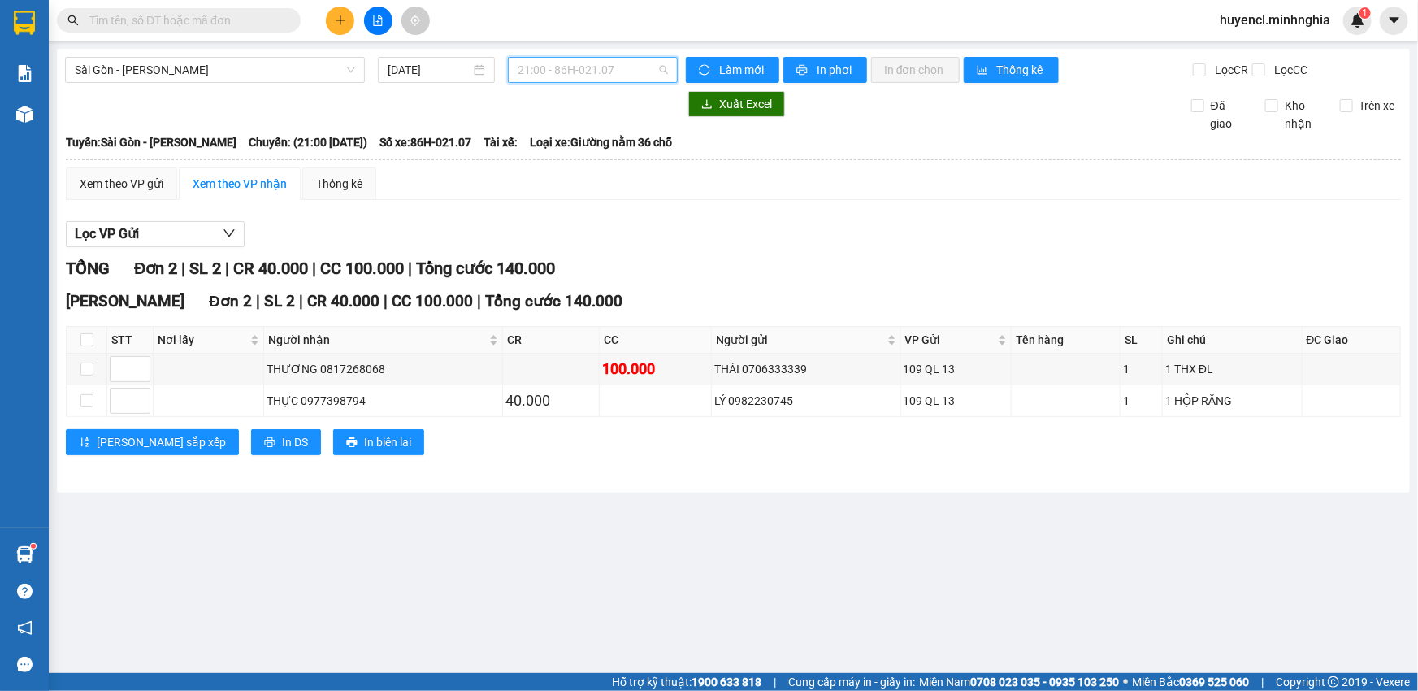
click at [567, 67] on span "21:00 - 86H-021.07" at bounding box center [593, 70] width 150 height 24
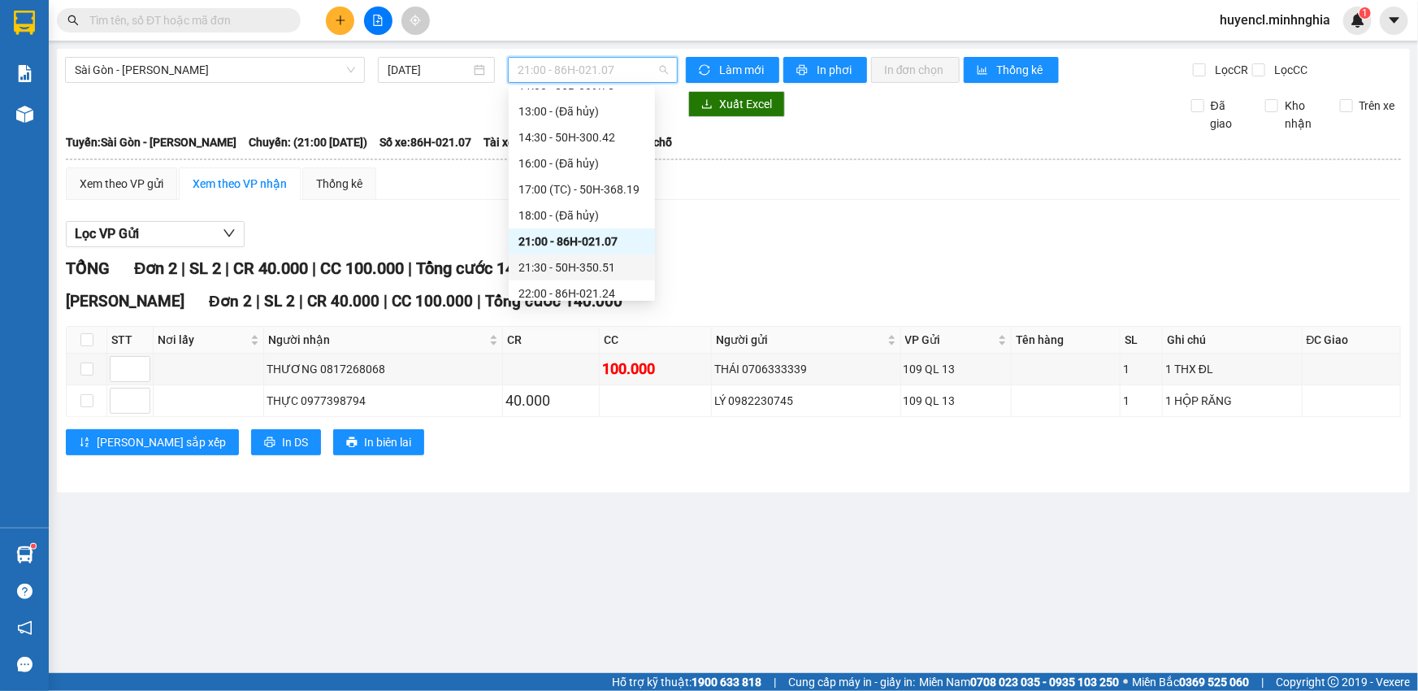
click at [604, 263] on div "21:30 - 50H-350.51" at bounding box center [582, 267] width 127 height 18
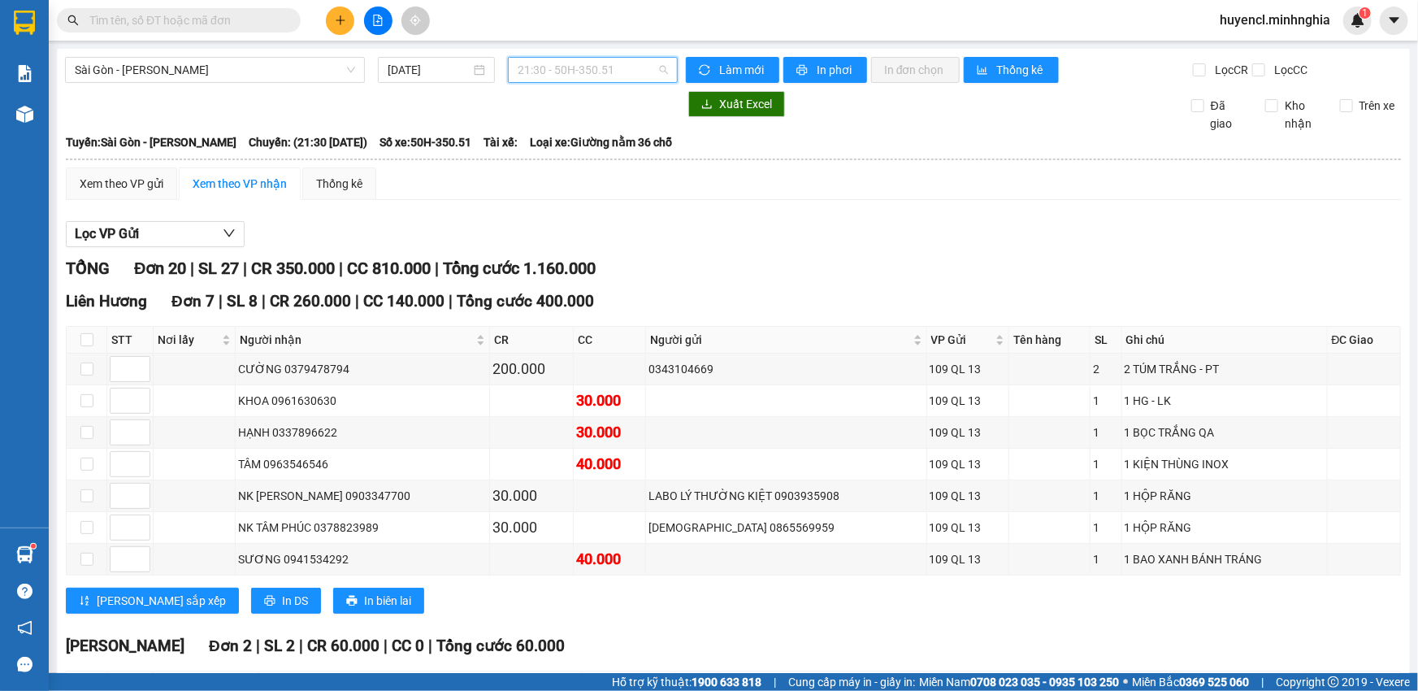
click at [583, 66] on span "21:30 - 50H-350.51" at bounding box center [593, 70] width 150 height 24
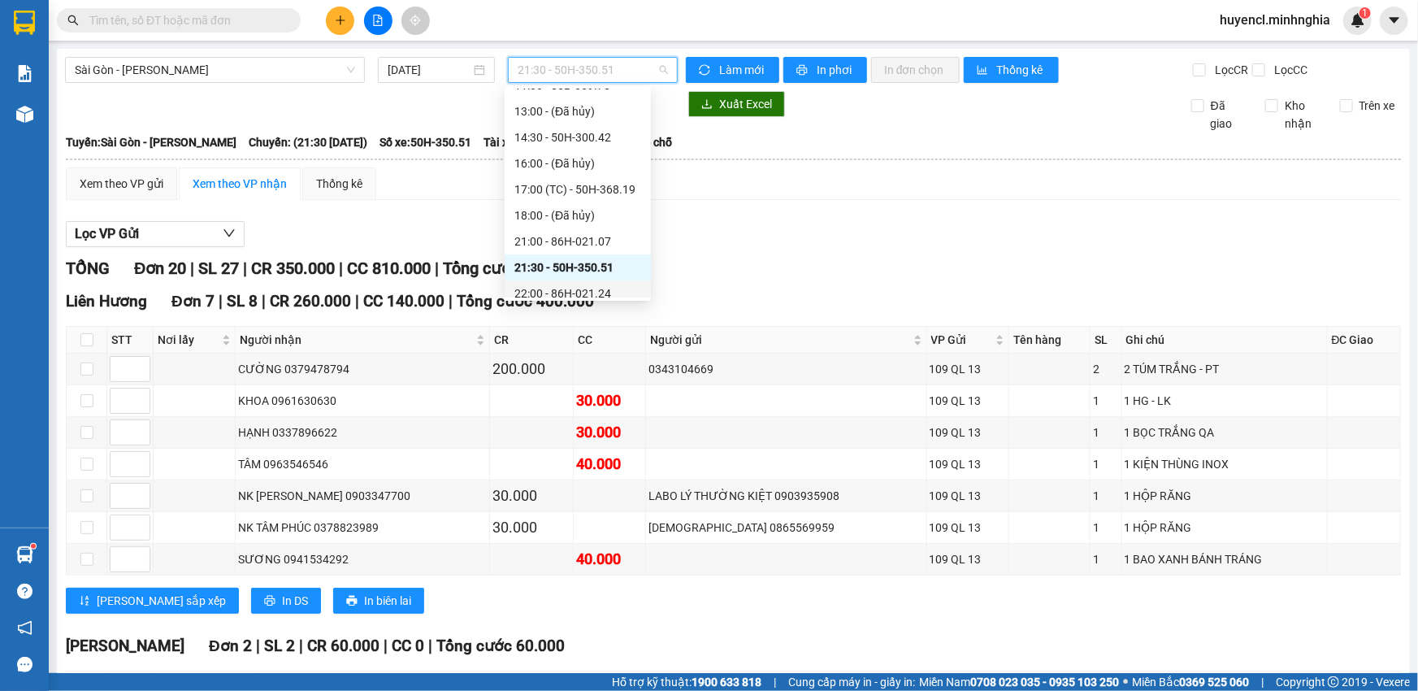
click at [606, 283] on div "22:00 - 86H-021.24" at bounding box center [578, 293] width 146 height 26
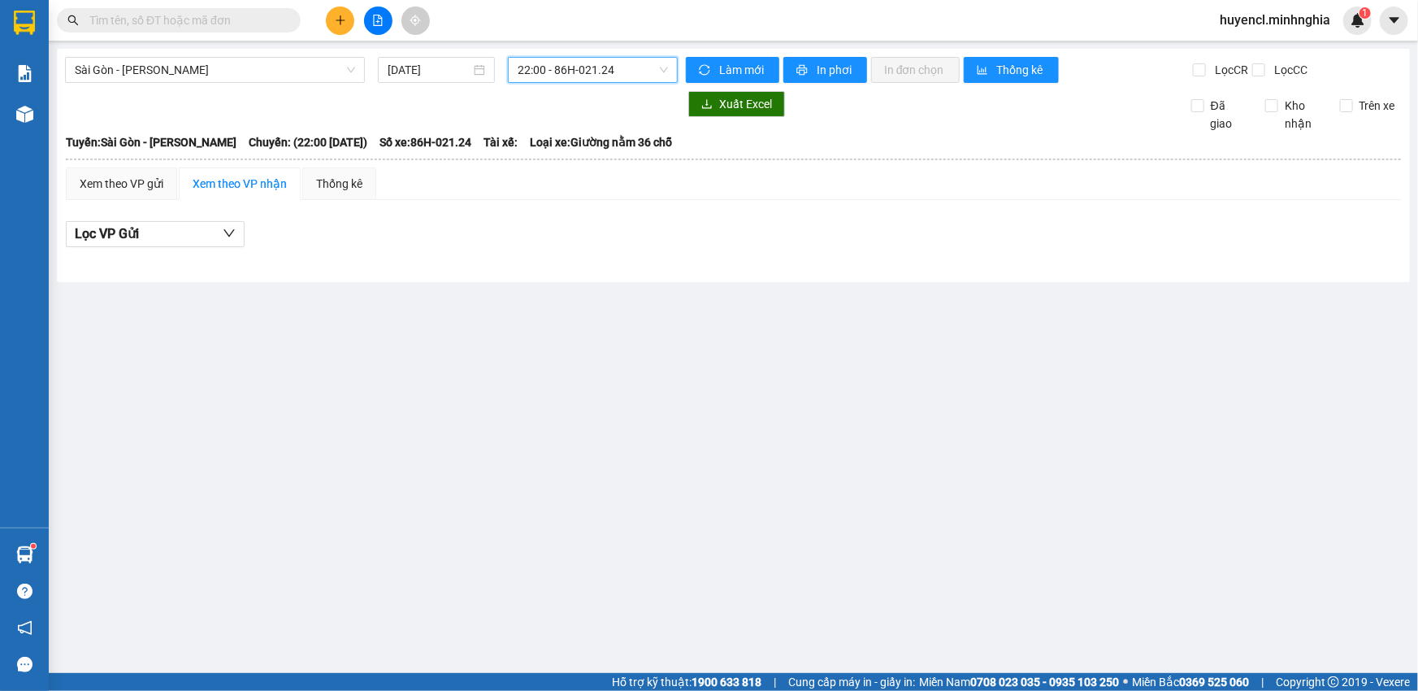
click at [610, 73] on span "22:00 - 86H-021.24" at bounding box center [593, 70] width 150 height 24
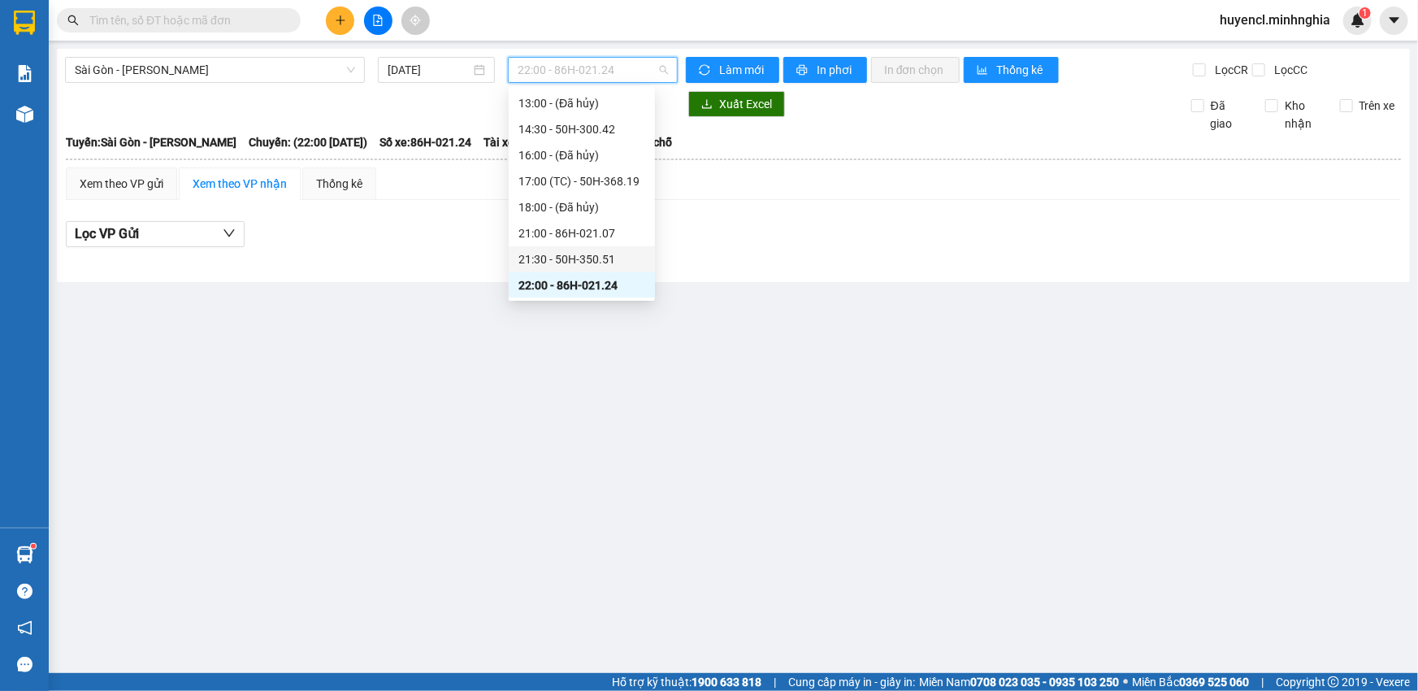
click at [616, 248] on div "21:30 - 50H-350.51" at bounding box center [582, 259] width 146 height 26
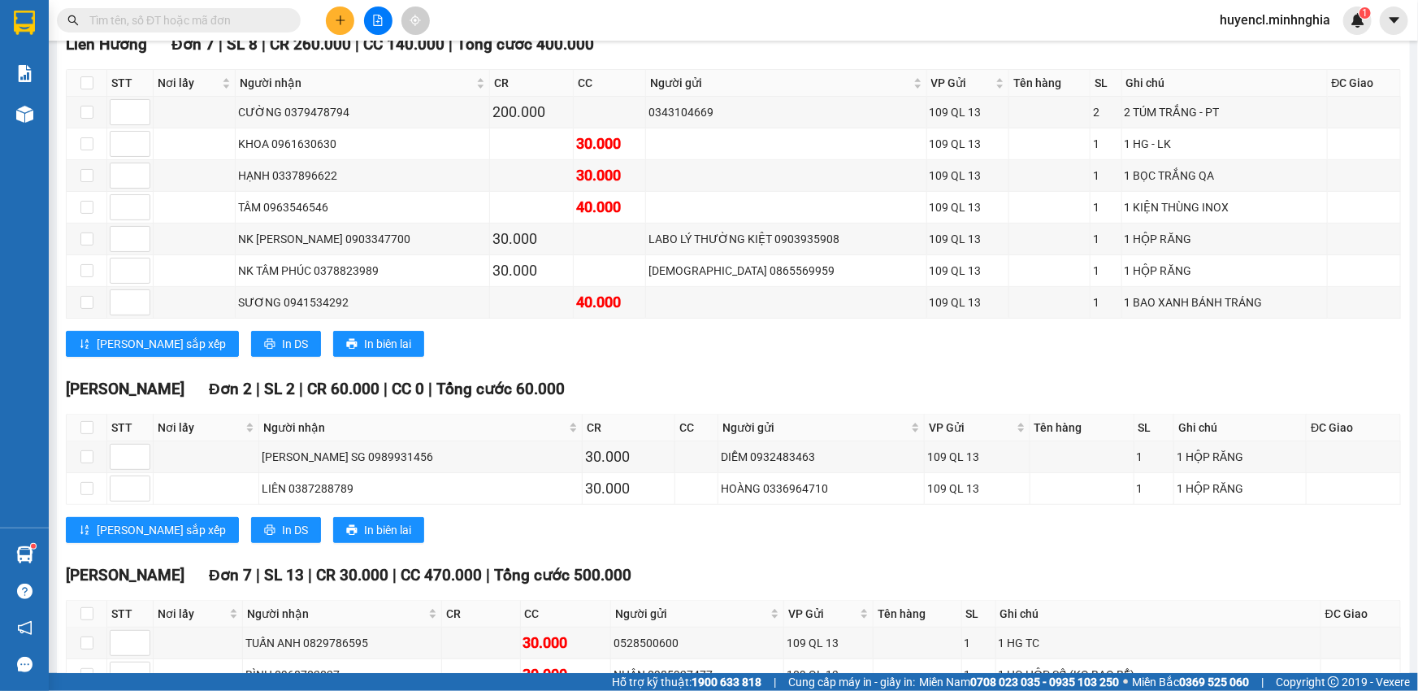
scroll to position [147, 0]
